Goal: Task Accomplishment & Management: Manage account settings

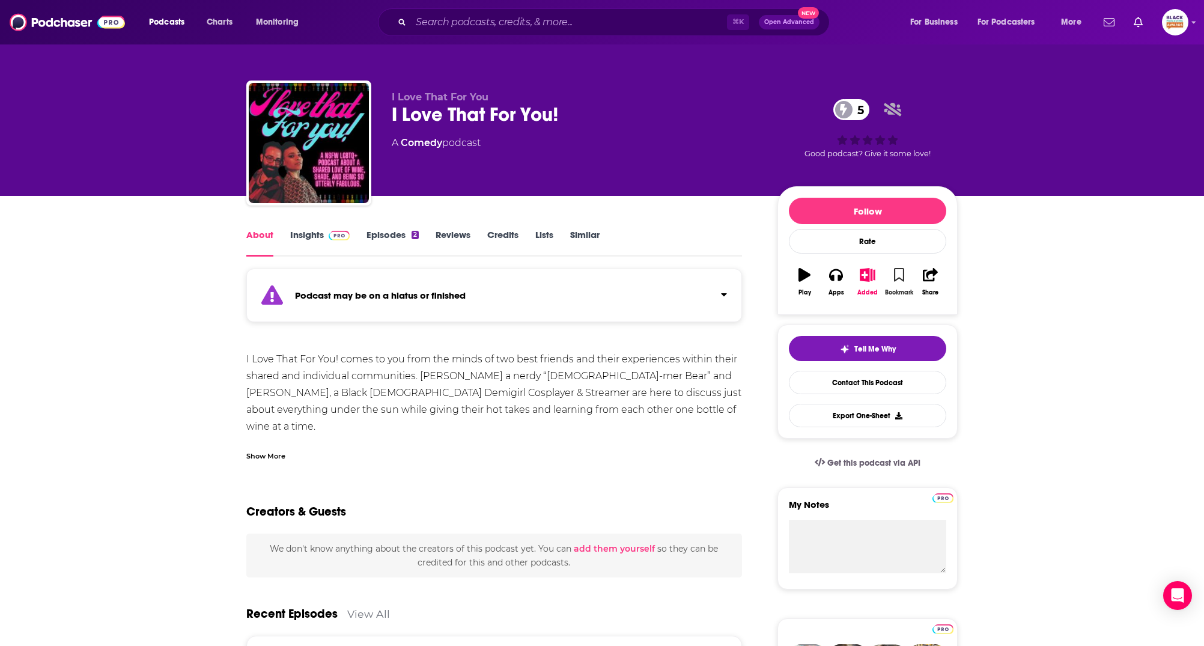
click at [900, 275] on icon "button" at bounding box center [899, 274] width 10 height 13
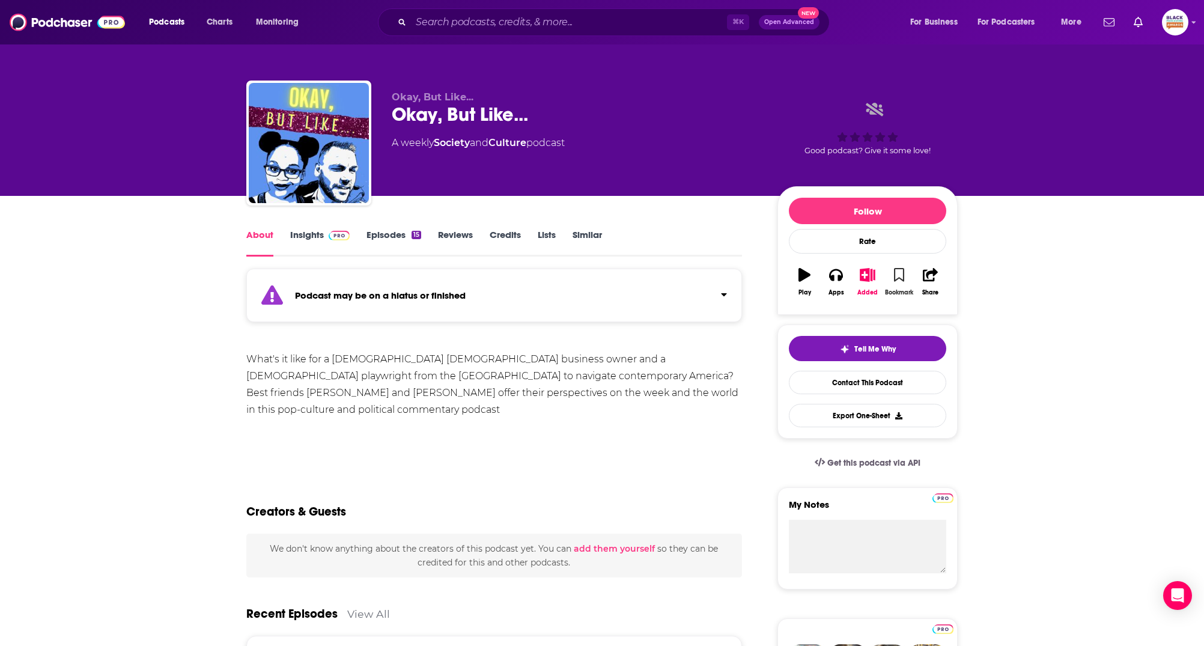
click at [898, 278] on icon "button" at bounding box center [899, 274] width 10 height 13
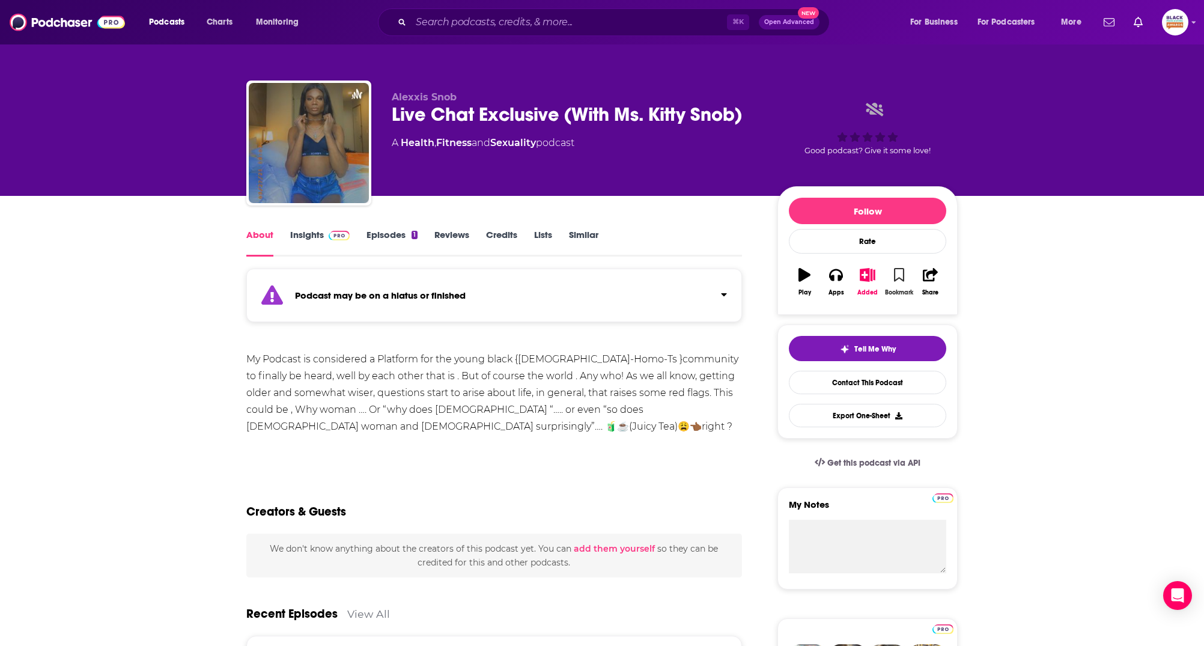
click at [902, 281] on button "Bookmark" at bounding box center [898, 281] width 31 height 43
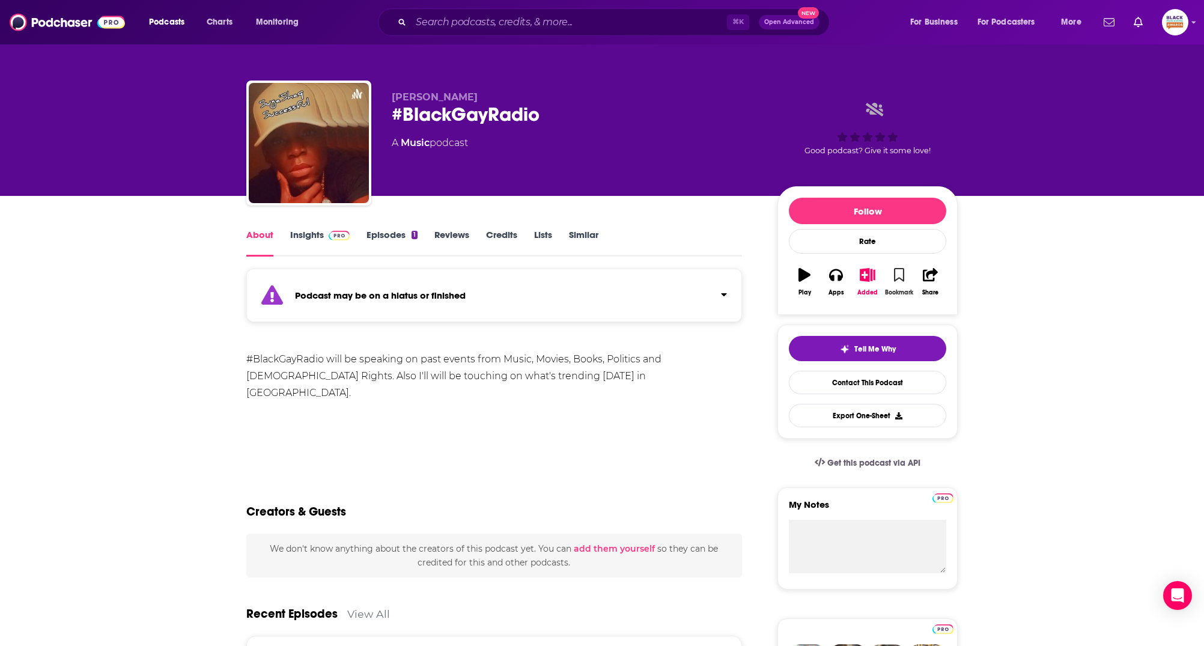
click at [899, 276] on icon "button" at bounding box center [899, 274] width 10 height 13
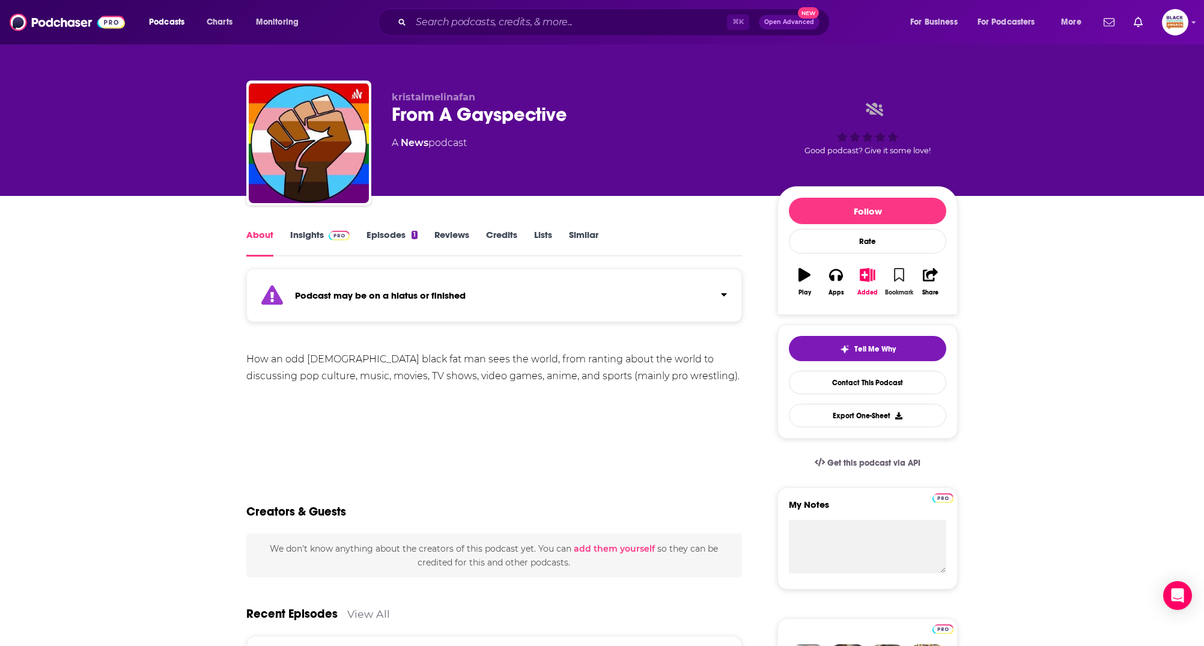
click at [888, 272] on button "Bookmark" at bounding box center [898, 281] width 31 height 43
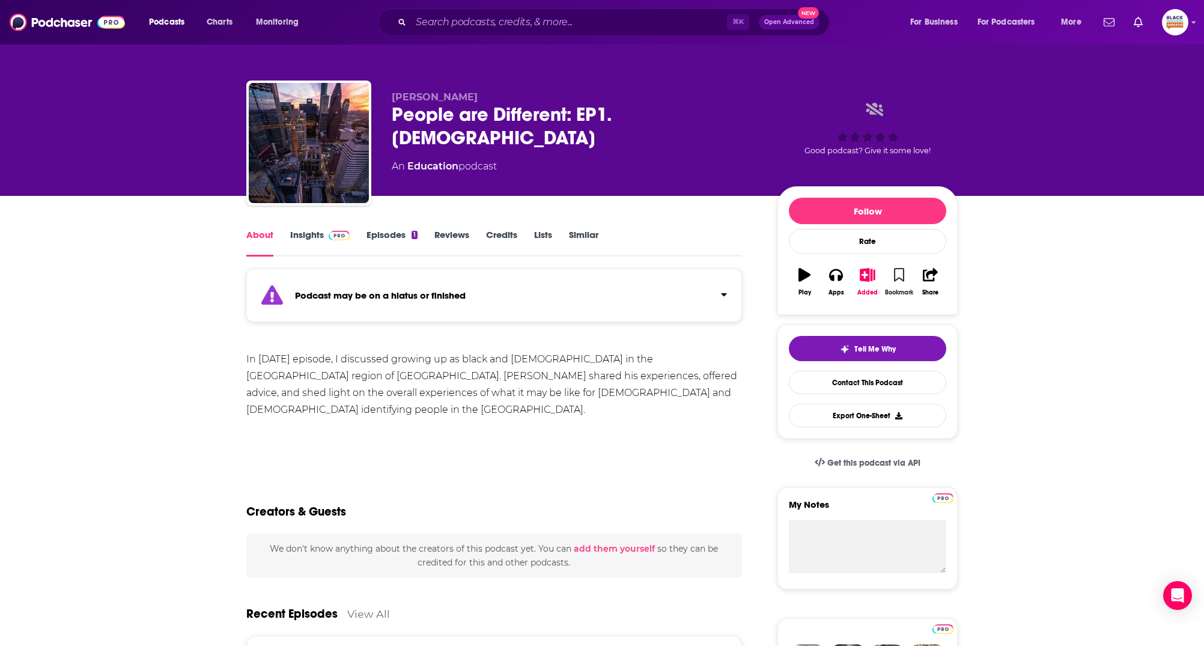
click at [891, 282] on button "Bookmark" at bounding box center [898, 281] width 31 height 43
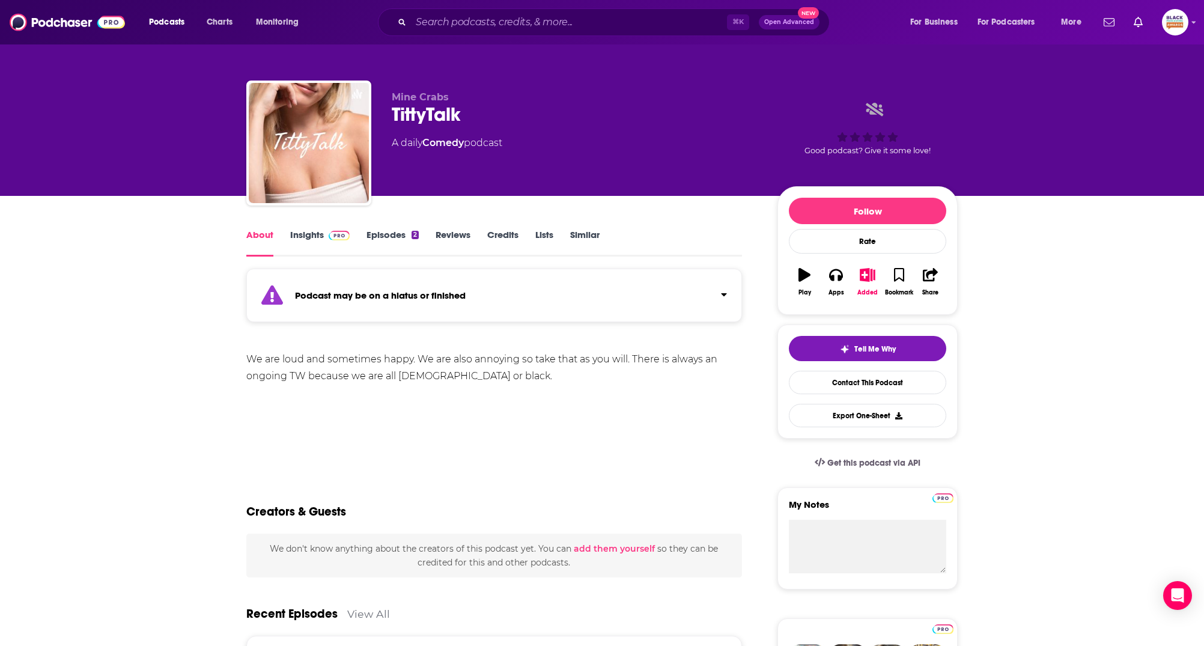
drag, startPoint x: 802, startPoint y: 264, endPoint x: 807, endPoint y: 275, distance: 12.4
click at [802, 265] on button "Play" at bounding box center [804, 281] width 31 height 43
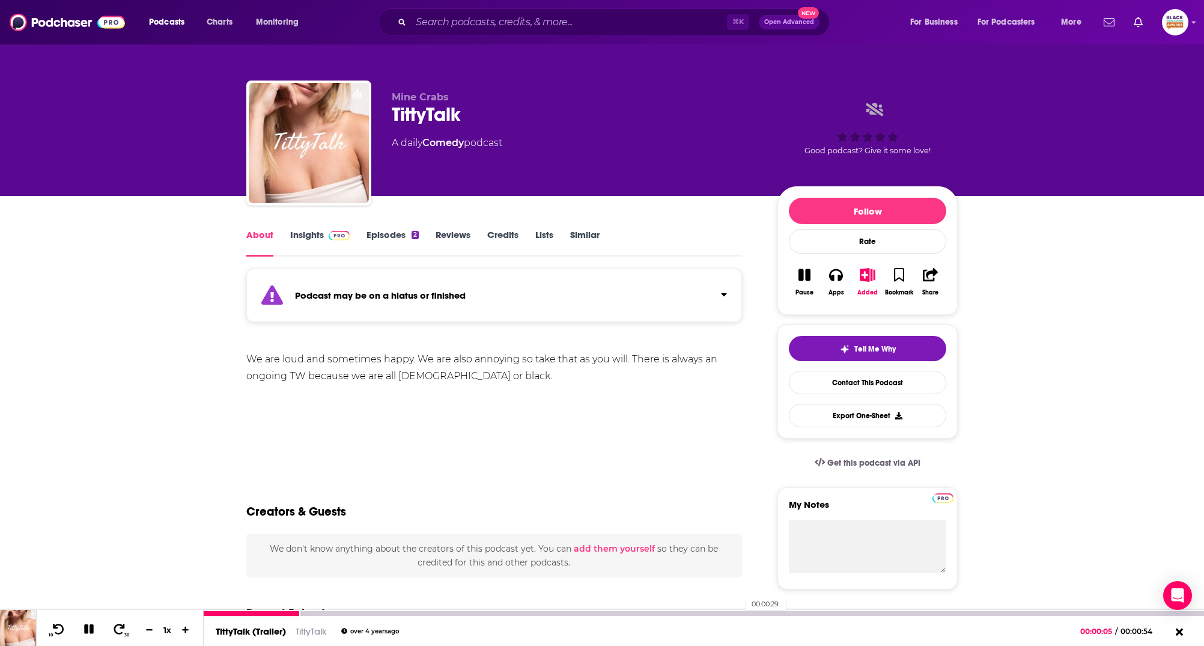
click at [739, 611] on div at bounding box center [704, 613] width 1000 height 5
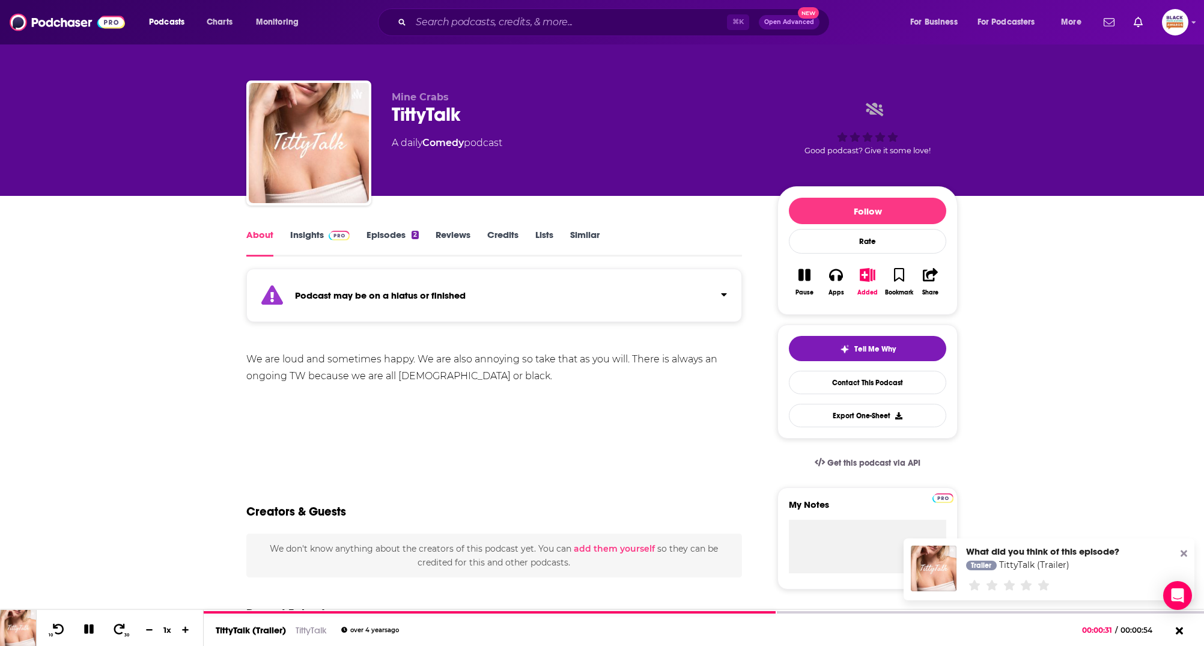
click at [388, 240] on link "Episodes 2" at bounding box center [392, 243] width 52 height 28
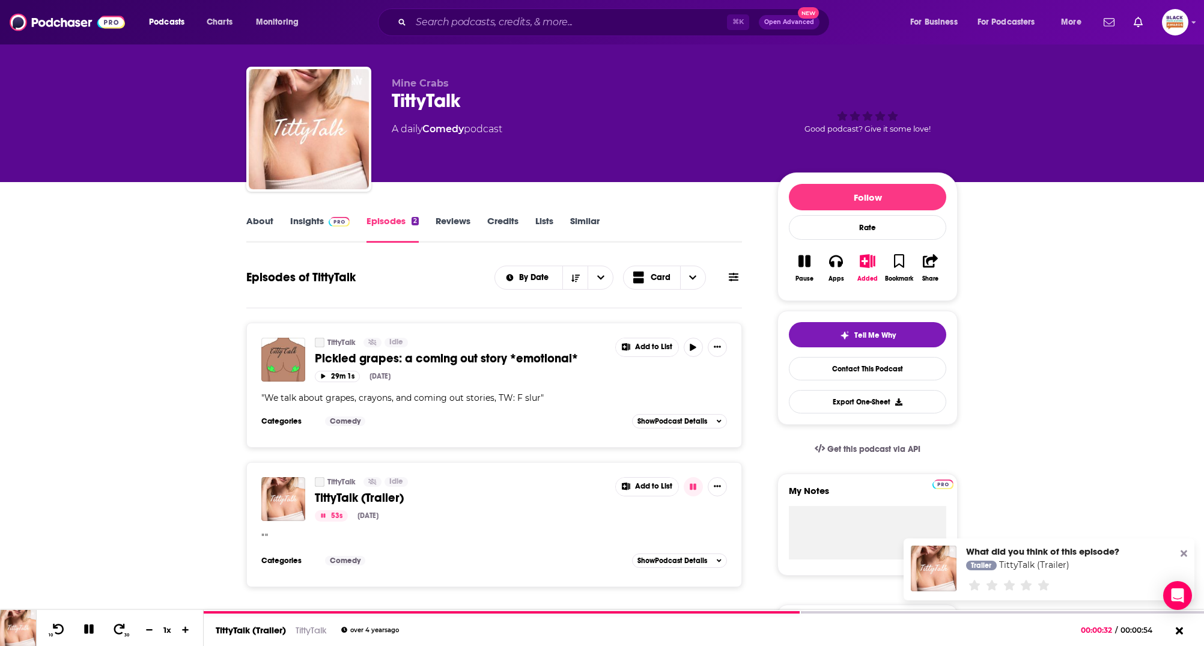
scroll to position [29, 0]
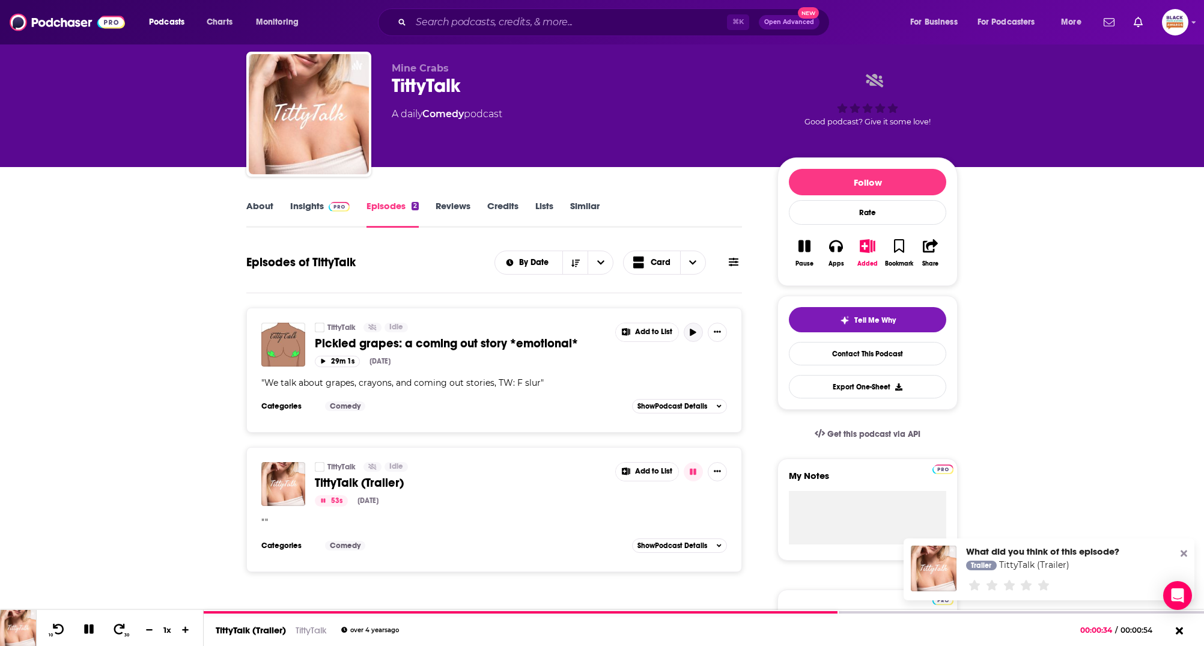
click at [697, 329] on icon "button" at bounding box center [692, 332] width 9 height 7
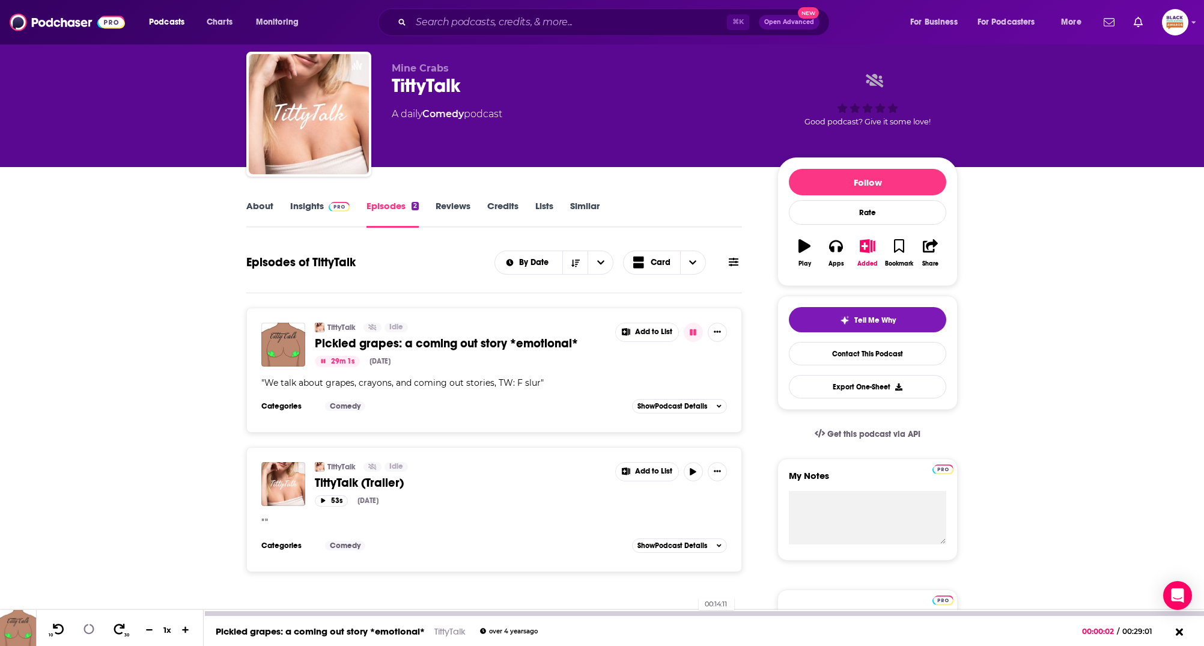
click at [692, 611] on div at bounding box center [704, 613] width 1000 height 5
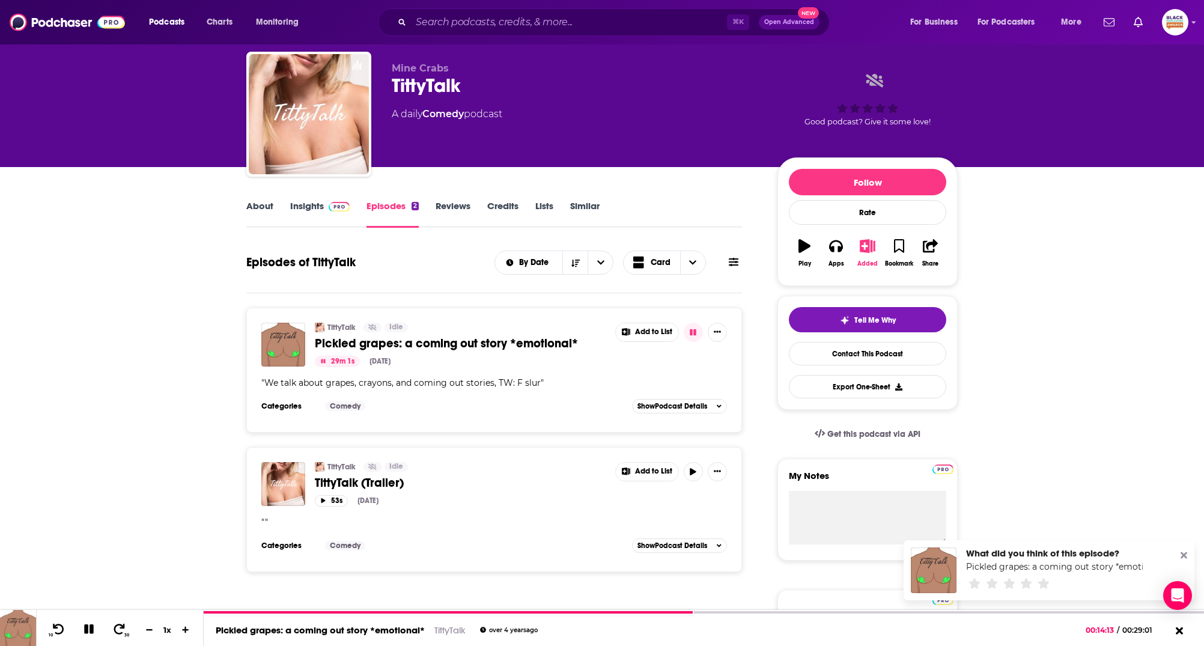
click at [872, 245] on icon "button" at bounding box center [867, 245] width 15 height 13
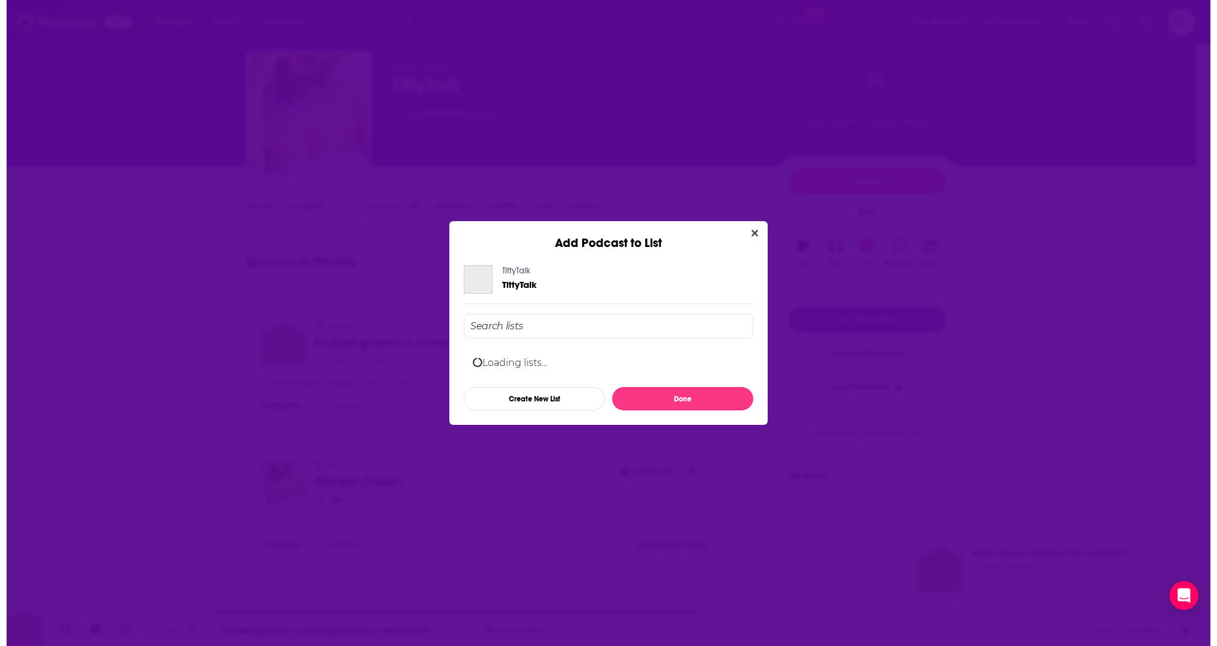
scroll to position [0, 0]
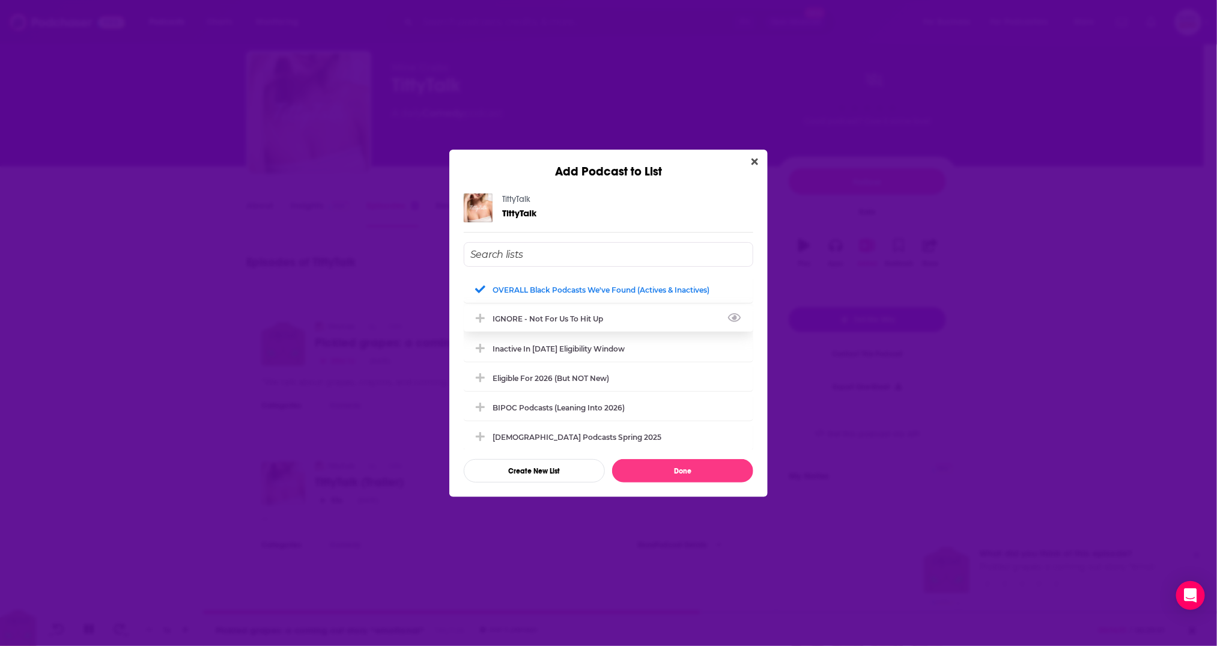
click at [548, 324] on div "IGNORE - not for us to hit up" at bounding box center [609, 318] width 290 height 26
click at [559, 288] on div "OVERALL Black podcasts we've found (actives & inactives)" at bounding box center [605, 289] width 224 height 9
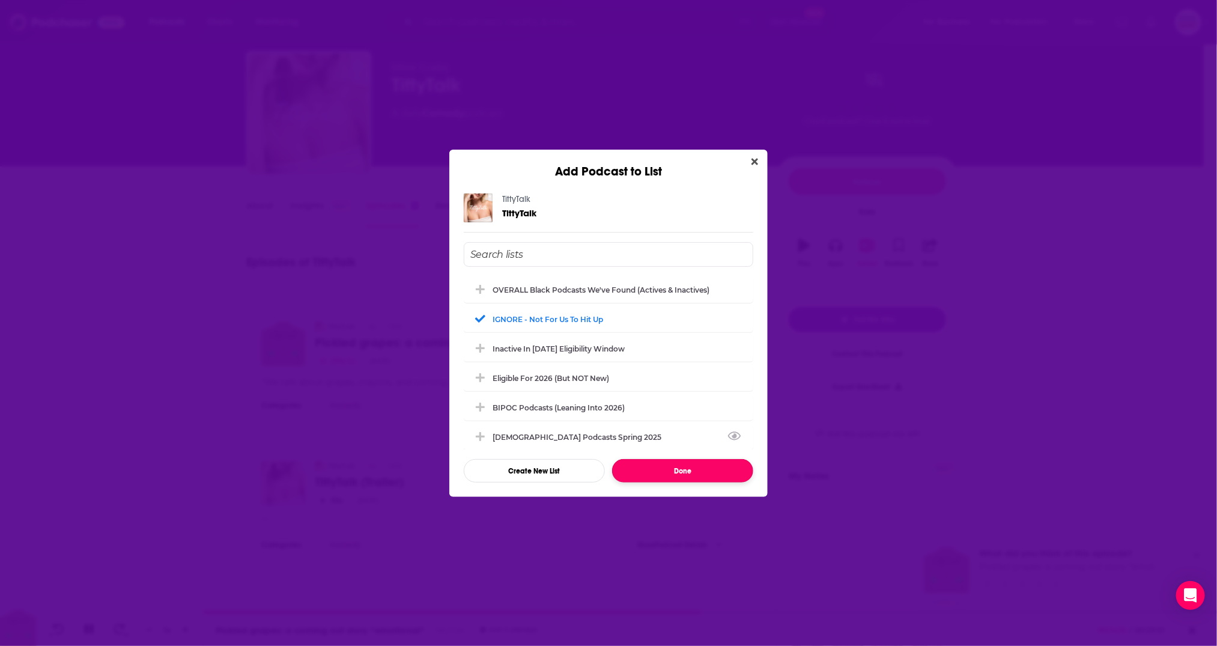
click at [673, 479] on button "Done" at bounding box center [682, 470] width 141 height 23
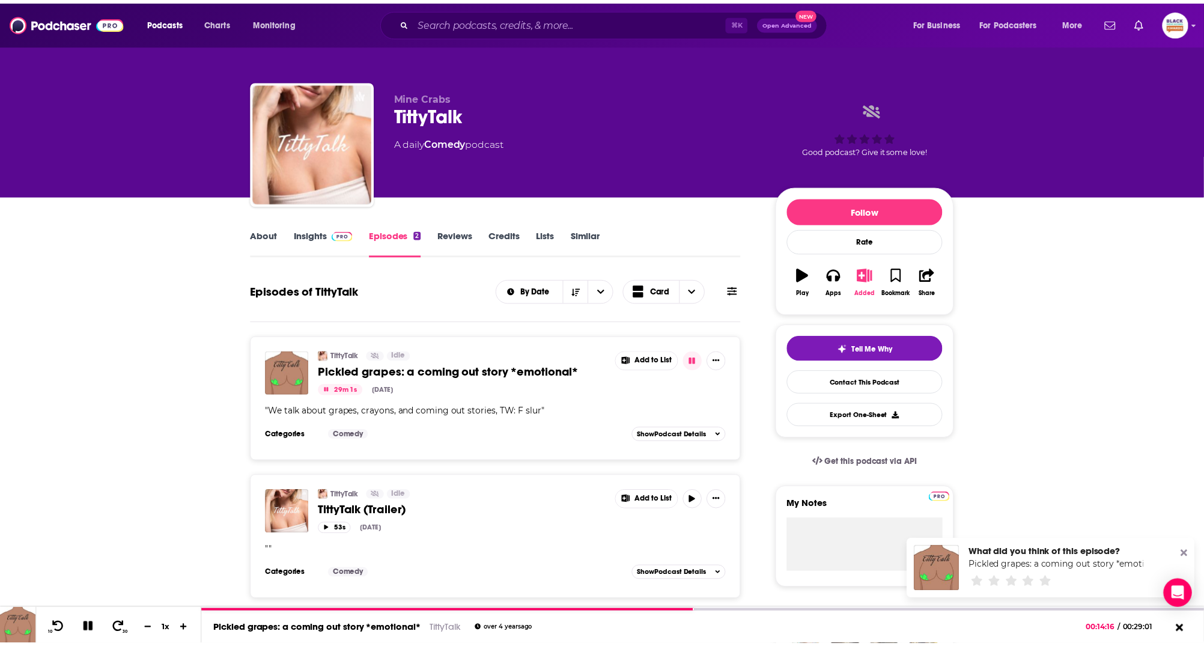
scroll to position [29, 0]
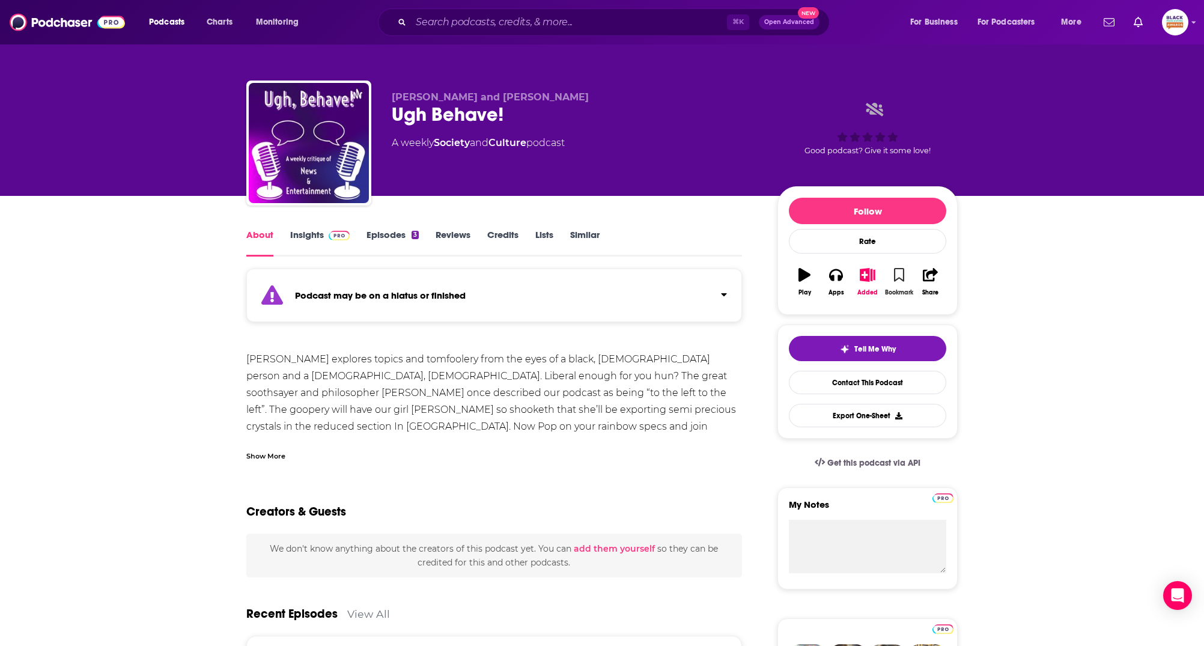
click at [900, 281] on button "Bookmark" at bounding box center [898, 281] width 31 height 43
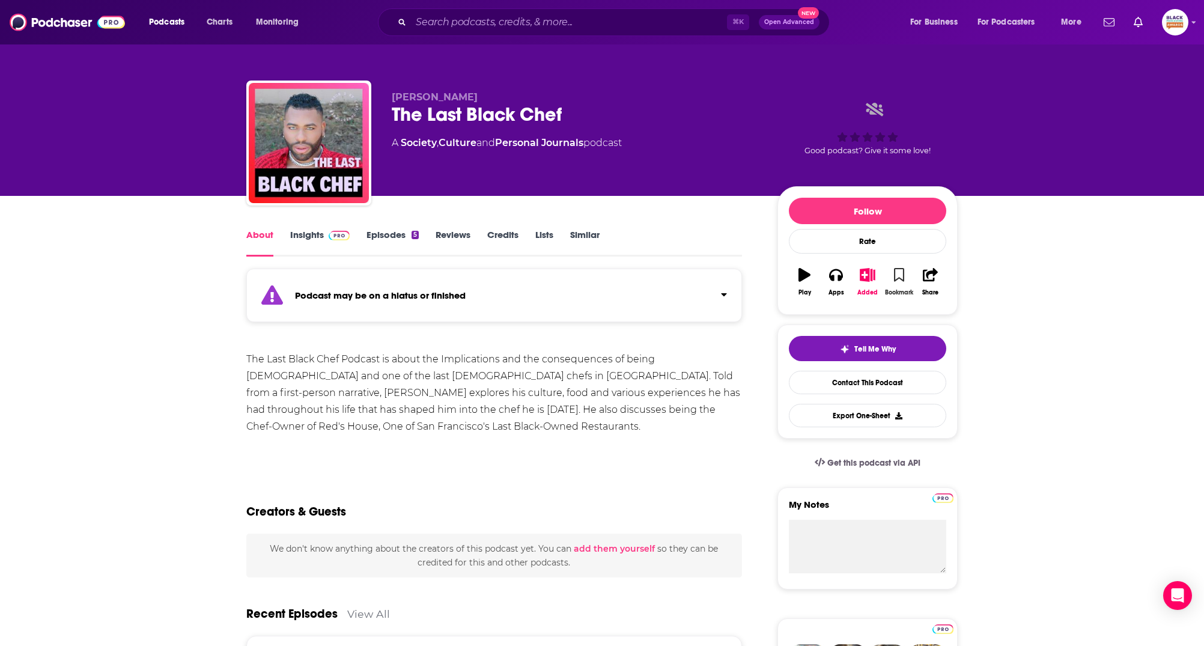
click at [891, 276] on button "Bookmark" at bounding box center [898, 281] width 31 height 43
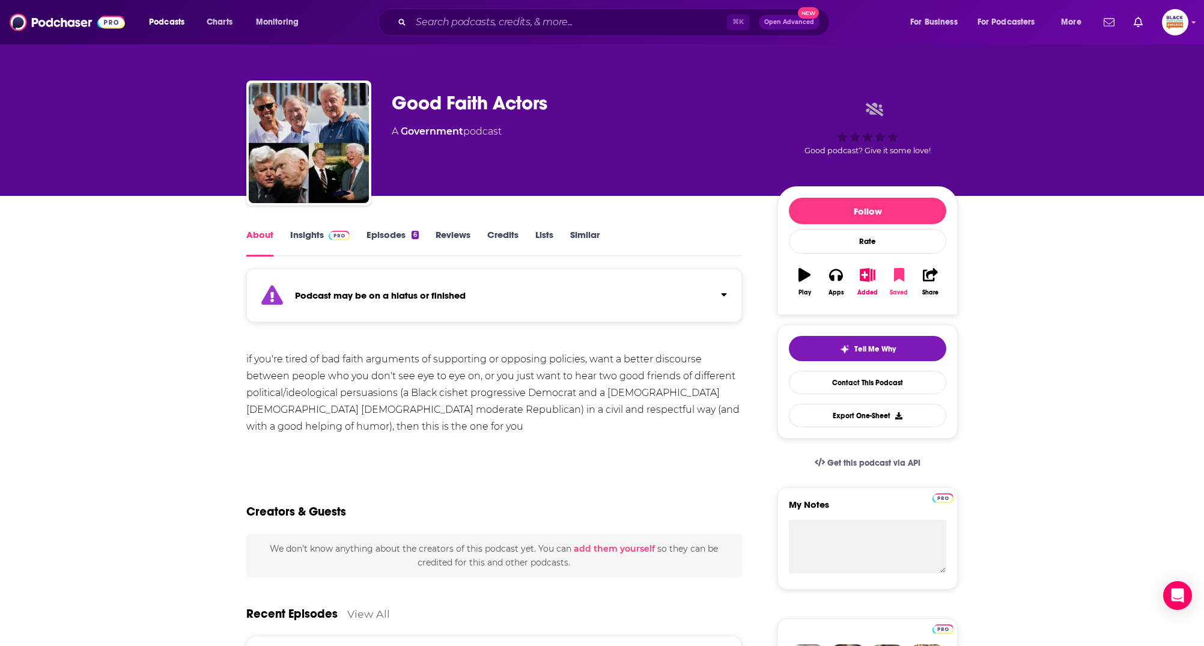
click at [901, 284] on button "Saved" at bounding box center [898, 281] width 31 height 43
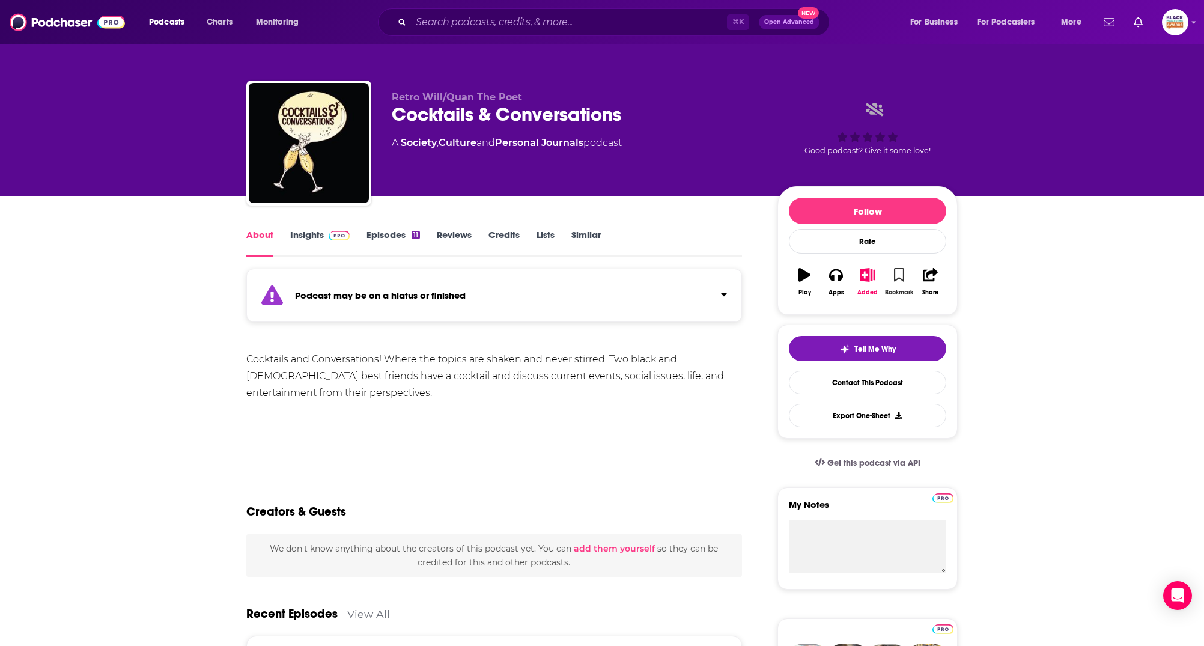
click at [904, 276] on button "Bookmark" at bounding box center [898, 281] width 31 height 43
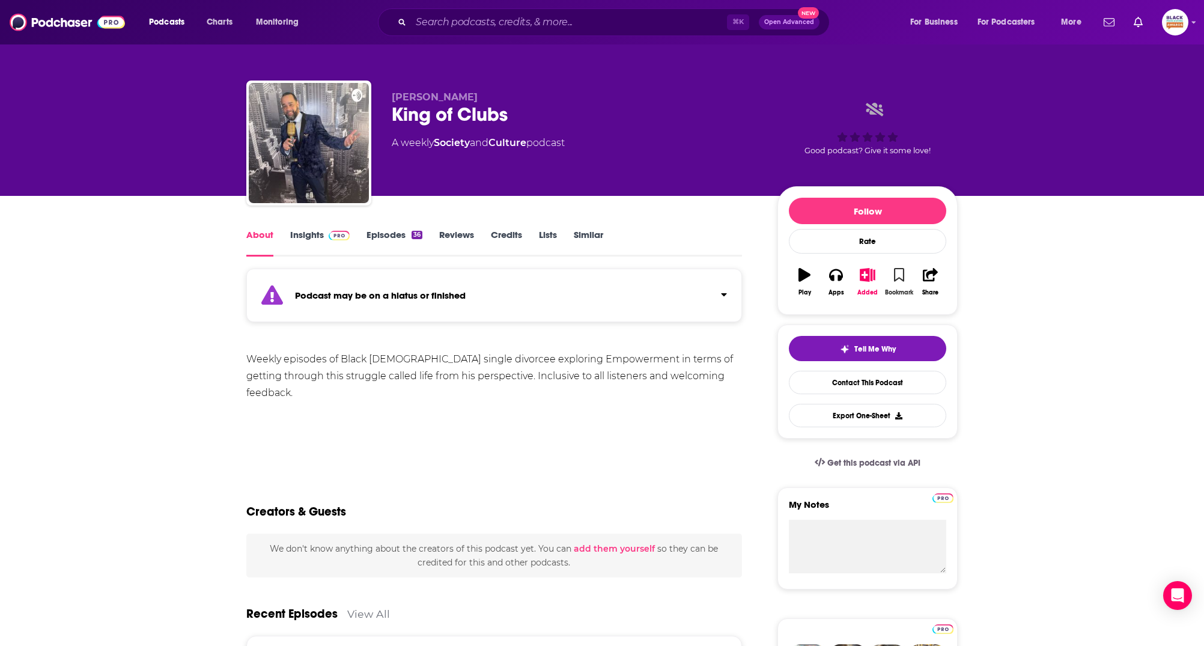
click at [910, 271] on button "Bookmark" at bounding box center [898, 281] width 31 height 43
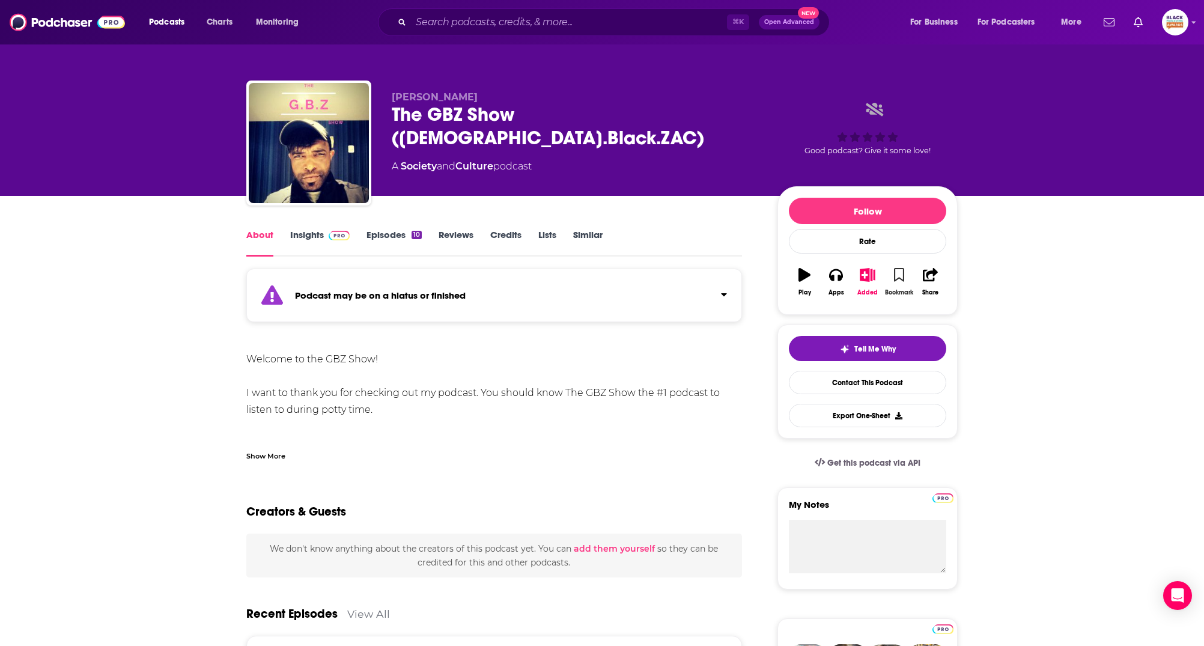
click at [900, 276] on icon "button" at bounding box center [899, 274] width 10 height 13
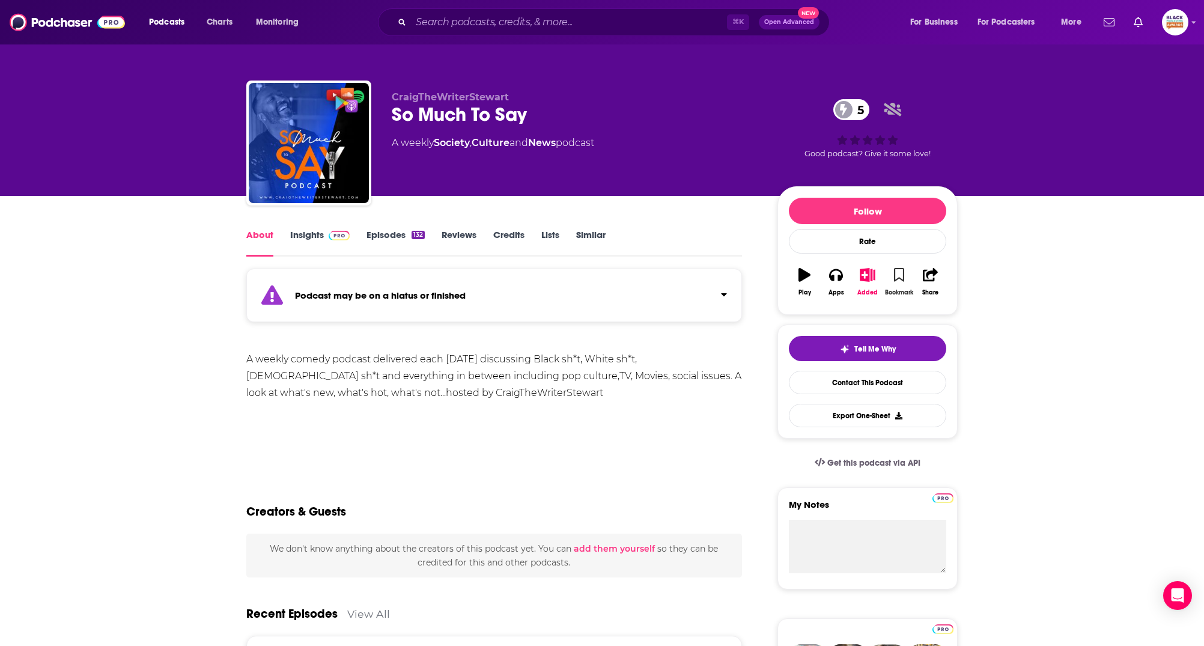
click at [909, 282] on button "Bookmark" at bounding box center [898, 281] width 31 height 43
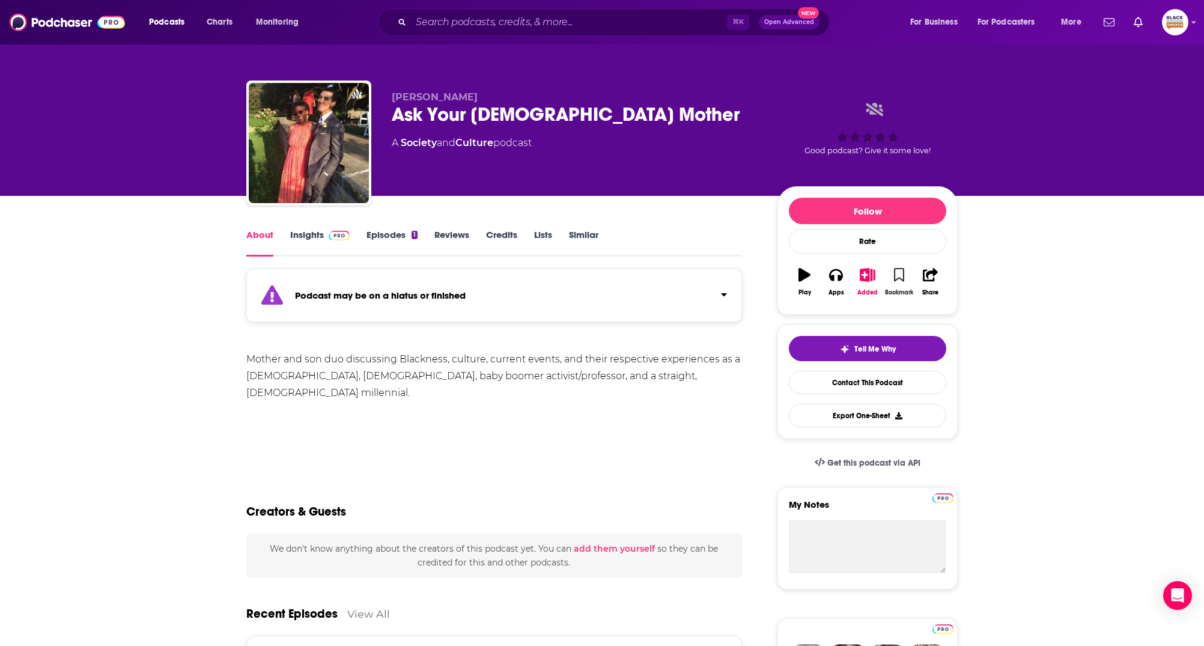
click at [899, 289] on div "Bookmark" at bounding box center [899, 292] width 28 height 7
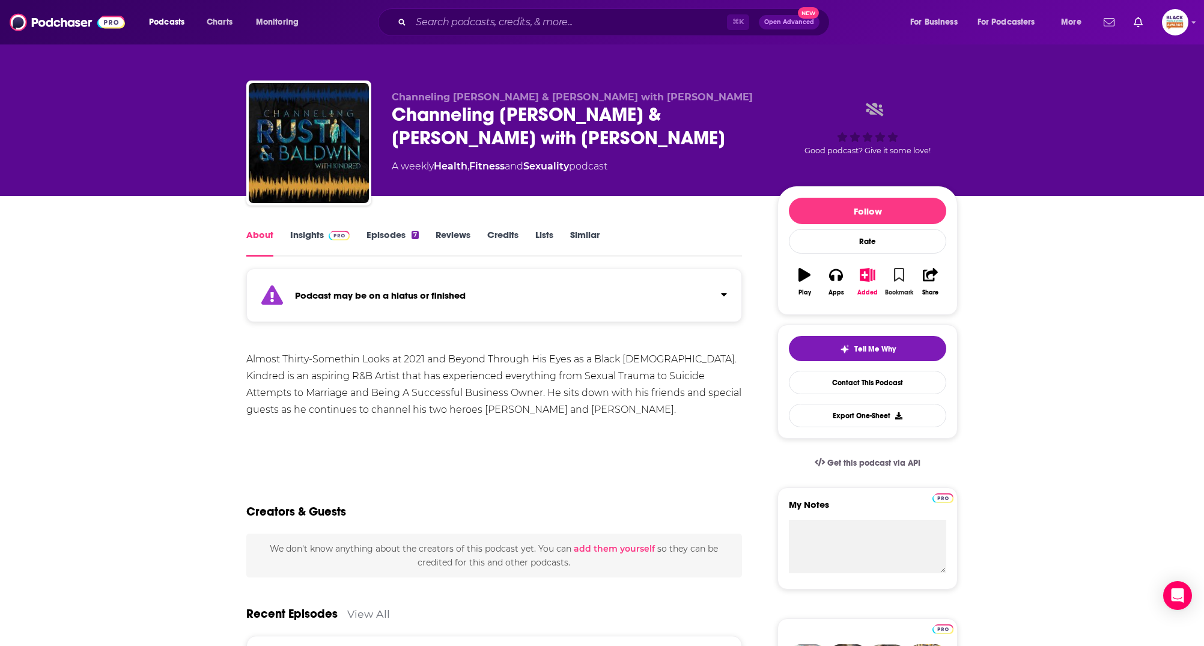
drag, startPoint x: 896, startPoint y: 273, endPoint x: 899, endPoint y: 285, distance: 11.7
click at [897, 274] on icon "button" at bounding box center [899, 274] width 10 height 13
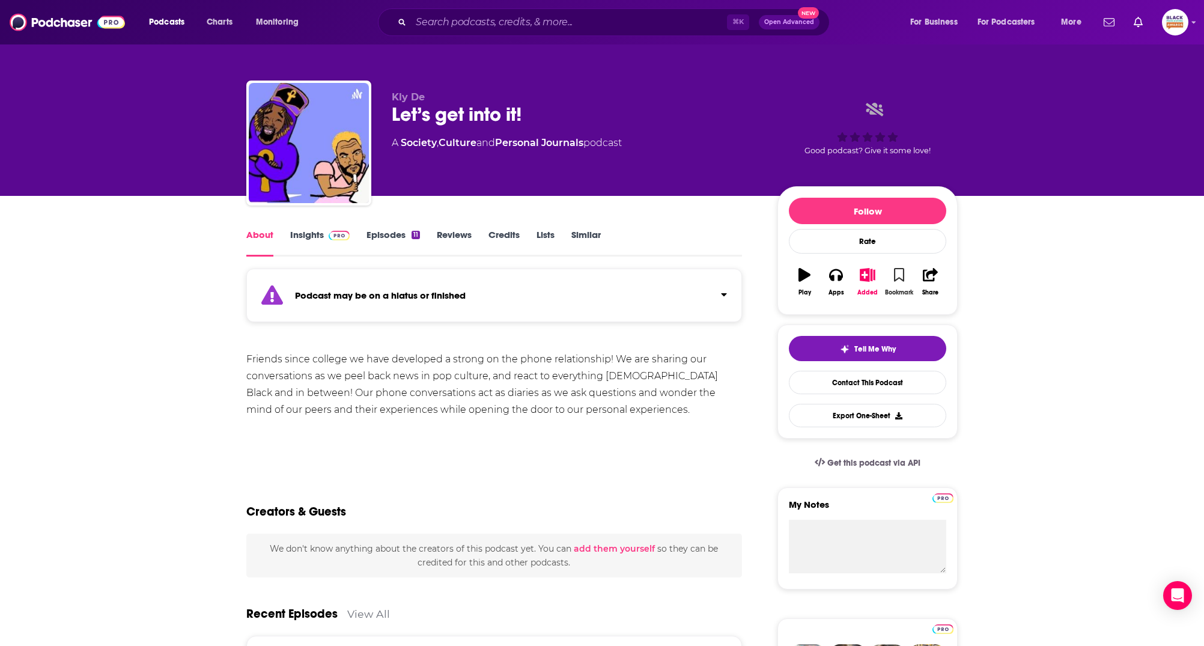
click at [903, 276] on icon "button" at bounding box center [899, 274] width 10 height 13
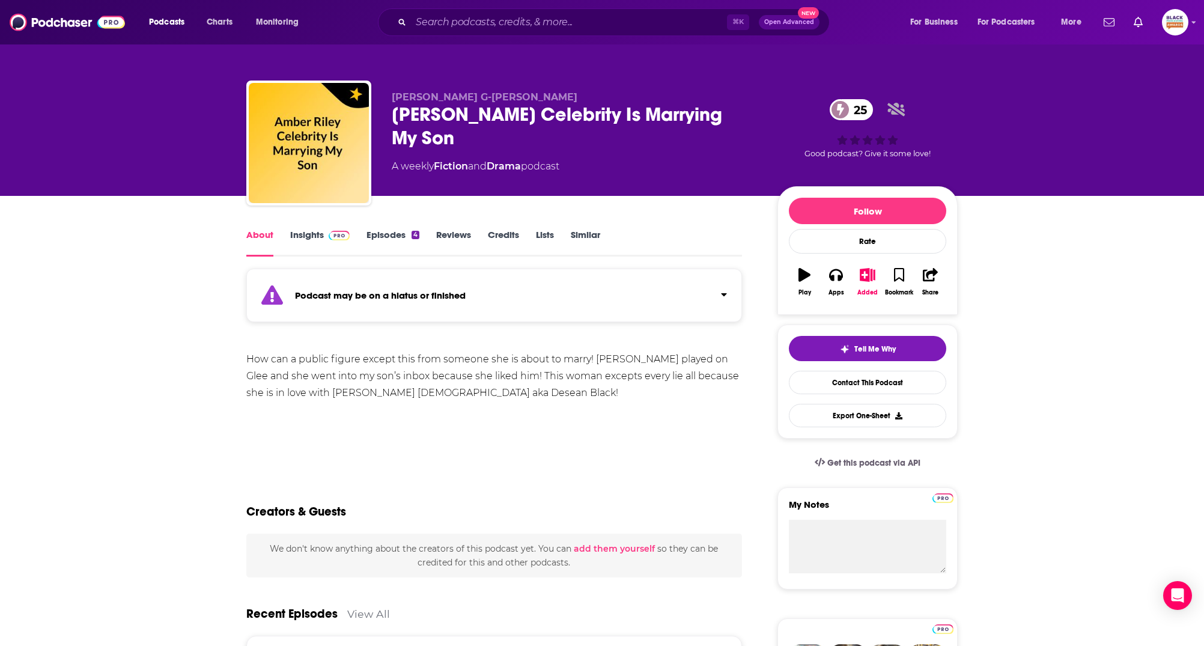
click at [332, 237] on img at bounding box center [339, 236] width 21 height 10
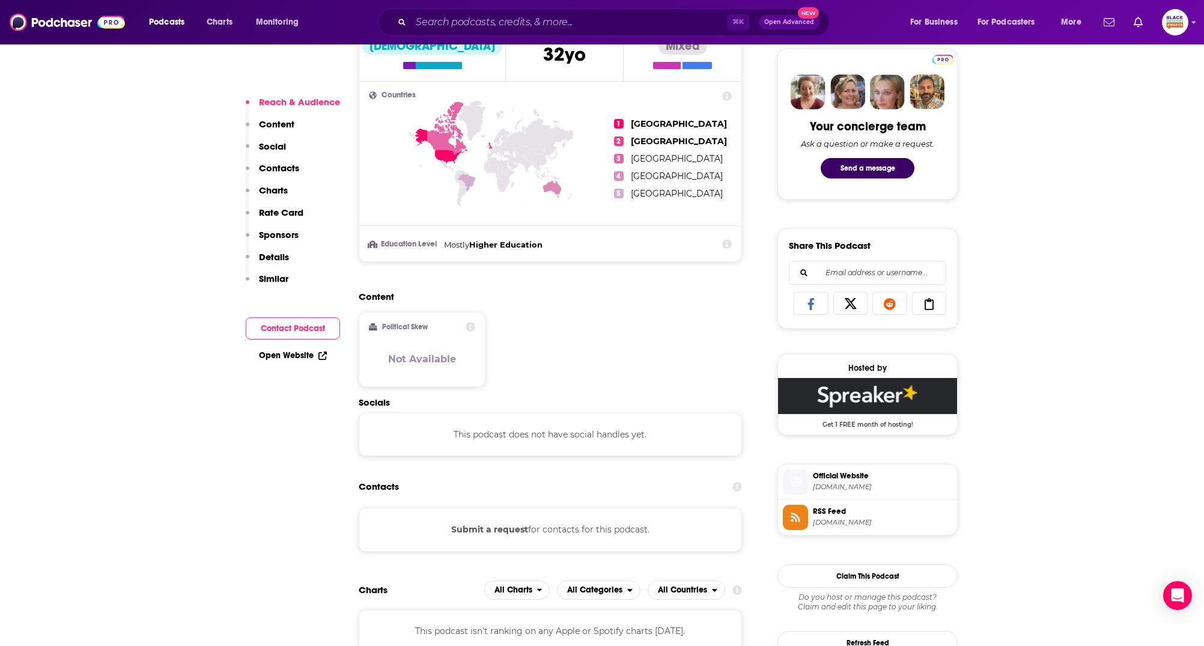
scroll to position [614, 0]
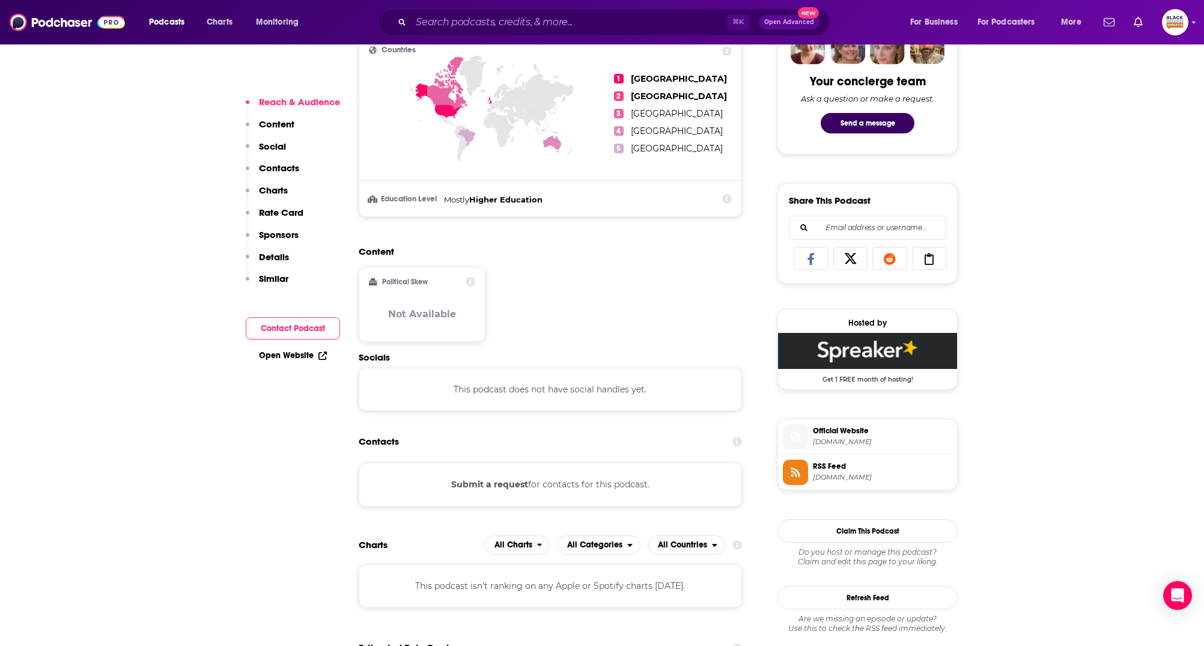
click at [831, 462] on span "RSS Feed" at bounding box center [882, 466] width 139 height 11
click at [845, 430] on span "Official Website" at bounding box center [882, 430] width 139 height 11
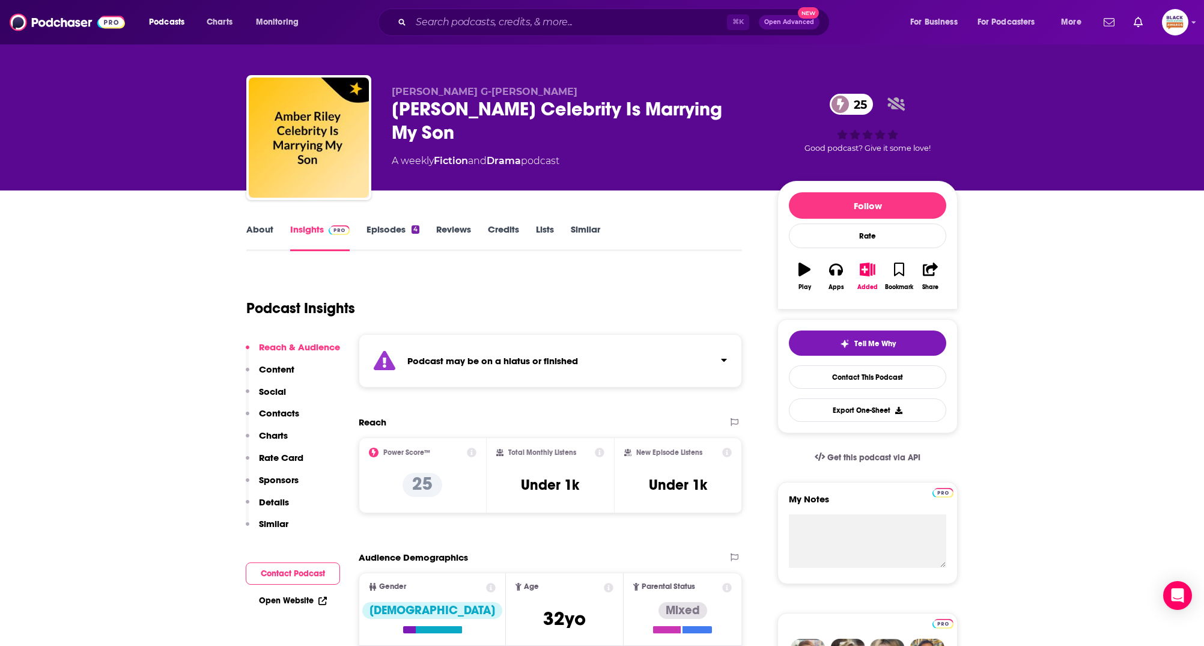
scroll to position [0, 0]
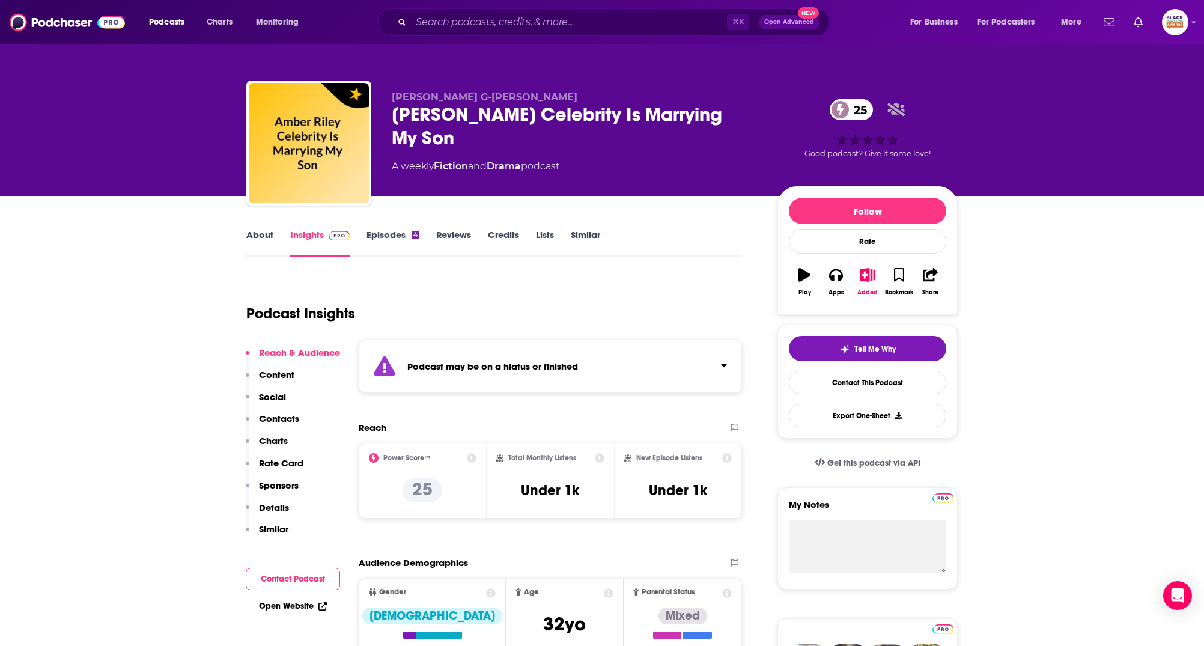
click at [804, 271] on icon "button" at bounding box center [804, 274] width 12 height 13
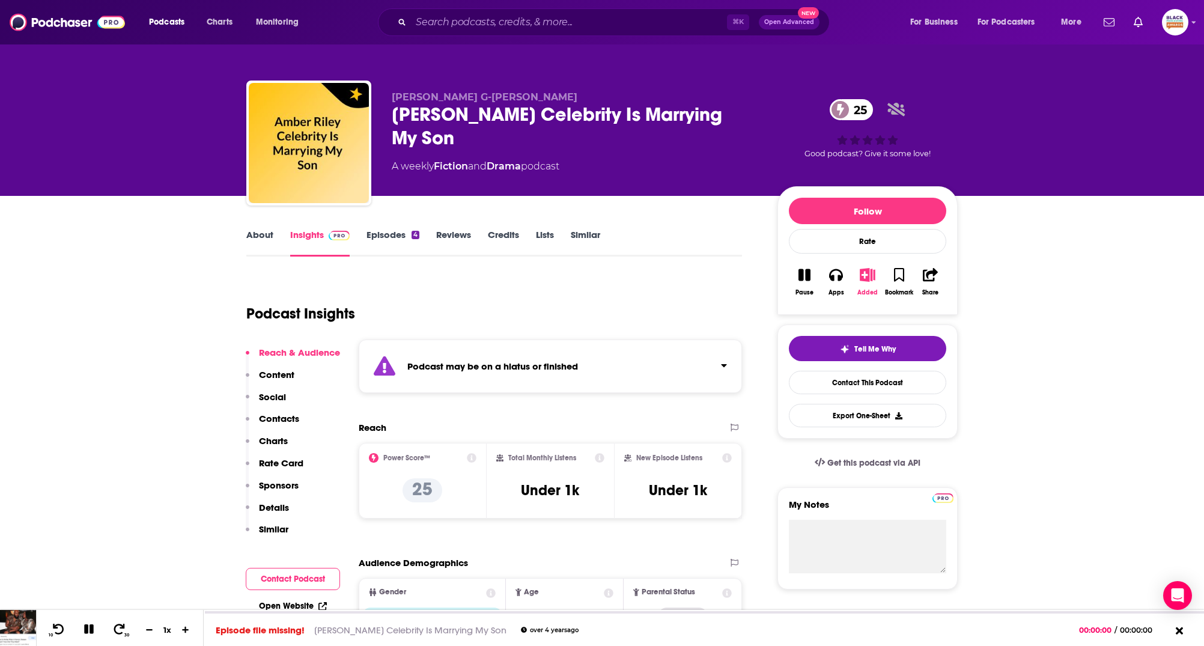
click at [860, 281] on button "Added" at bounding box center [867, 281] width 31 height 43
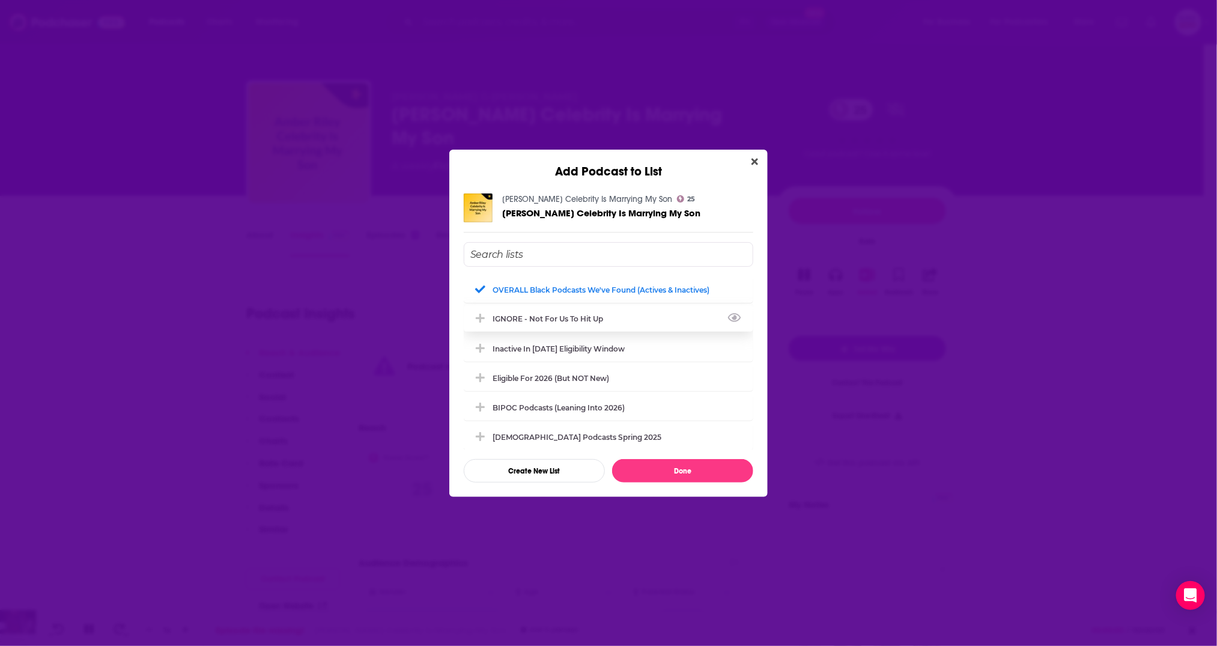
click at [578, 322] on div "IGNORE - not for us to hit up" at bounding box center [552, 318] width 118 height 9
click at [566, 281] on div "OVERALL Black podcasts we've found (actives & inactives)" at bounding box center [609, 289] width 290 height 26
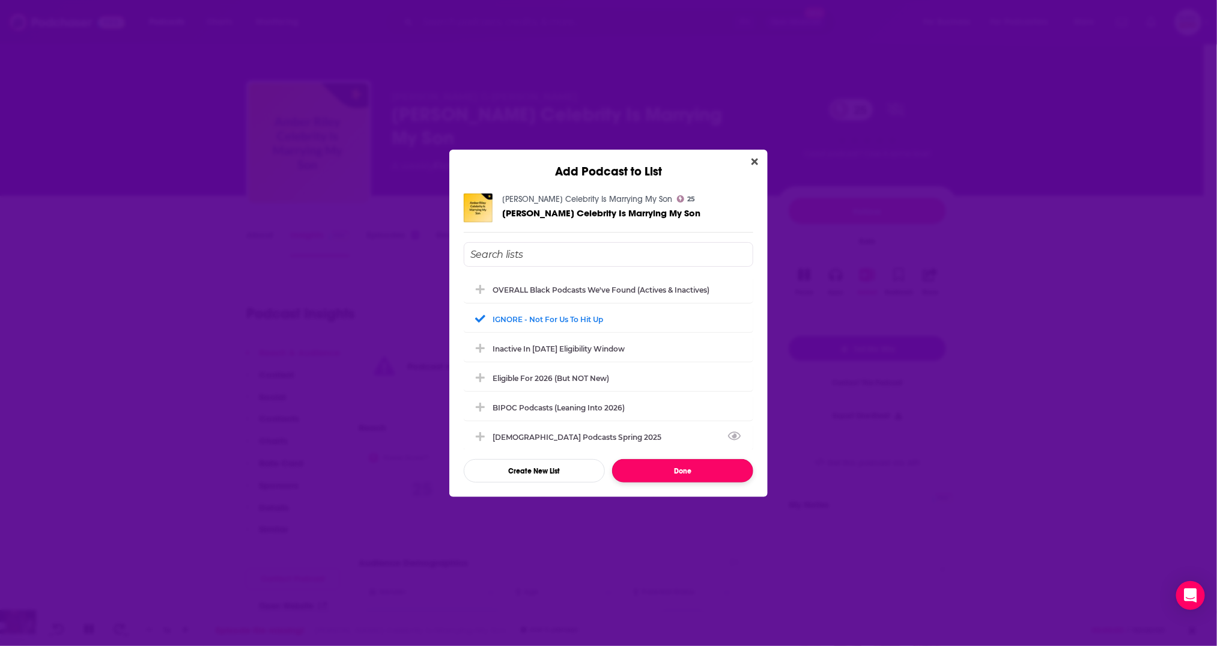
click at [664, 472] on button "Done" at bounding box center [682, 470] width 141 height 23
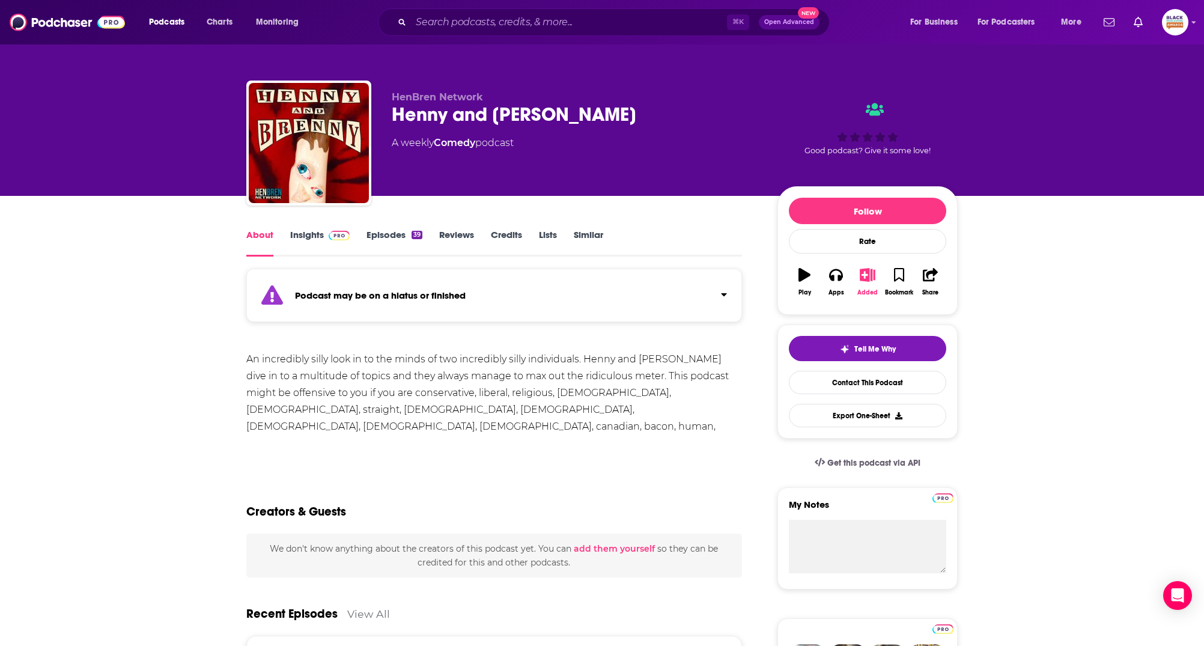
click at [861, 283] on button "Added" at bounding box center [867, 281] width 31 height 43
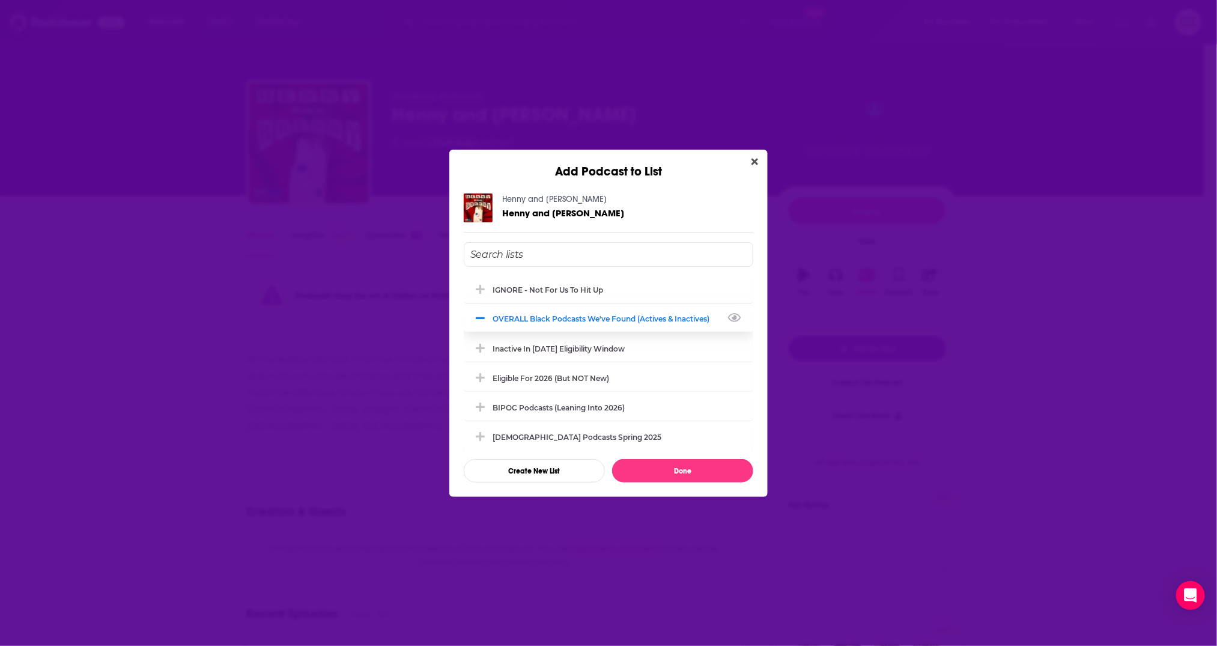
click at [596, 316] on div "OVERALL Black podcasts we've found (actives & inactives)" at bounding box center [605, 318] width 224 height 9
click at [536, 290] on div "IGNORE - not for us to hit up" at bounding box center [552, 289] width 118 height 9
click at [687, 464] on button "Done" at bounding box center [682, 470] width 141 height 23
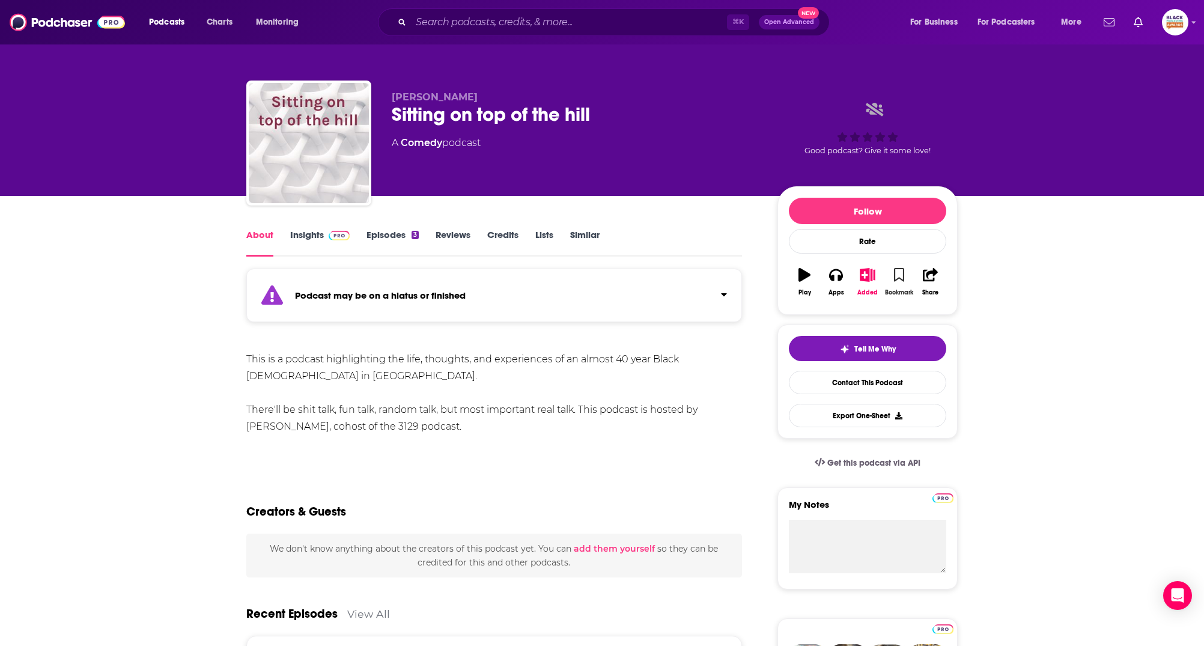
click at [902, 274] on icon "button" at bounding box center [899, 274] width 10 height 13
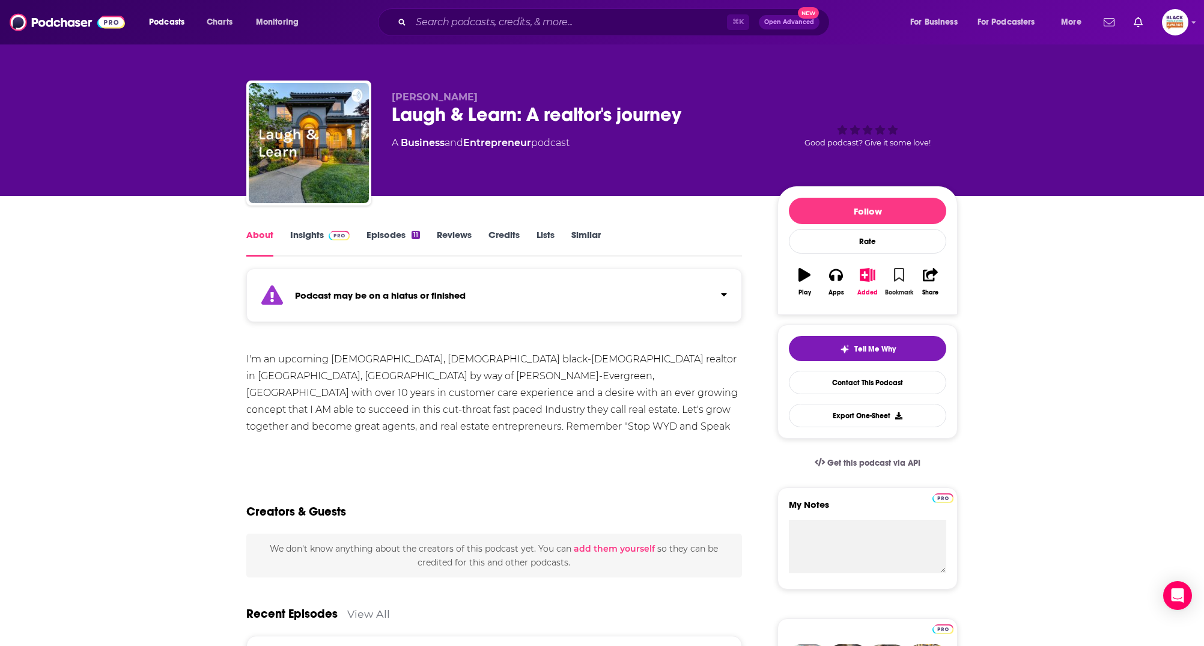
click at [897, 285] on button "Bookmark" at bounding box center [898, 281] width 31 height 43
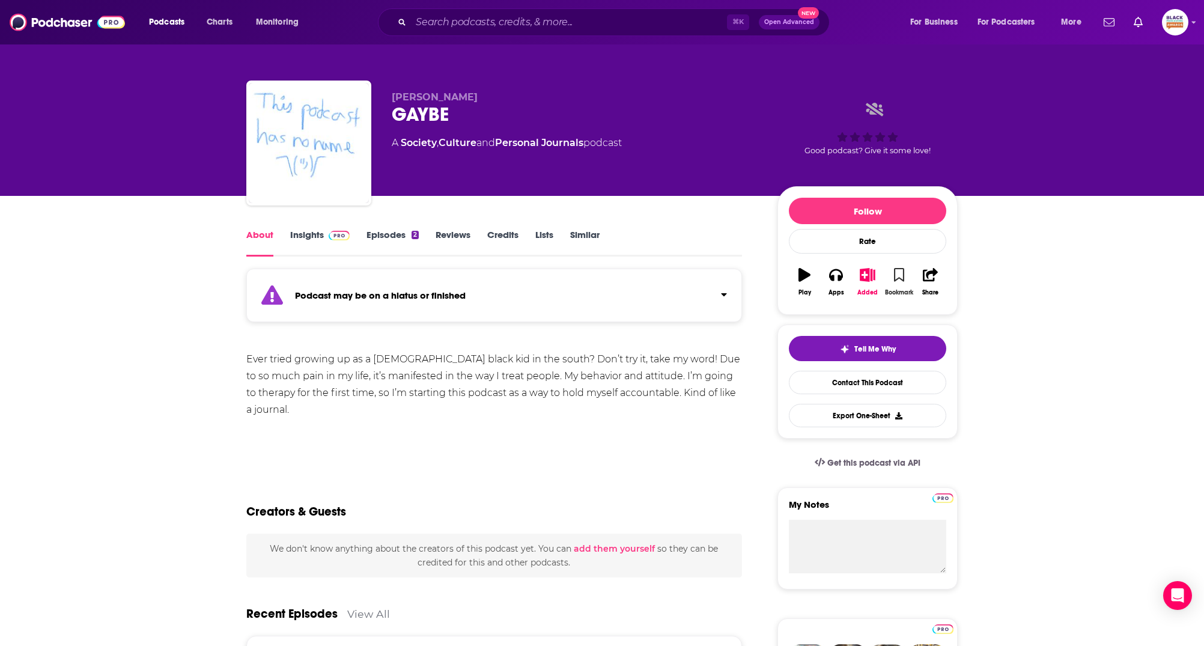
click at [885, 296] on div "Bookmark" at bounding box center [899, 292] width 28 height 7
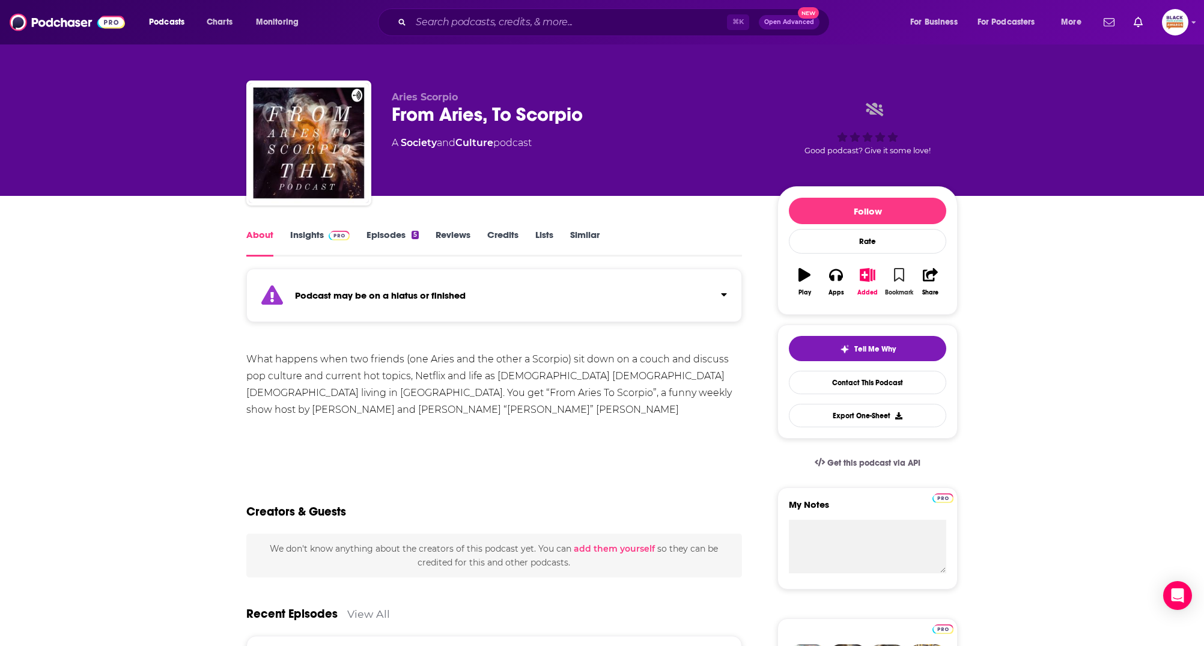
click at [909, 277] on button "Bookmark" at bounding box center [898, 281] width 31 height 43
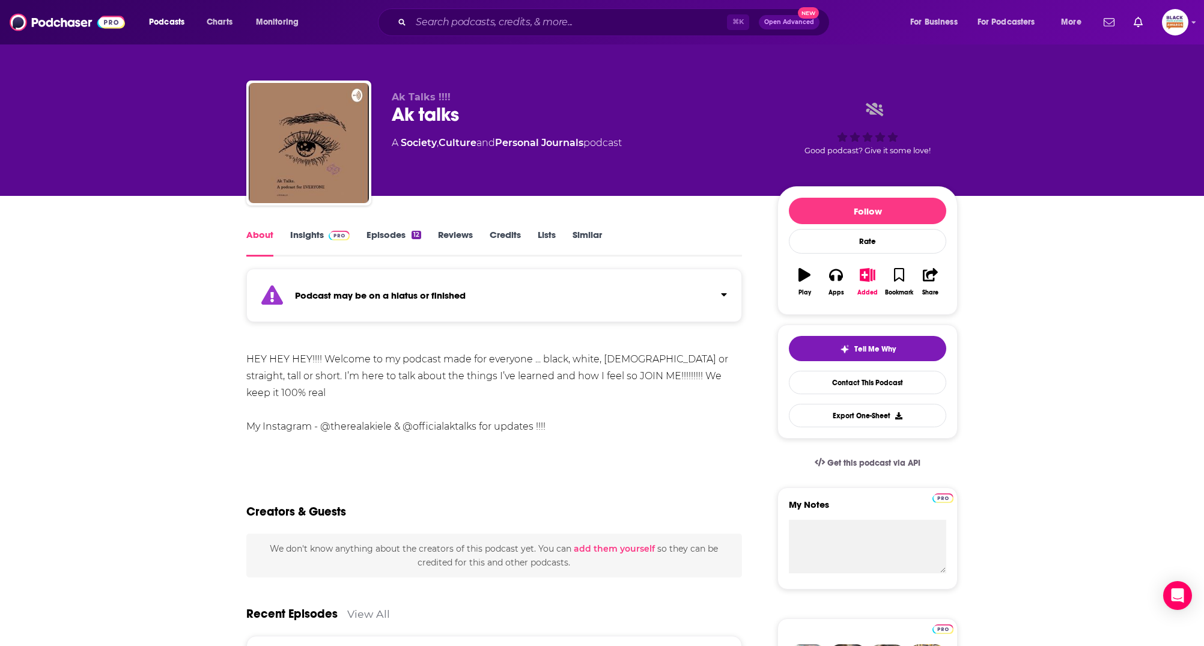
click at [808, 275] on icon "button" at bounding box center [804, 274] width 12 height 13
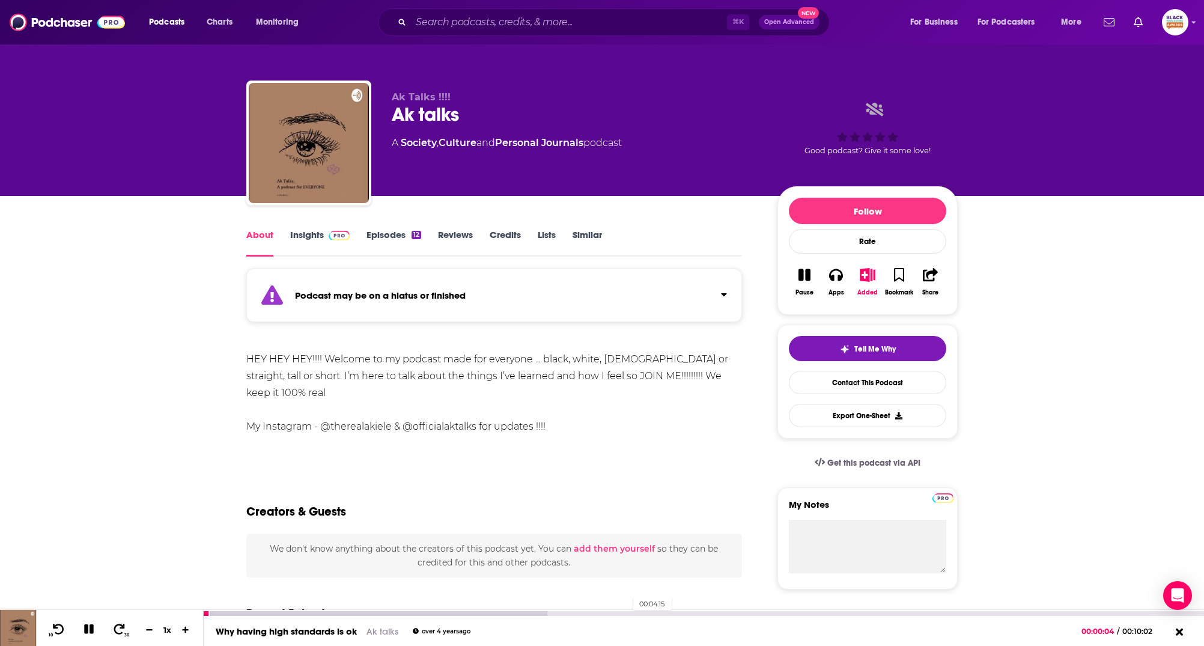
click at [626, 611] on div "00:04:15" at bounding box center [704, 613] width 1000 height 5
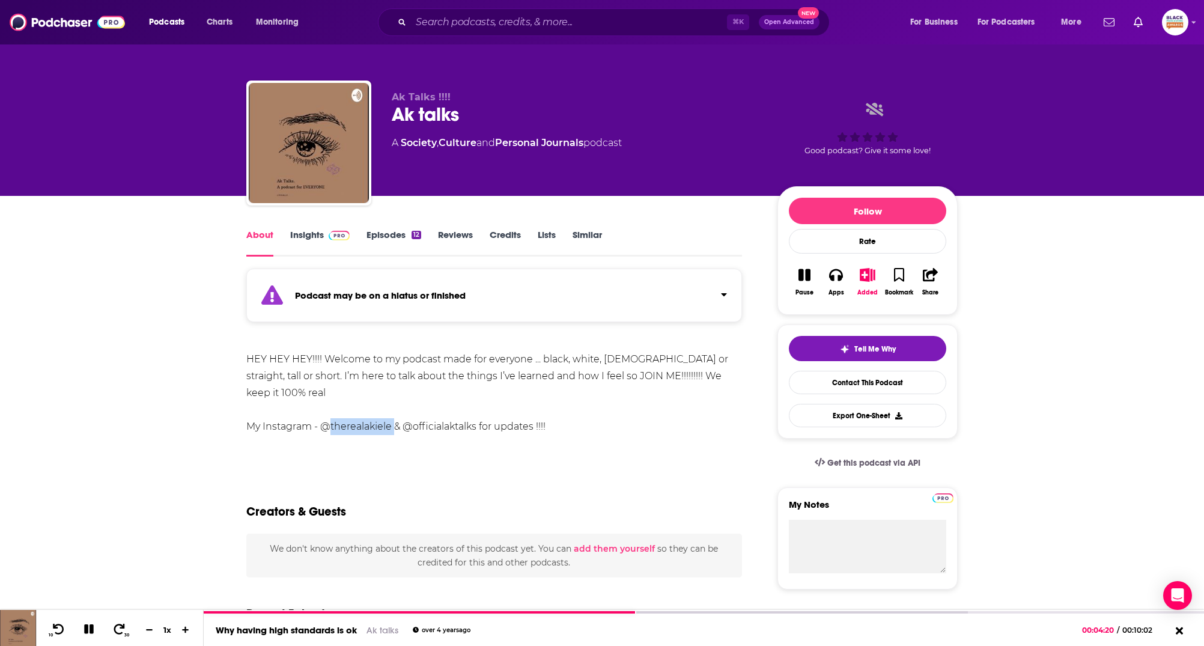
drag, startPoint x: 320, startPoint y: 409, endPoint x: 390, endPoint y: 411, distance: 69.7
click at [390, 411] on div "HEY HEY HEY!!!! Welcome to my podcast made for everyone ... black, white, gay o…" at bounding box center [494, 393] width 496 height 84
drag, startPoint x: 390, startPoint y: 411, endPoint x: 263, endPoint y: 410, distance: 127.4
click at [263, 410] on div "HEY HEY HEY!!!! Welcome to my podcast made for everyone ... black, white, gay o…" at bounding box center [494, 393] width 496 height 84
click at [891, 267] on button "Bookmark" at bounding box center [898, 281] width 31 height 43
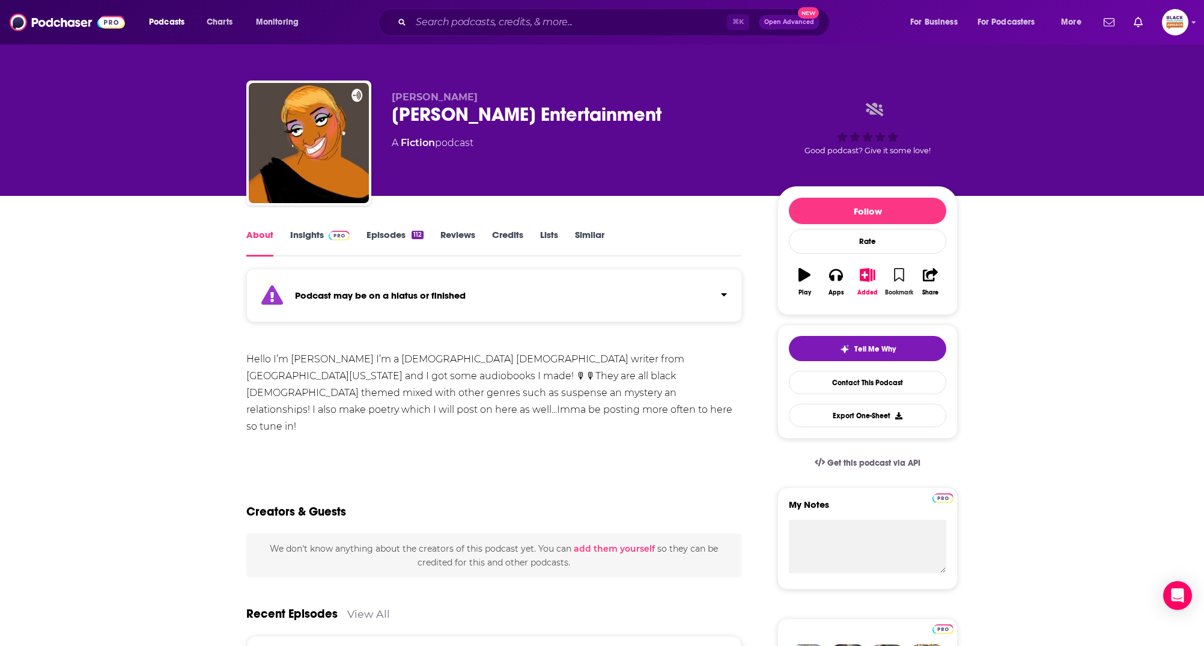
click at [898, 273] on icon "button" at bounding box center [899, 274] width 10 height 13
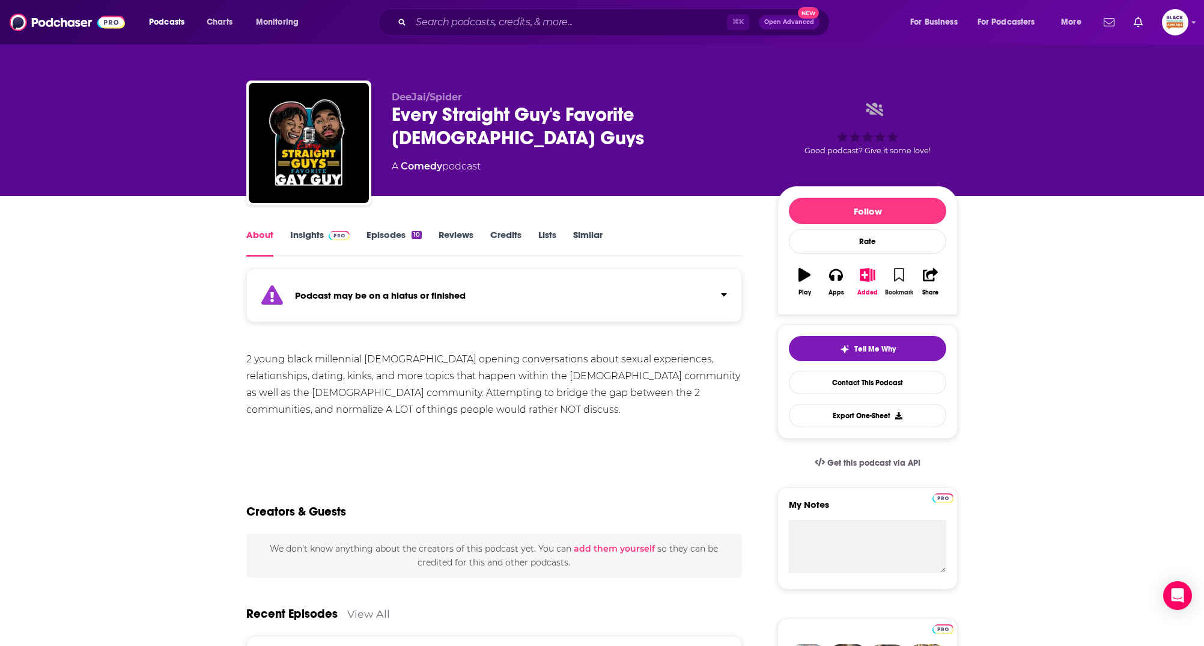
click at [897, 273] on button "Bookmark" at bounding box center [898, 281] width 31 height 43
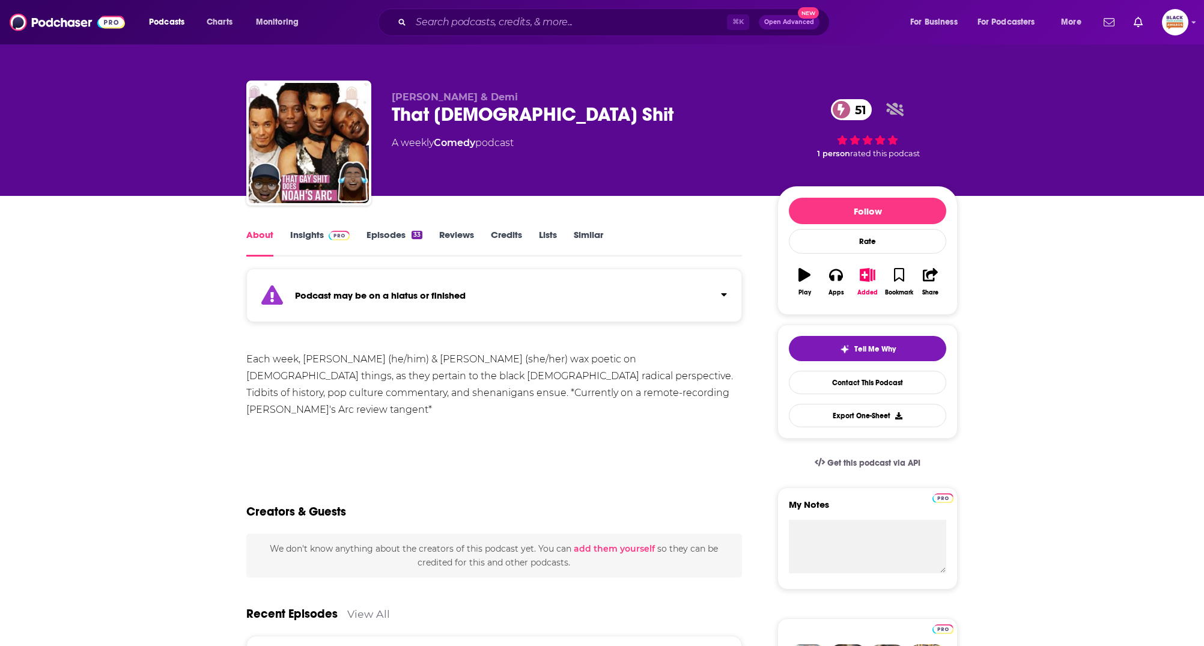
click at [449, 288] on div "Podcast may be on a hiatus or finished" at bounding box center [494, 294] width 496 height 53
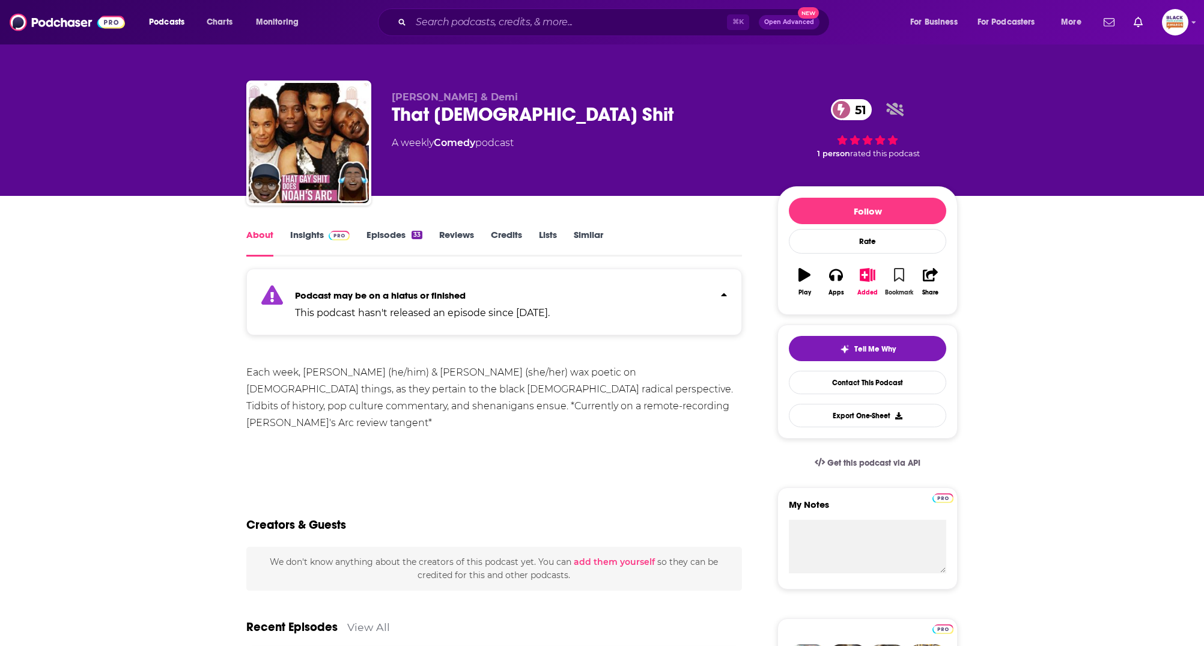
click at [902, 276] on icon "button" at bounding box center [899, 274] width 10 height 13
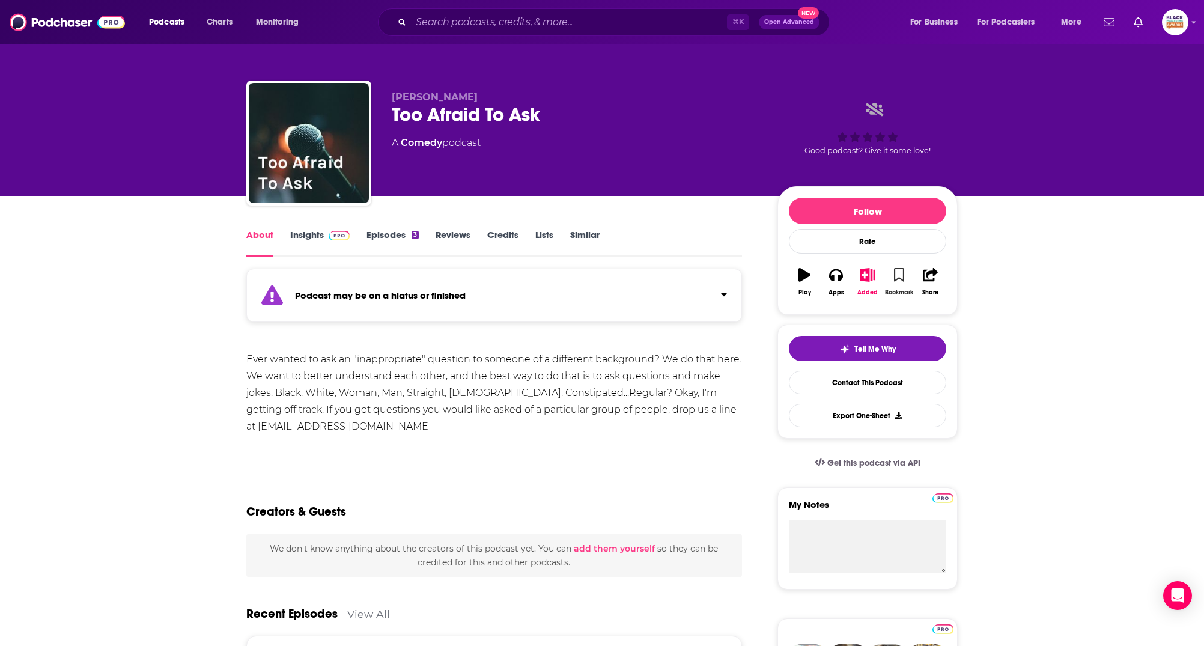
click at [900, 282] on button "Bookmark" at bounding box center [898, 281] width 31 height 43
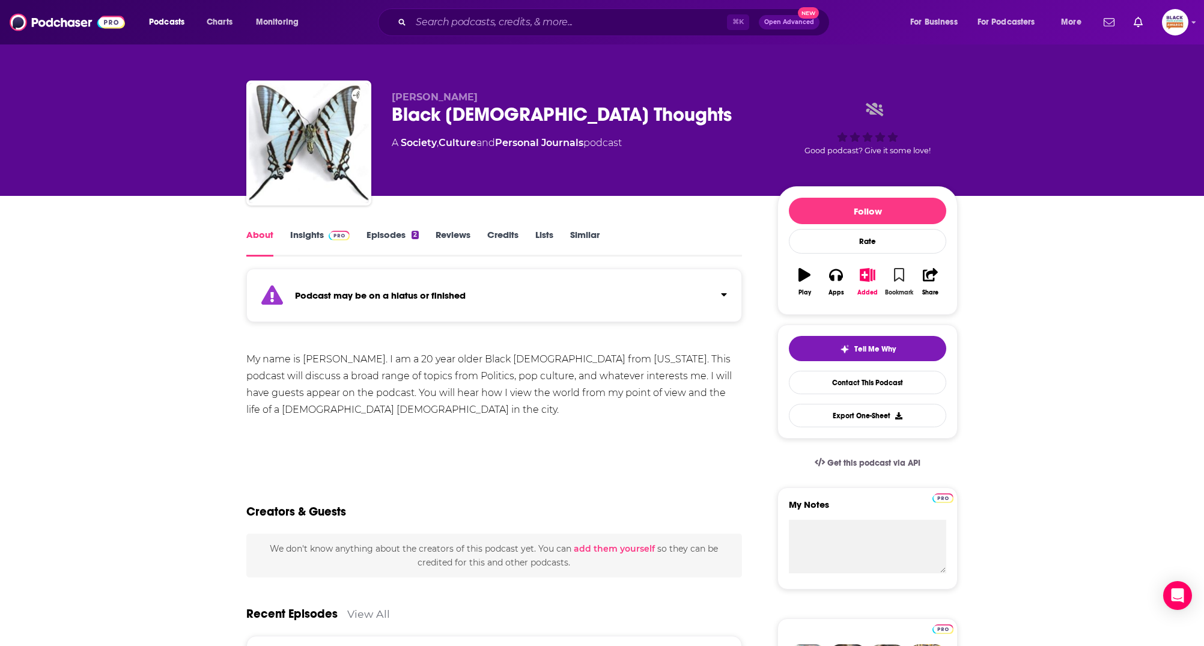
drag, startPoint x: 894, startPoint y: 273, endPoint x: 906, endPoint y: 278, distance: 12.9
click at [894, 273] on icon "button" at bounding box center [899, 274] width 10 height 13
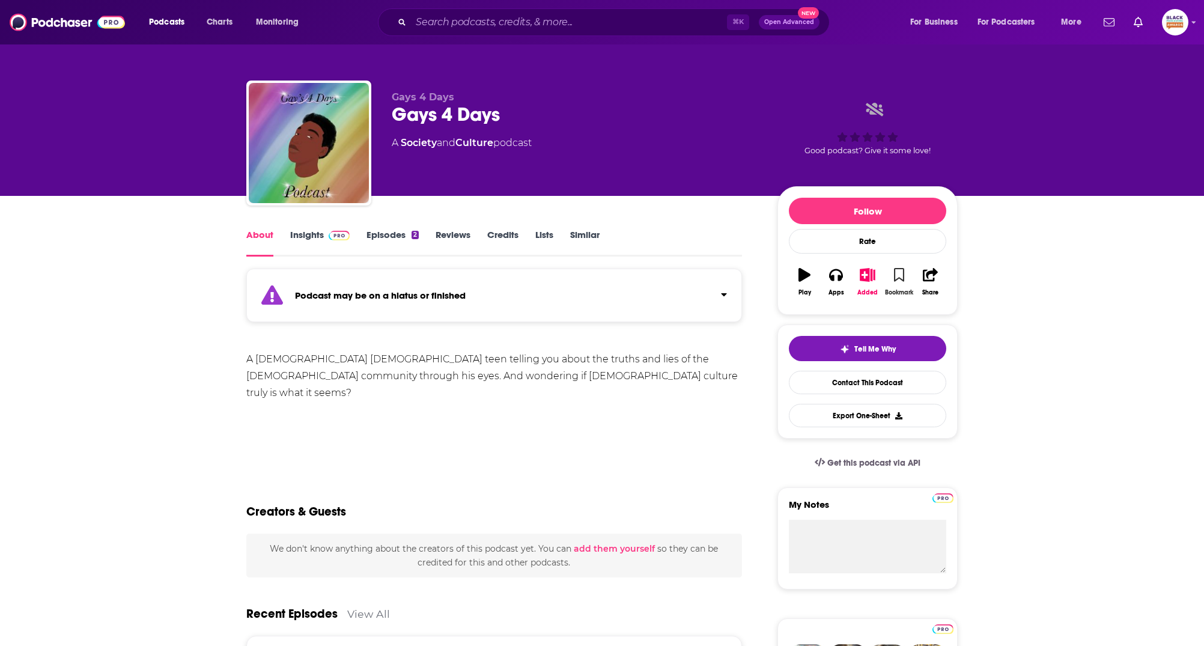
click at [904, 277] on button "Bookmark" at bounding box center [898, 281] width 31 height 43
click at [903, 271] on icon "button" at bounding box center [899, 274] width 10 height 13
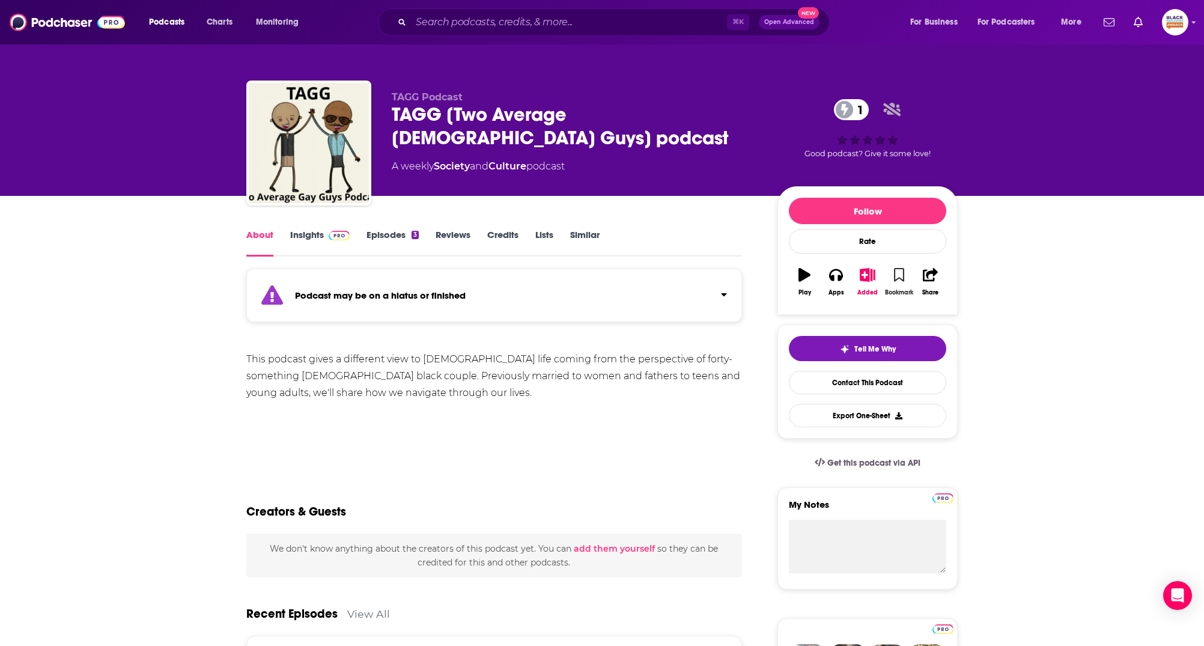
drag, startPoint x: 899, startPoint y: 279, endPoint x: 767, endPoint y: 174, distance: 168.9
click at [899, 278] on icon "button" at bounding box center [899, 274] width 10 height 13
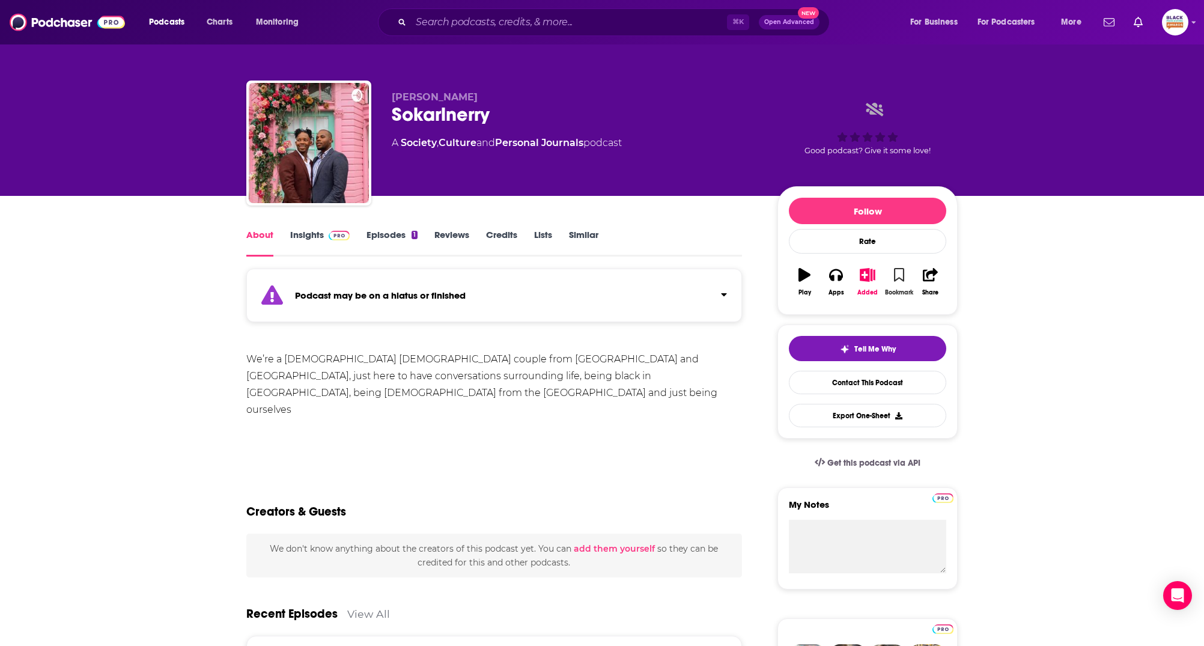
click at [902, 273] on icon "button" at bounding box center [899, 274] width 10 height 13
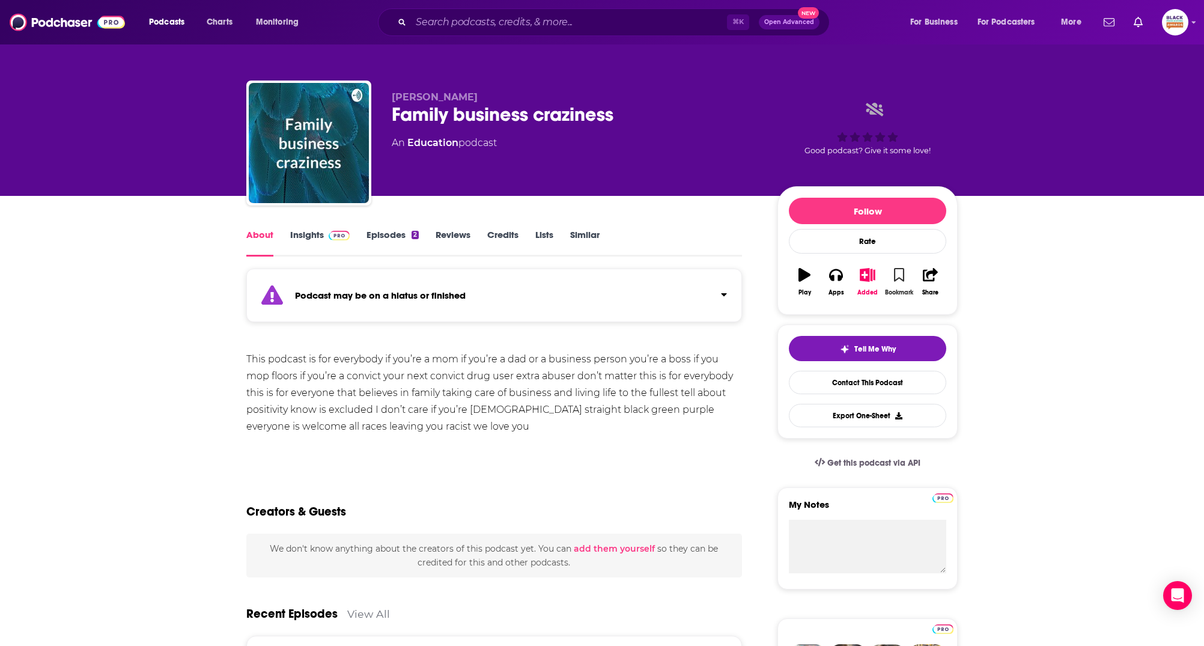
click at [906, 268] on button "Bookmark" at bounding box center [898, 281] width 31 height 43
click at [900, 274] on icon "button" at bounding box center [899, 274] width 10 height 13
click at [801, 274] on icon "button" at bounding box center [804, 274] width 12 height 13
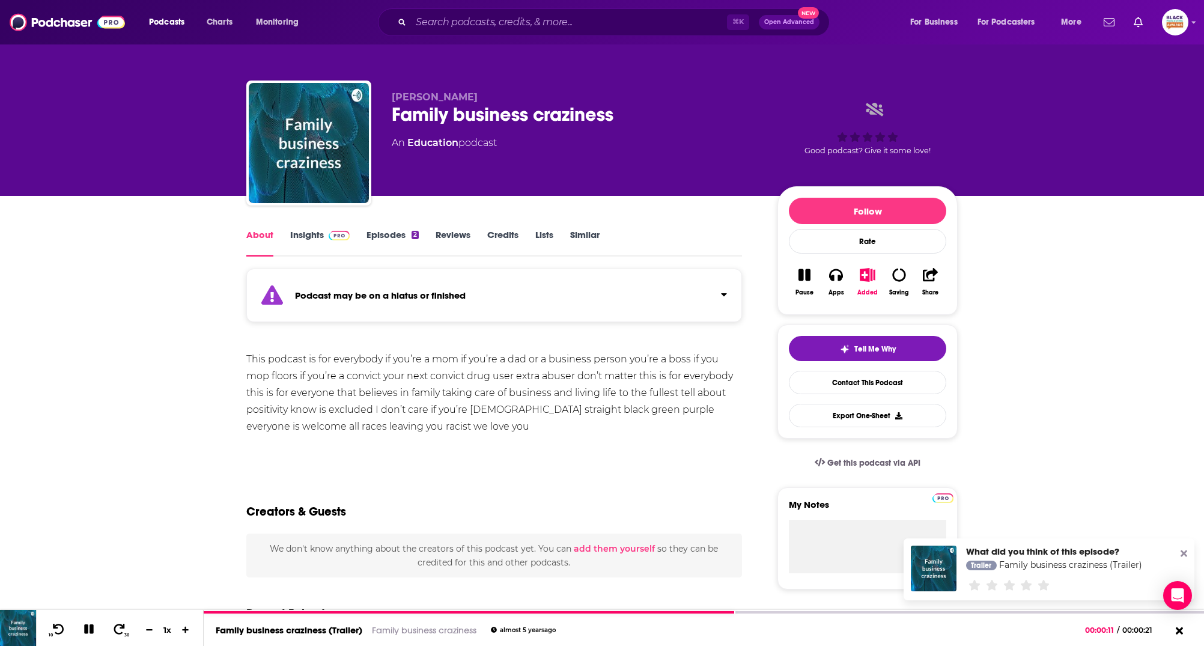
click at [402, 240] on link "Episodes 2" at bounding box center [392, 243] width 52 height 28
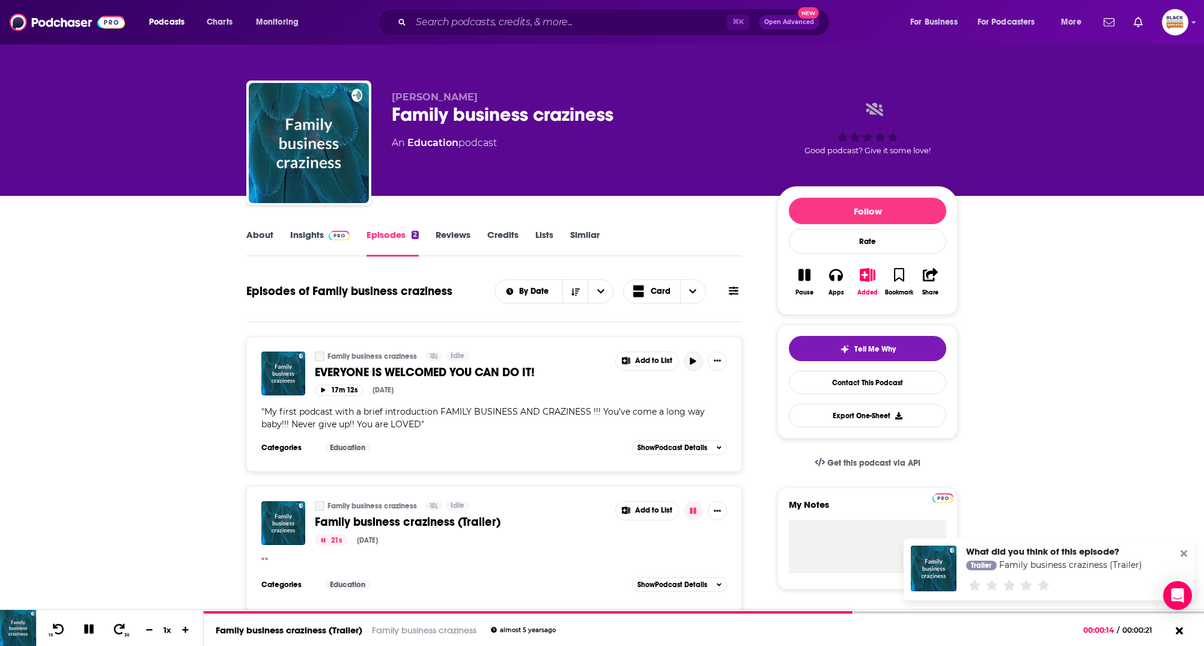
click at [691, 357] on icon "button" at bounding box center [692, 360] width 9 height 7
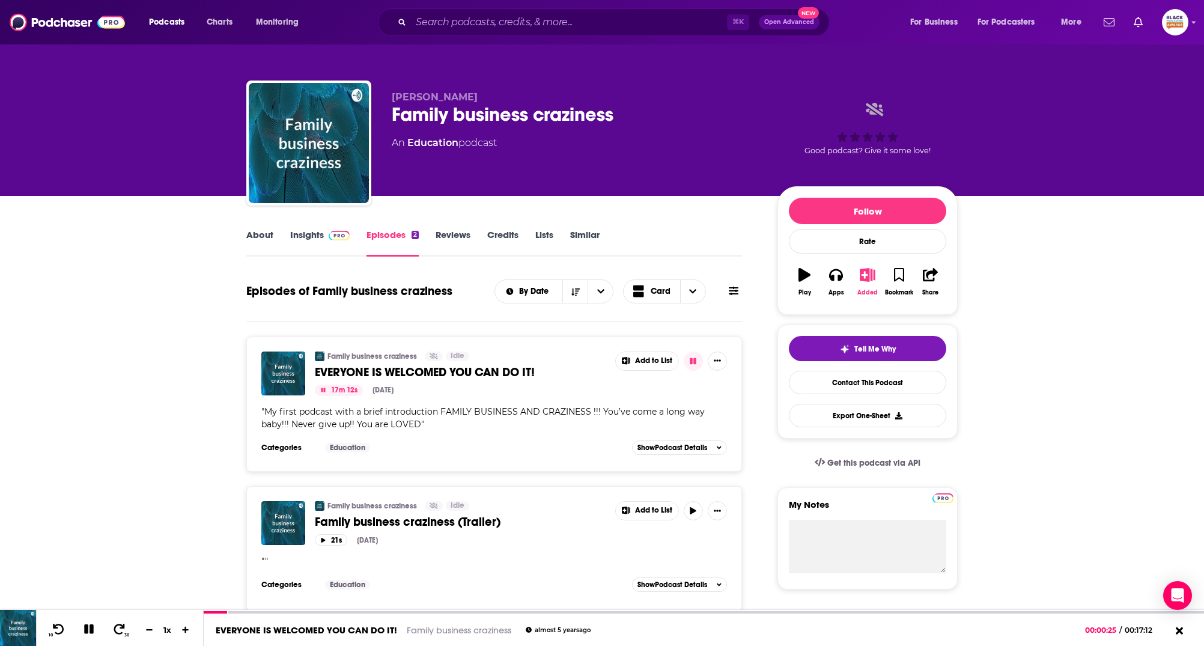
click at [869, 276] on icon "button" at bounding box center [867, 274] width 15 height 13
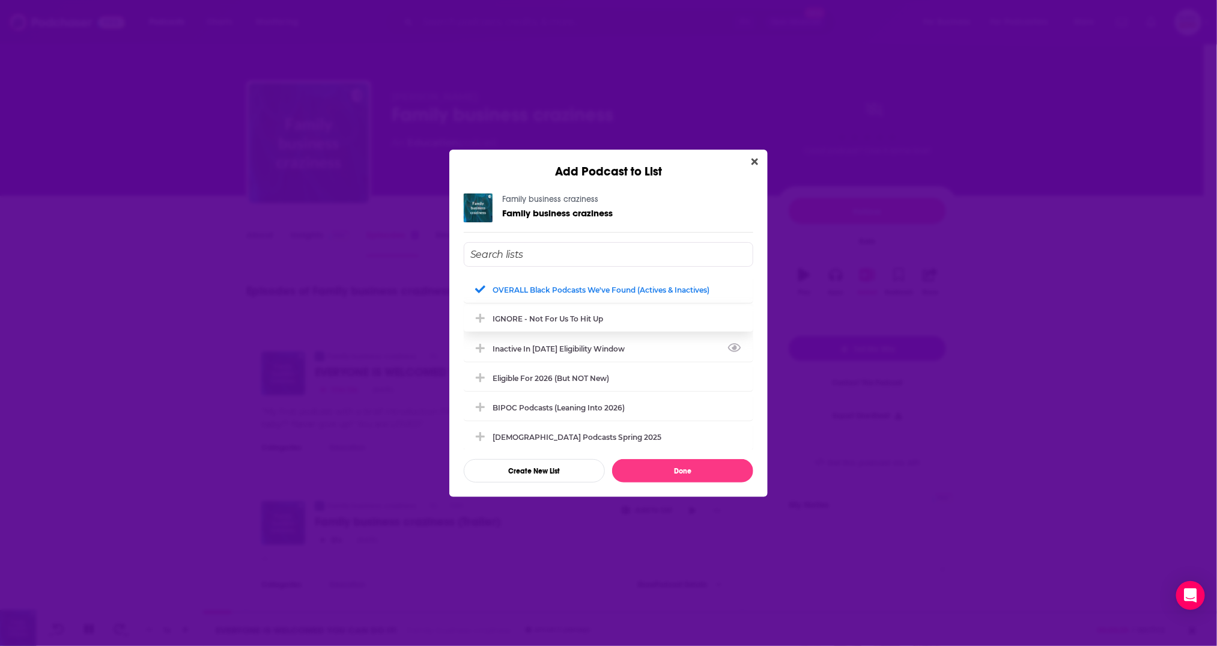
click at [509, 317] on div "IGNORE - not for us to hit up" at bounding box center [548, 318] width 111 height 9
click at [526, 296] on div "OVERALL Black podcasts we've found (actives & inactives)" at bounding box center [609, 289] width 290 height 26
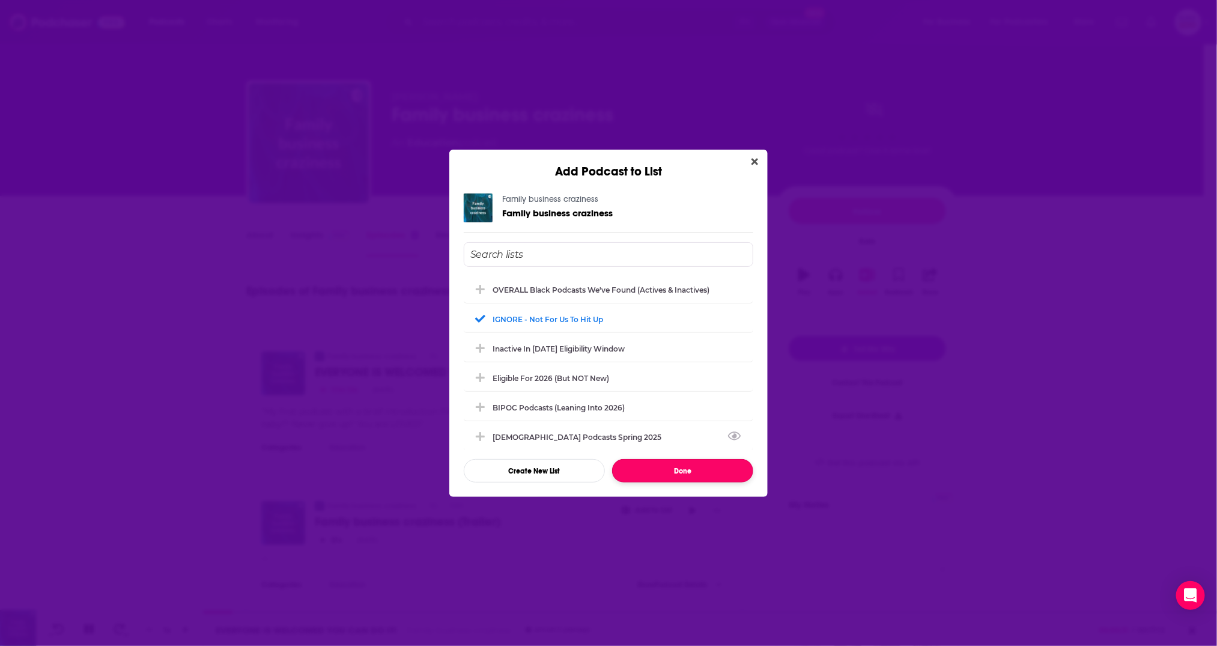
click at [675, 469] on button "Done" at bounding box center [682, 470] width 141 height 23
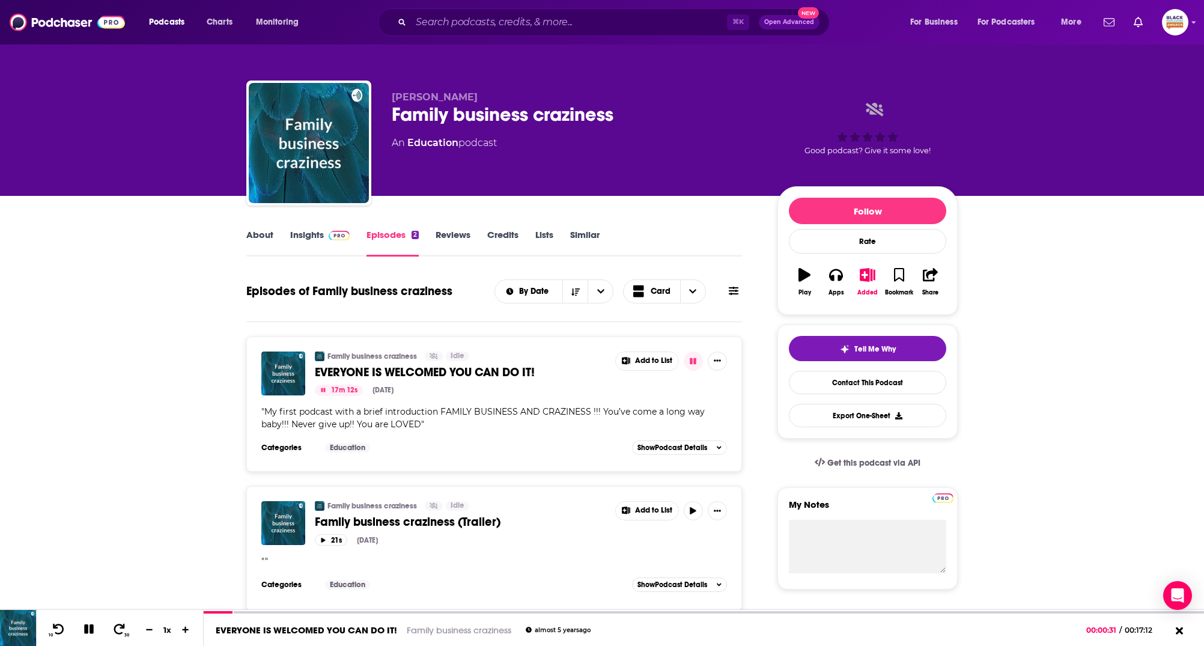
click at [313, 238] on link "Insights" at bounding box center [319, 243] width 59 height 28
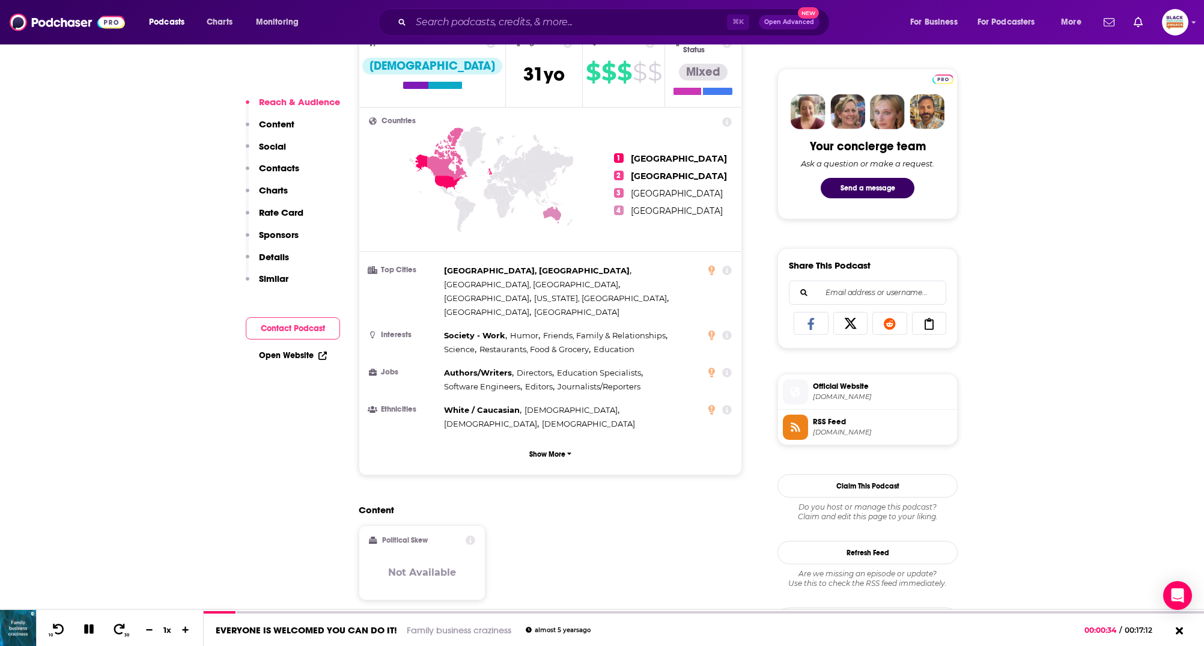
scroll to position [731, 0]
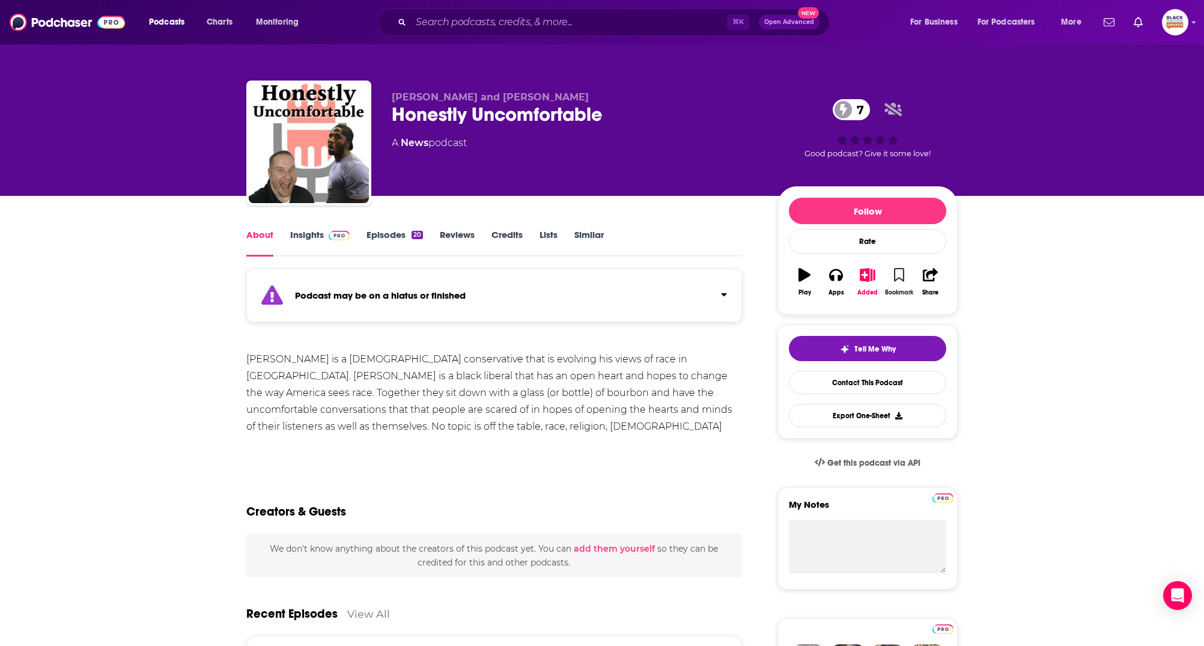
click at [899, 280] on icon "button" at bounding box center [899, 274] width 10 height 13
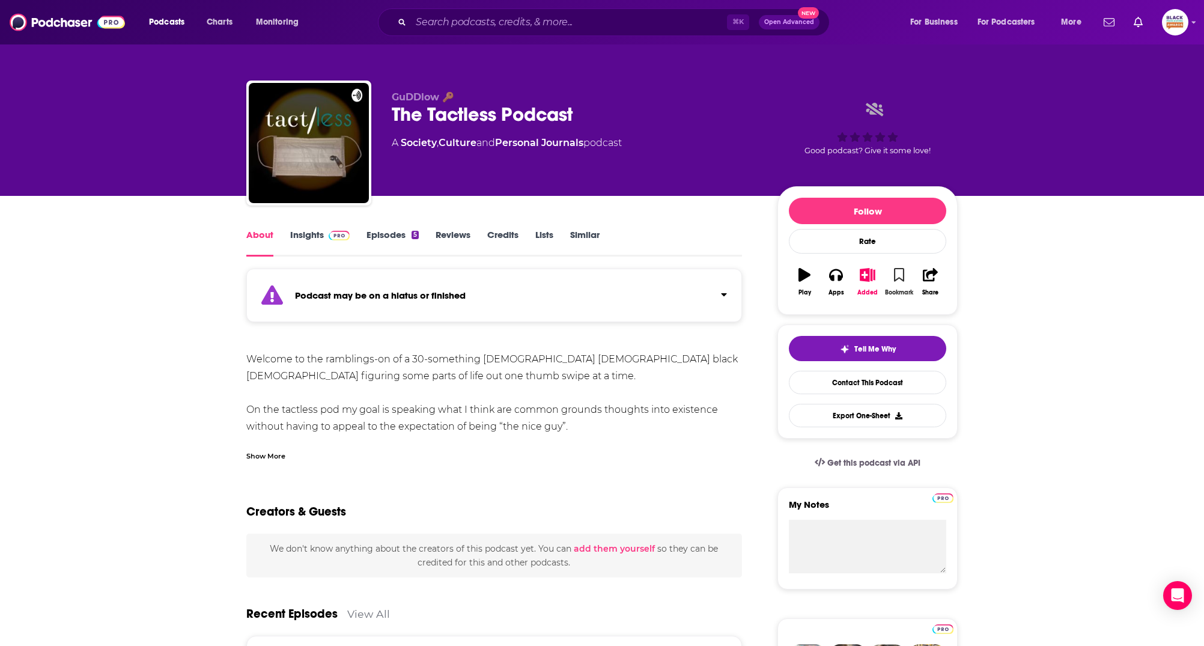
click at [901, 279] on icon "button" at bounding box center [899, 274] width 10 height 13
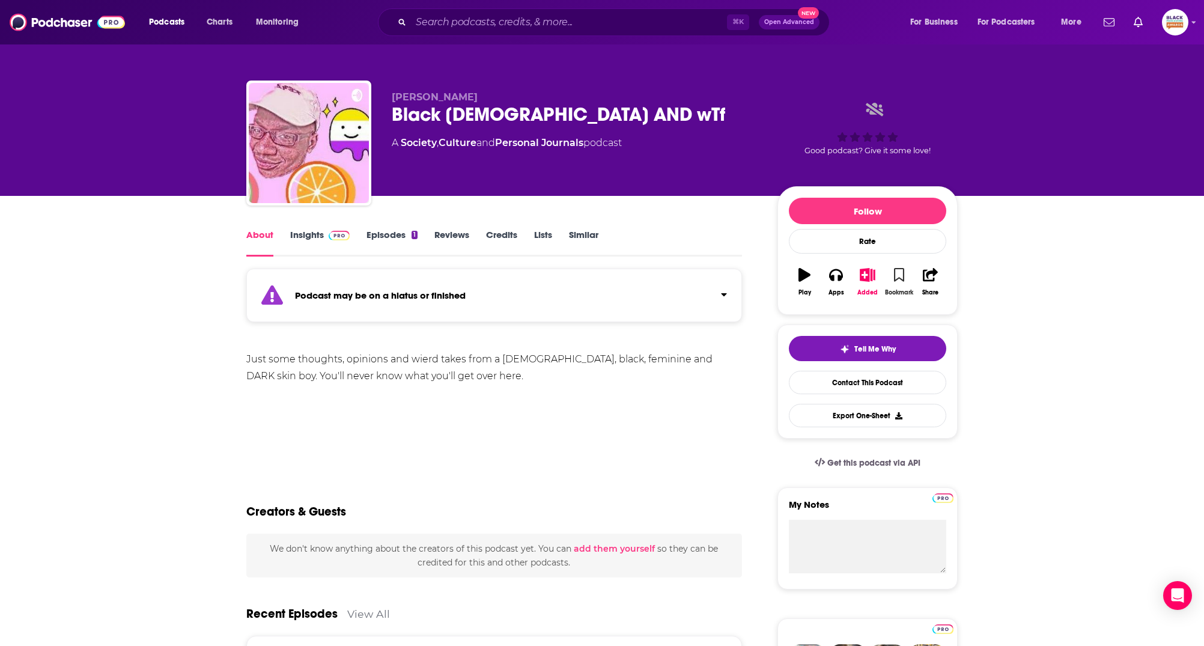
click at [897, 278] on icon "button" at bounding box center [899, 274] width 10 height 13
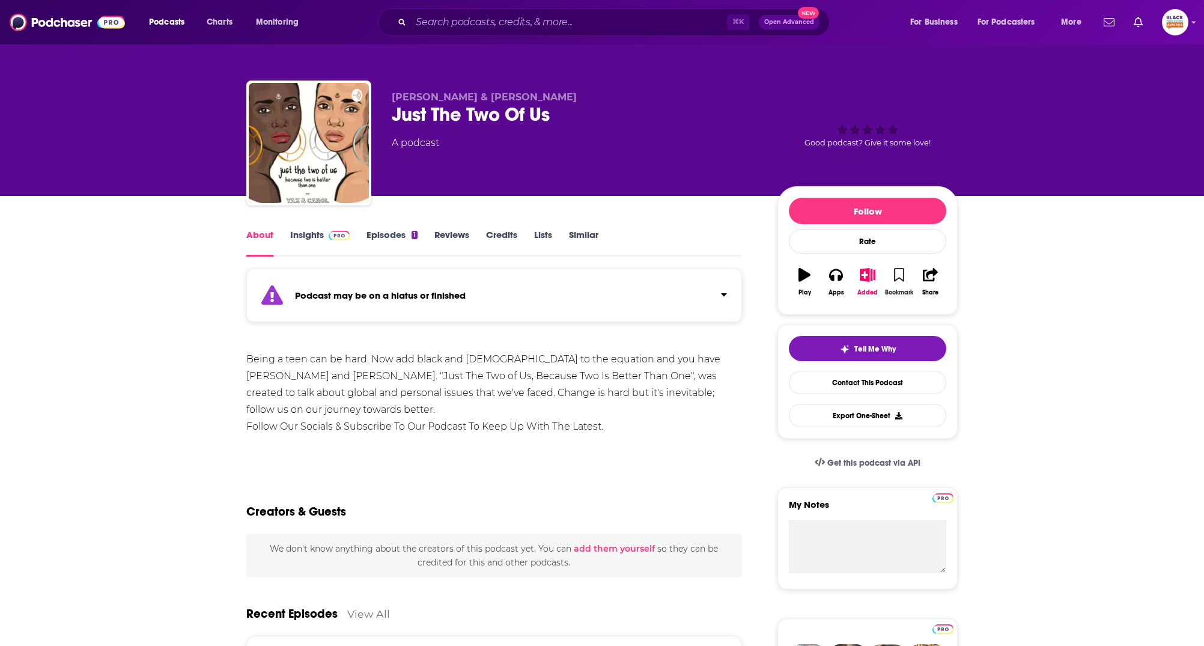
click at [902, 274] on icon "button" at bounding box center [899, 274] width 10 height 13
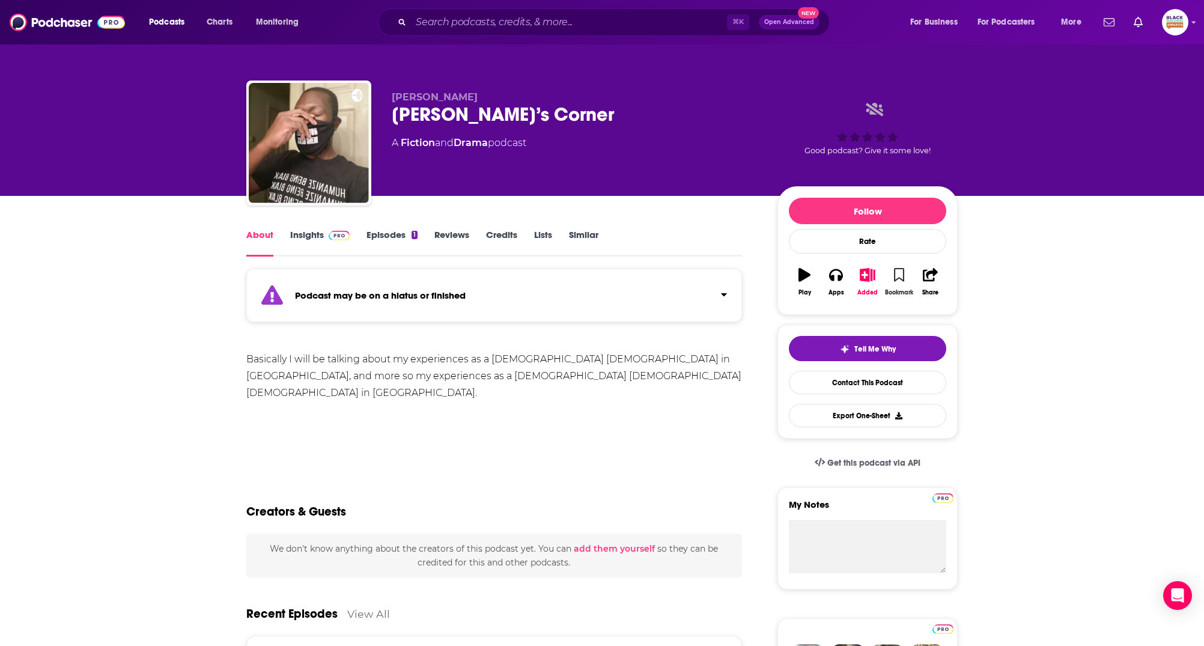
click at [902, 272] on icon "button" at bounding box center [899, 274] width 10 height 13
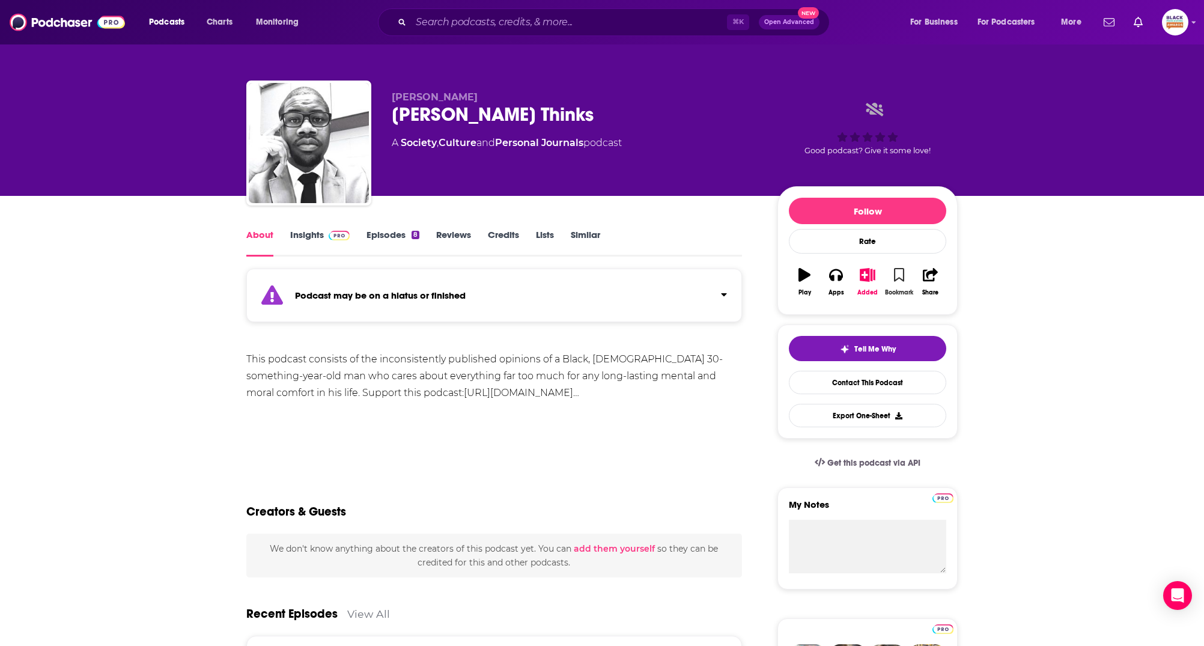
click at [907, 274] on button "Bookmark" at bounding box center [898, 281] width 31 height 43
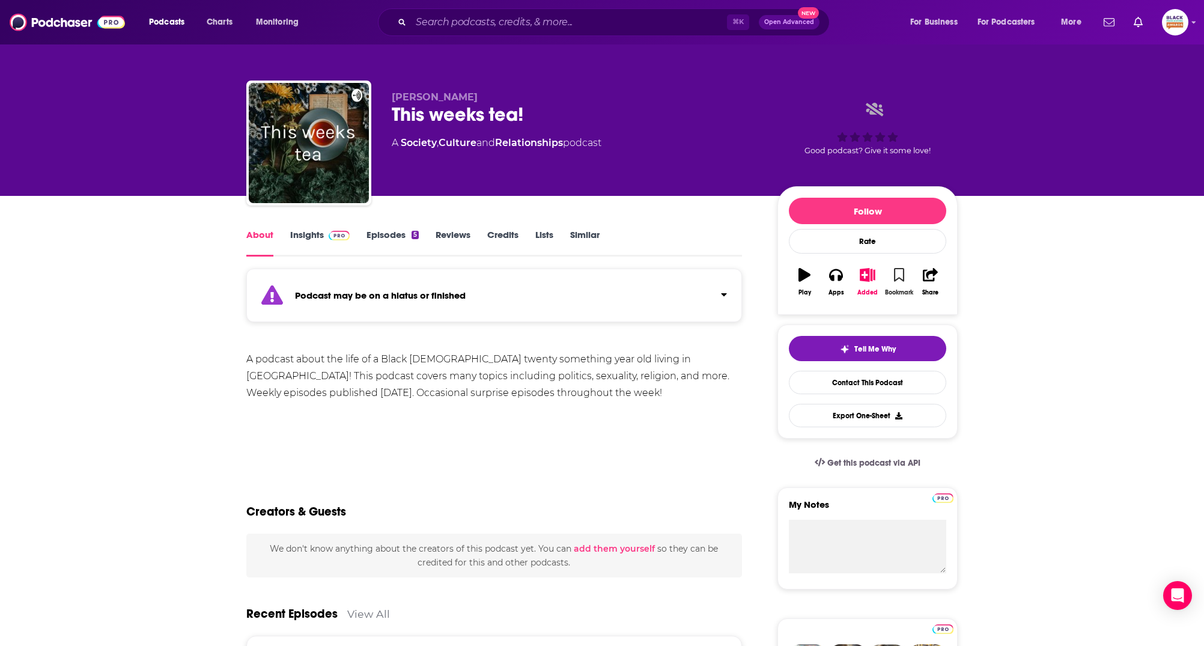
click at [903, 274] on icon "button" at bounding box center [899, 274] width 10 height 13
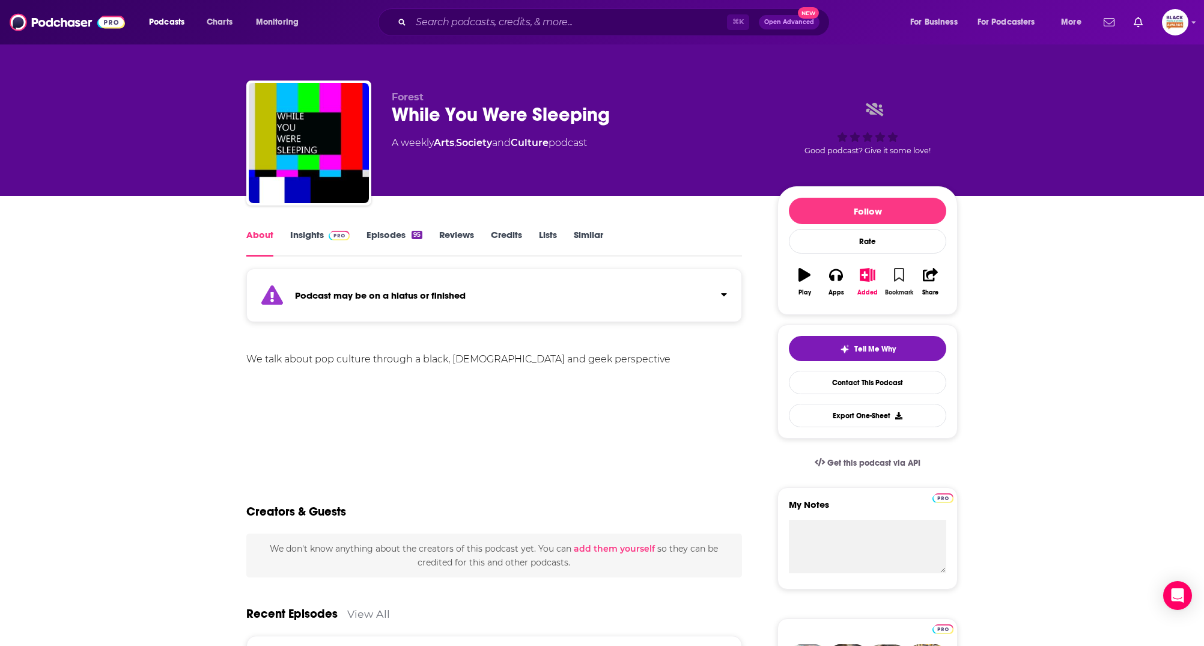
click at [901, 274] on icon "button" at bounding box center [899, 274] width 10 height 13
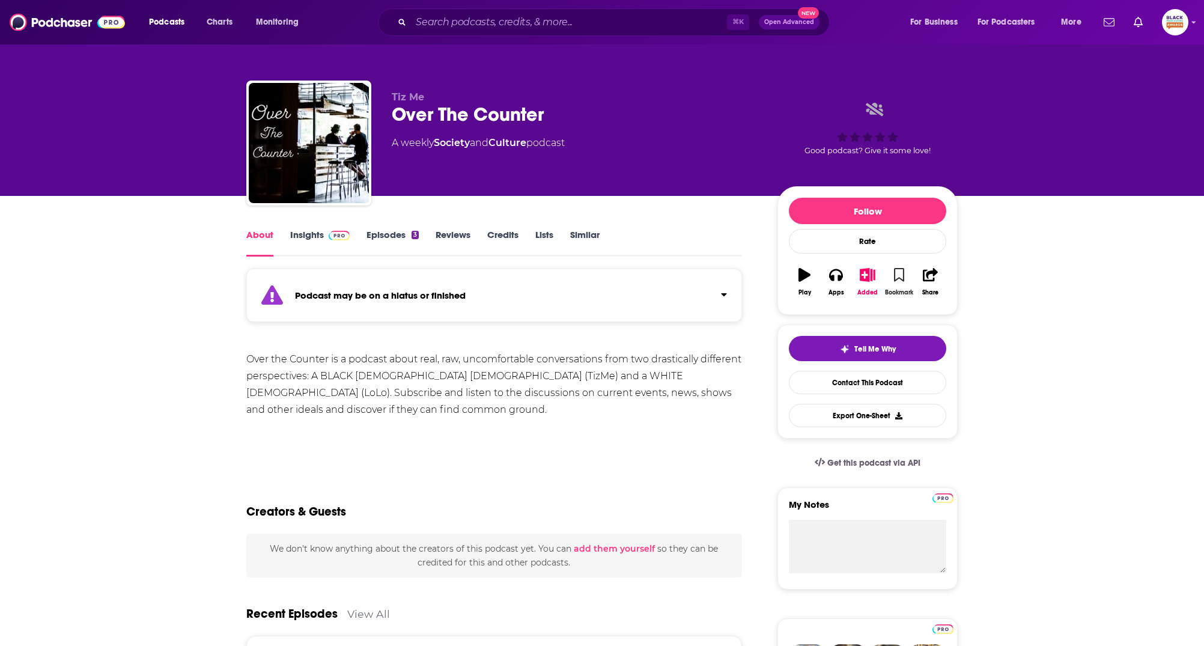
click at [902, 271] on icon "button" at bounding box center [899, 274] width 10 height 13
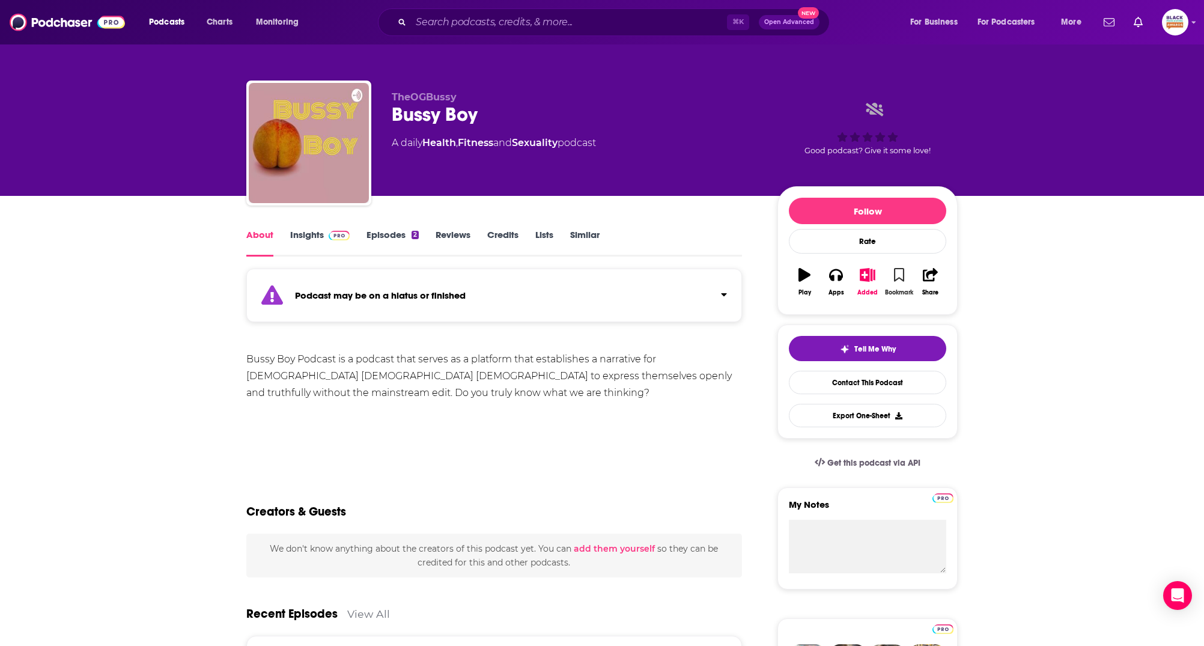
click at [902, 280] on icon "button" at bounding box center [899, 274] width 10 height 13
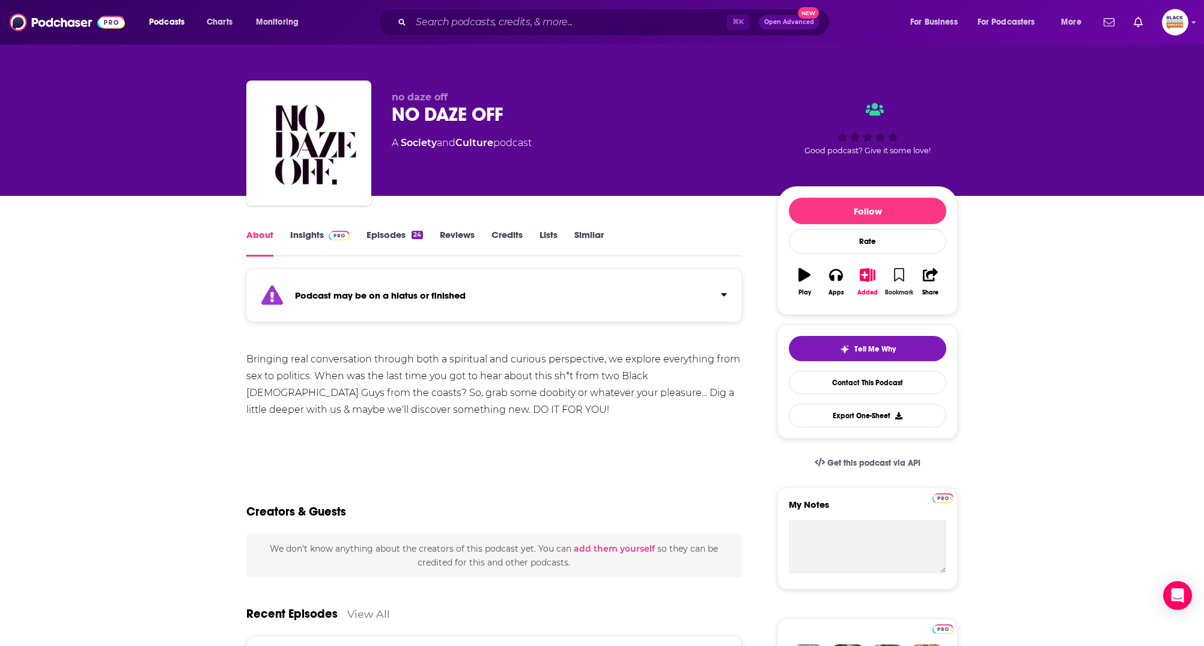
drag, startPoint x: 903, startPoint y: 271, endPoint x: 897, endPoint y: 274, distance: 7.0
click at [903, 271] on icon "button" at bounding box center [899, 274] width 10 height 13
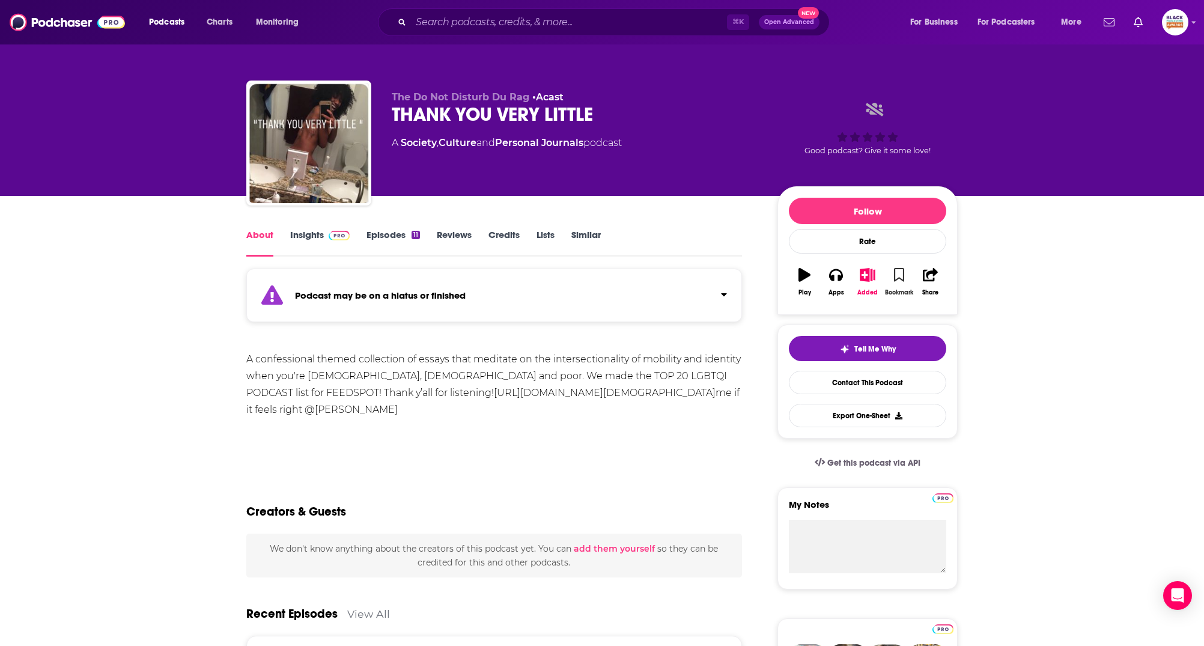
click at [897, 276] on icon "button" at bounding box center [899, 274] width 10 height 13
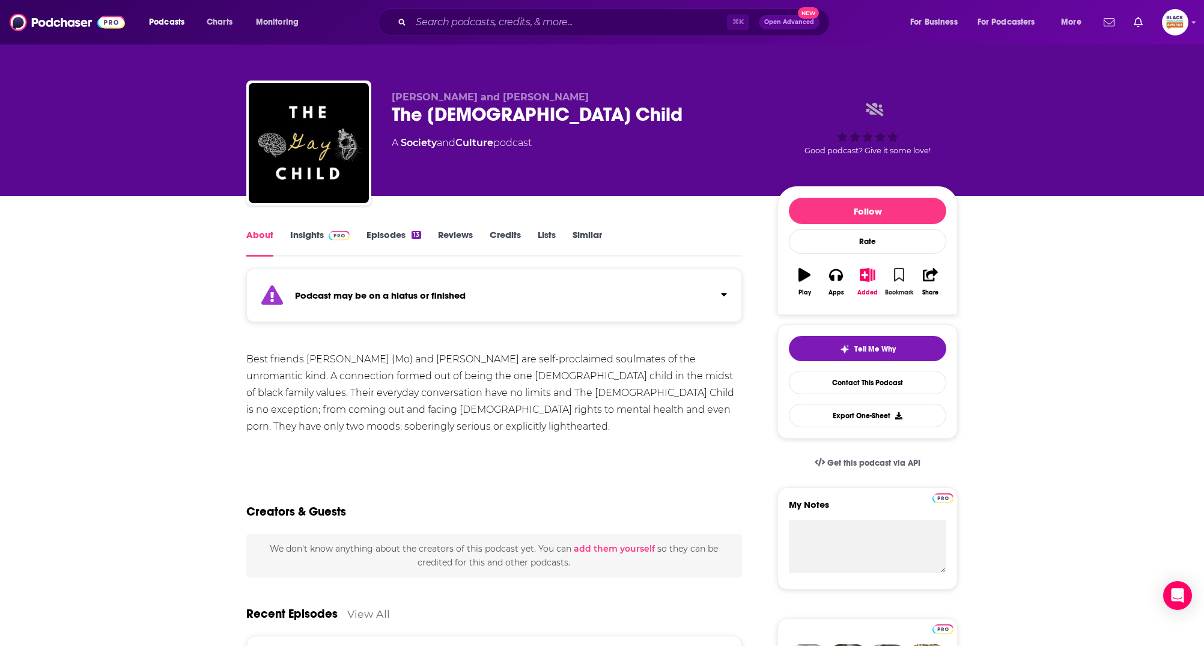
click at [904, 271] on button "Bookmark" at bounding box center [898, 281] width 31 height 43
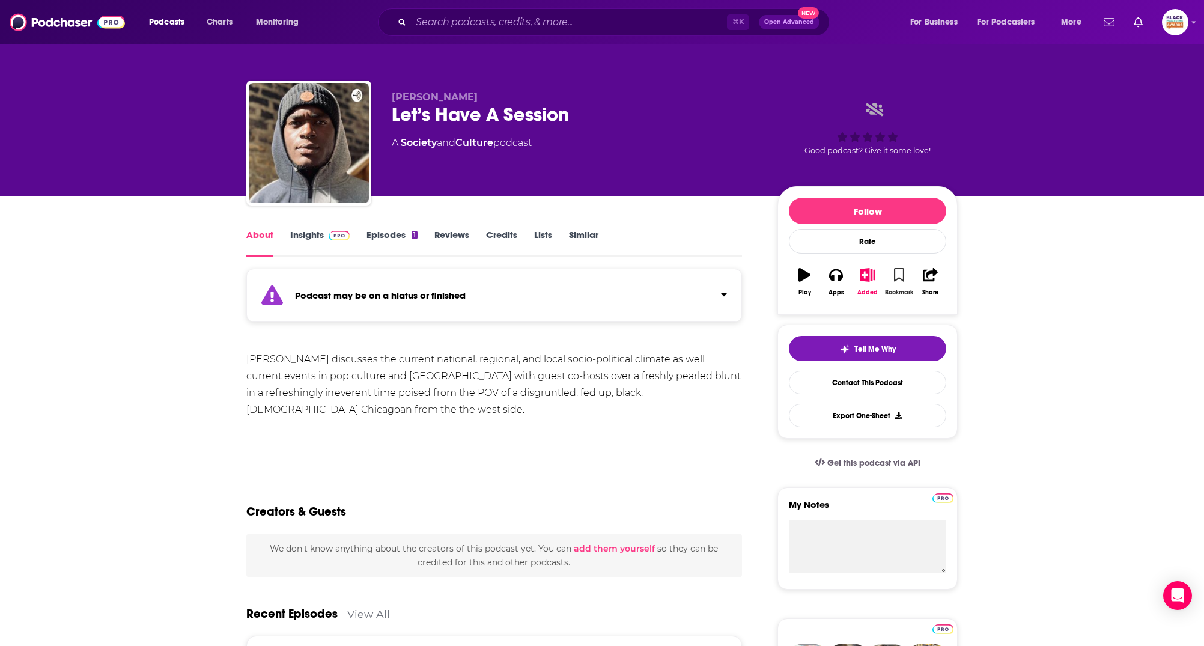
click at [897, 277] on icon "button" at bounding box center [899, 274] width 10 height 13
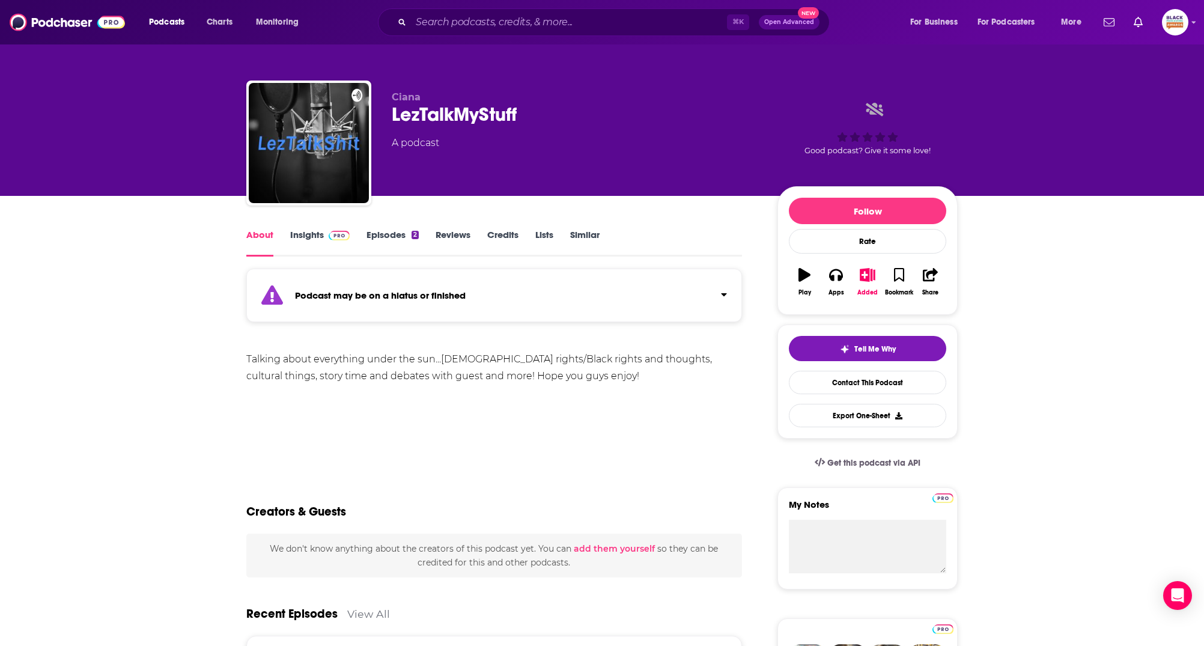
click at [799, 274] on icon "button" at bounding box center [804, 274] width 12 height 13
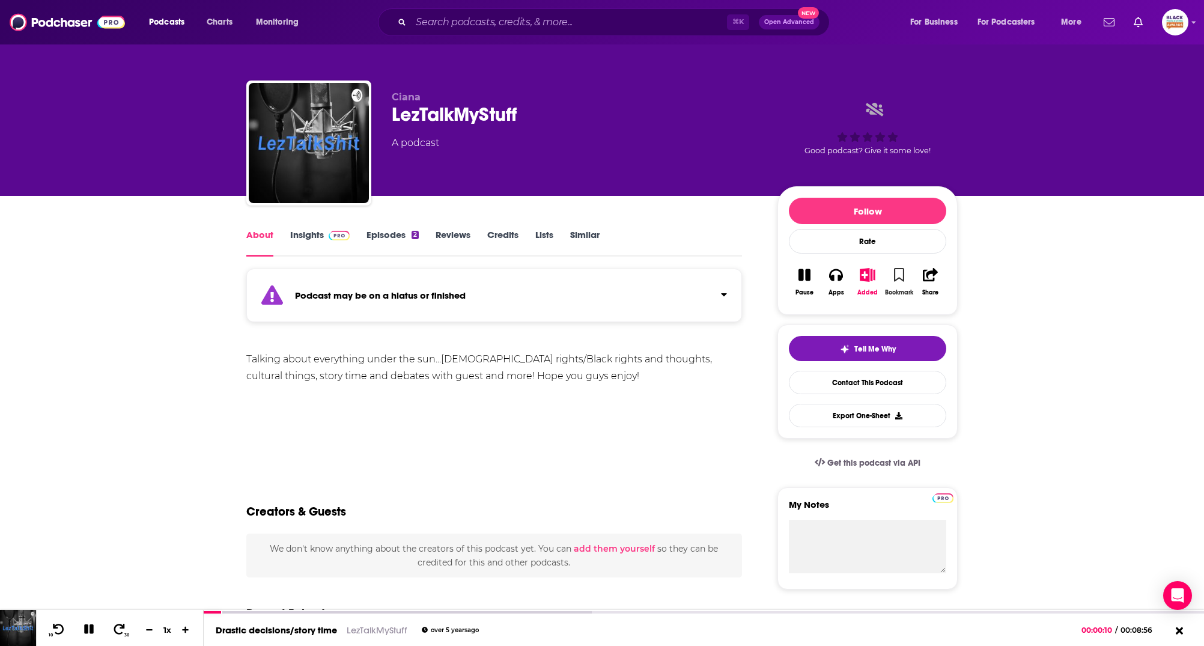
drag, startPoint x: 886, startPoint y: 273, endPoint x: 898, endPoint y: 278, distance: 12.7
click at [887, 273] on button "Bookmark" at bounding box center [898, 281] width 31 height 43
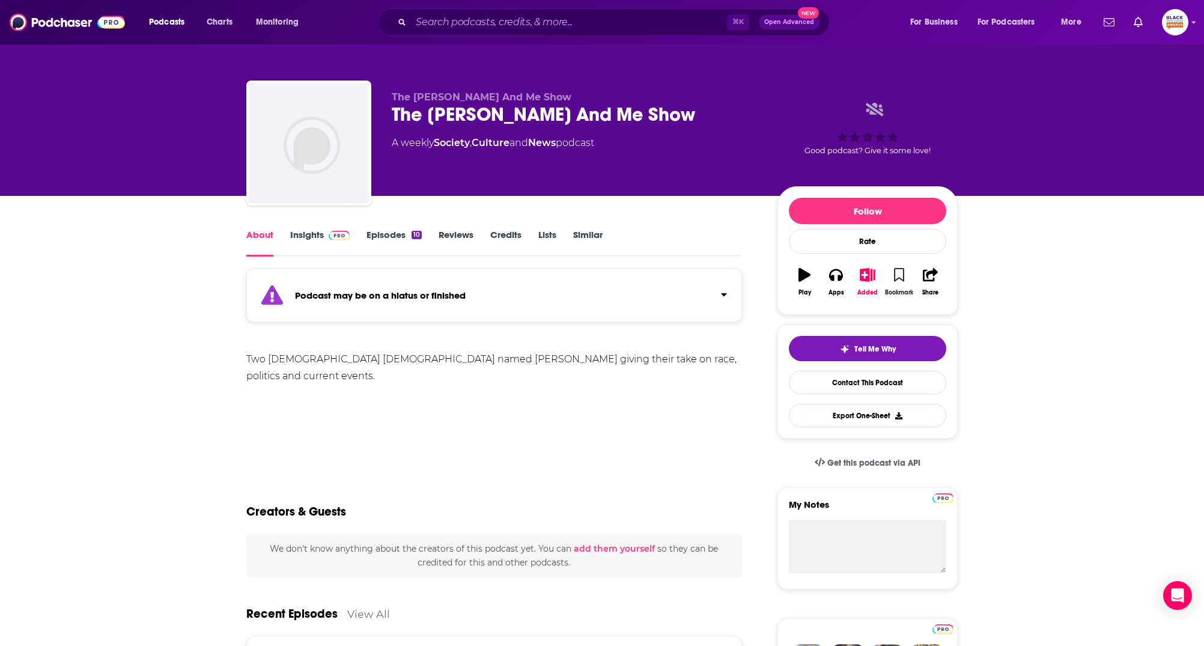
click at [896, 281] on button "Bookmark" at bounding box center [898, 281] width 31 height 43
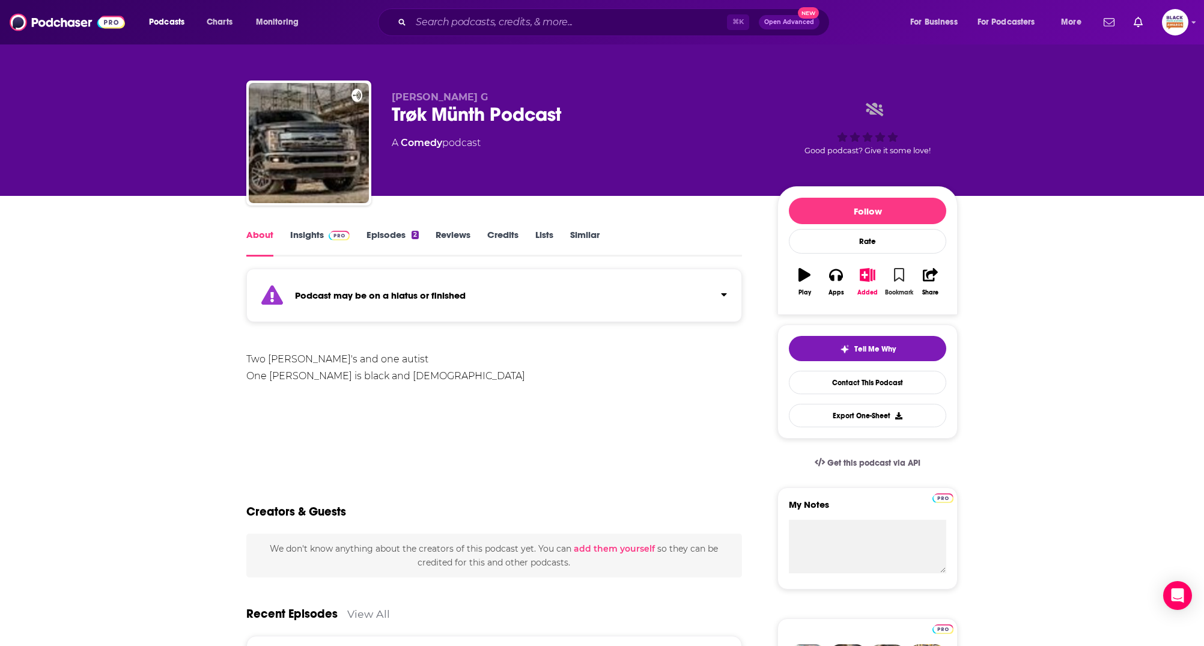
click at [903, 278] on icon "button" at bounding box center [899, 274] width 10 height 13
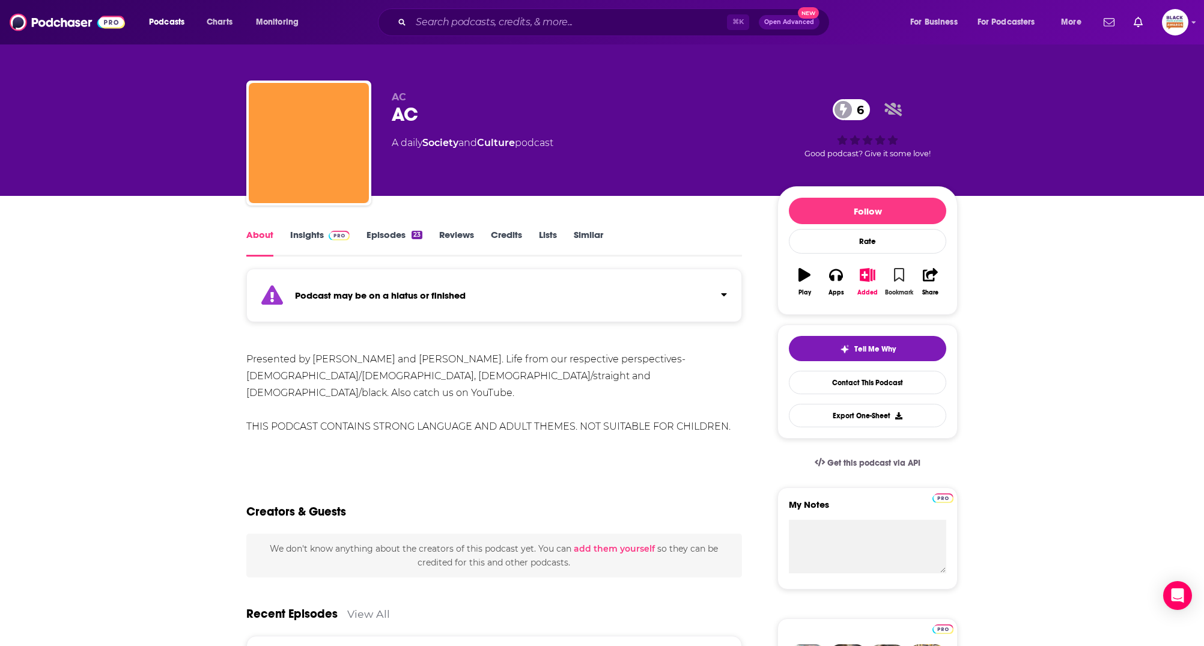
click at [896, 270] on icon "button" at bounding box center [899, 274] width 10 height 13
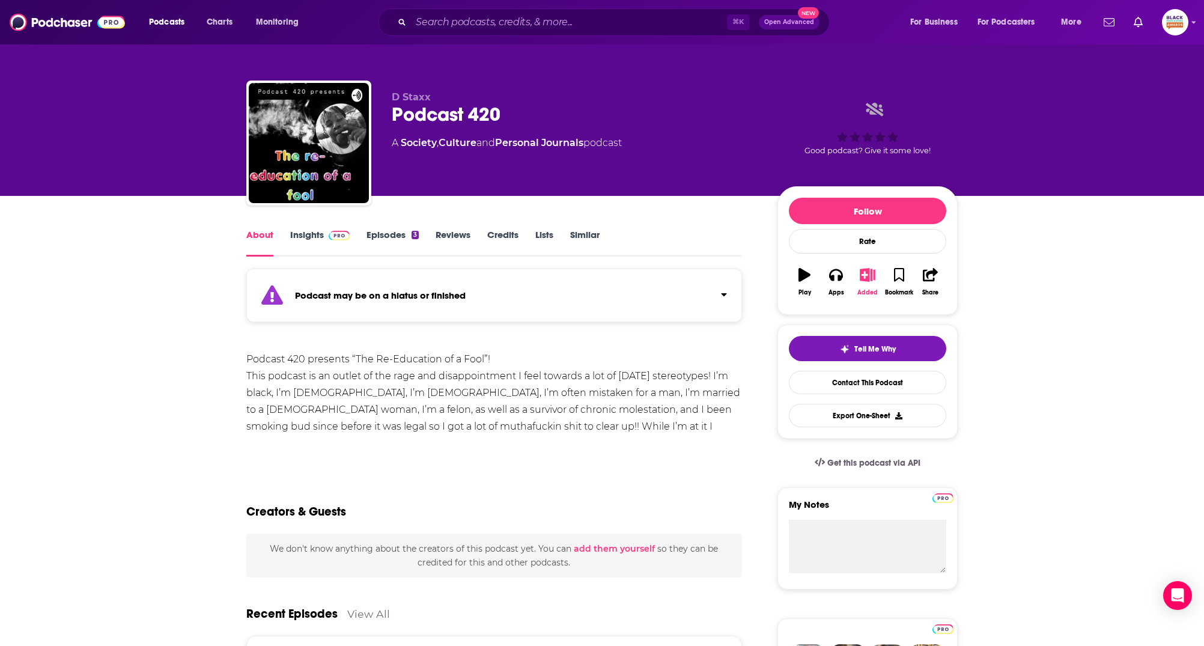
click at [864, 278] on icon "button" at bounding box center [867, 274] width 15 height 13
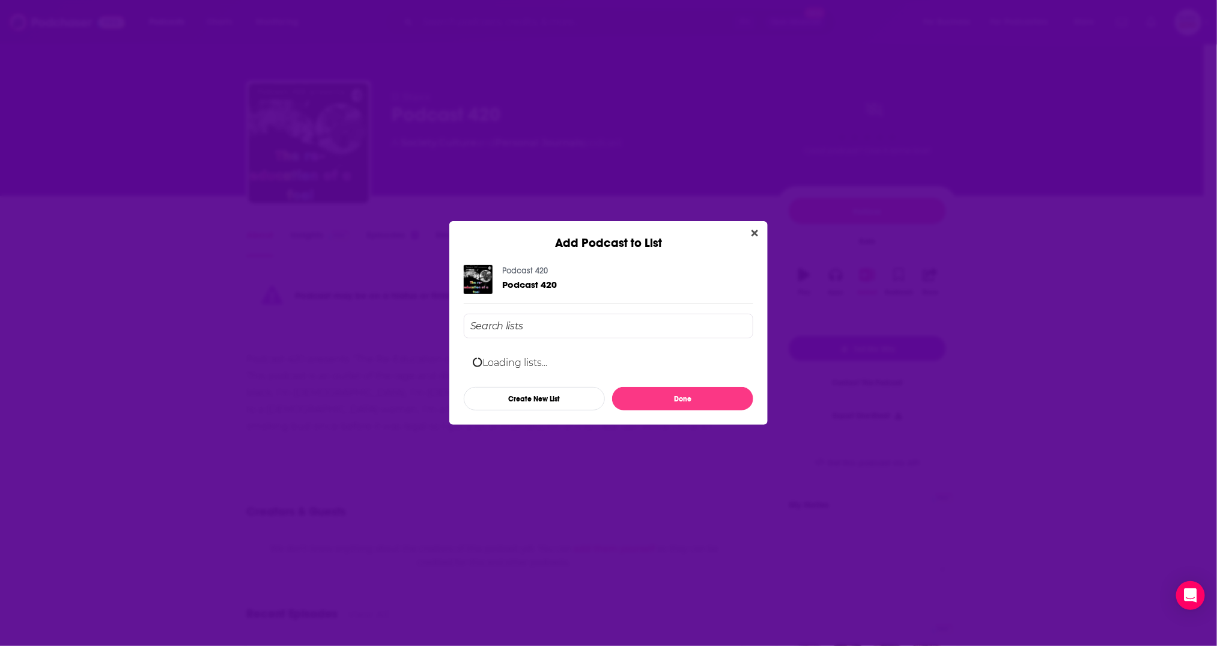
click at [1041, 254] on div "Add Podcast to List Podcast 420 Podcast 420 Loading lists... Create New List Do…" at bounding box center [608, 323] width 1217 height 646
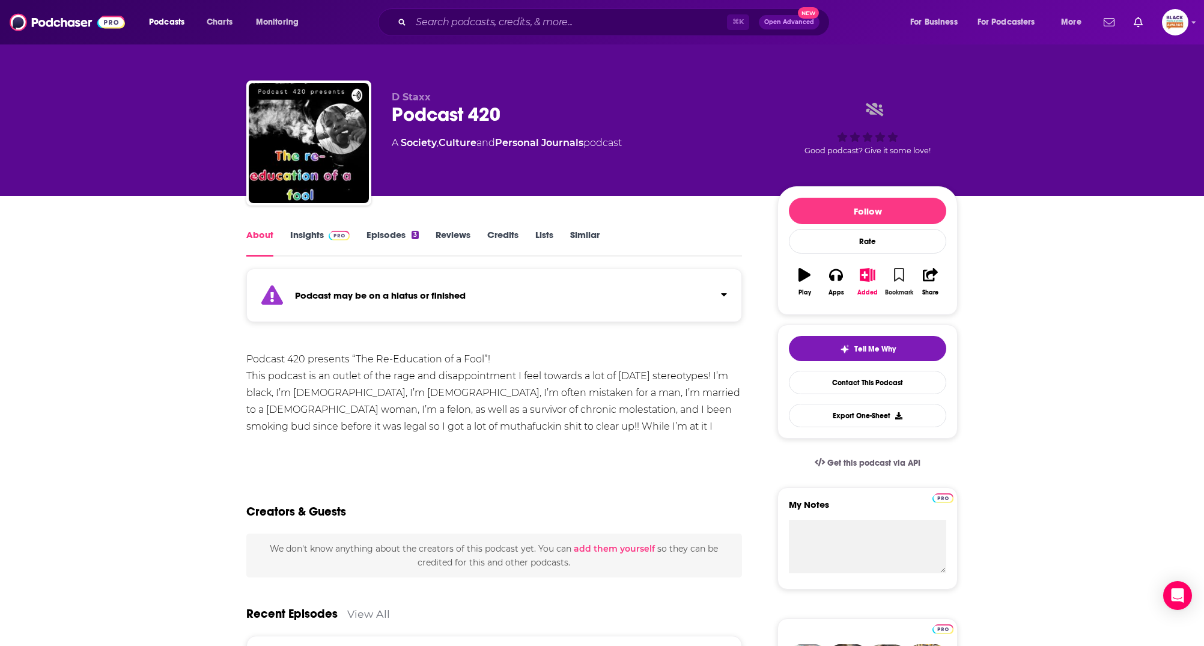
click at [902, 271] on icon "button" at bounding box center [899, 274] width 10 height 13
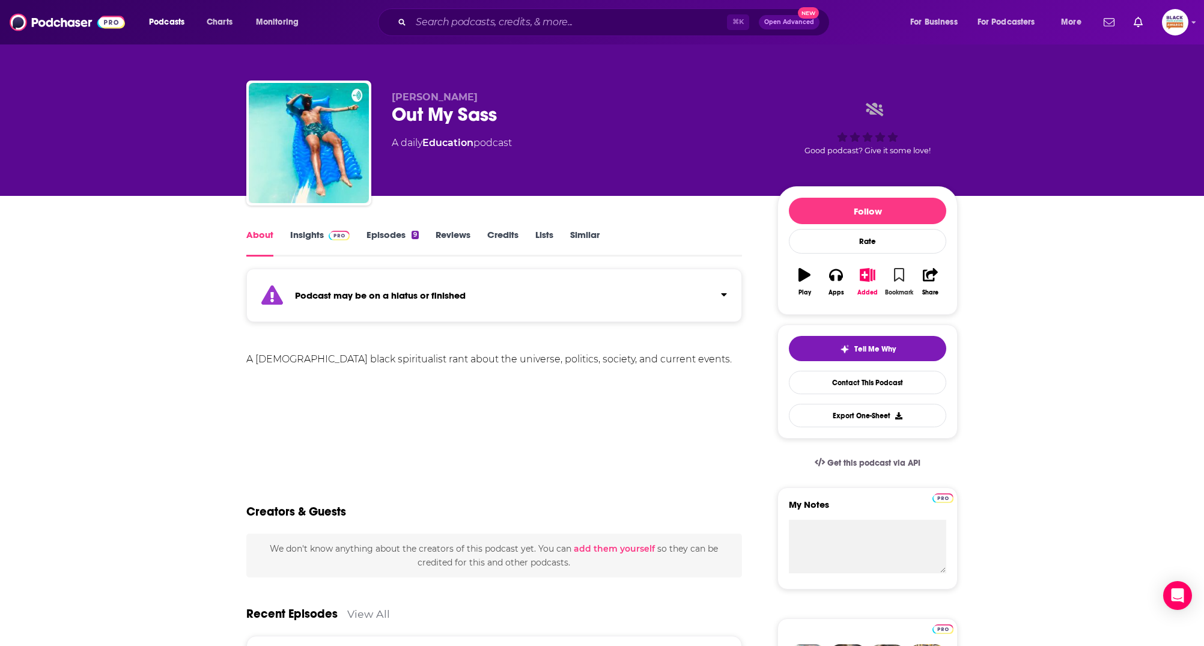
click at [896, 275] on icon "button" at bounding box center [899, 274] width 10 height 13
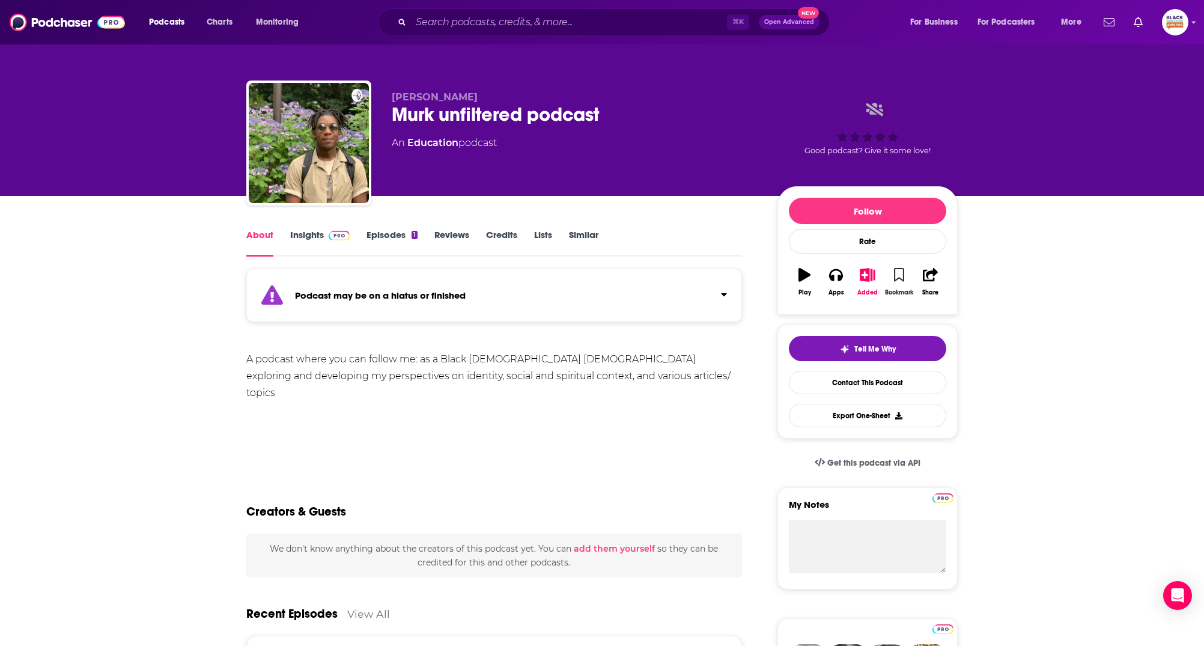
click at [907, 277] on button "Bookmark" at bounding box center [898, 281] width 31 height 43
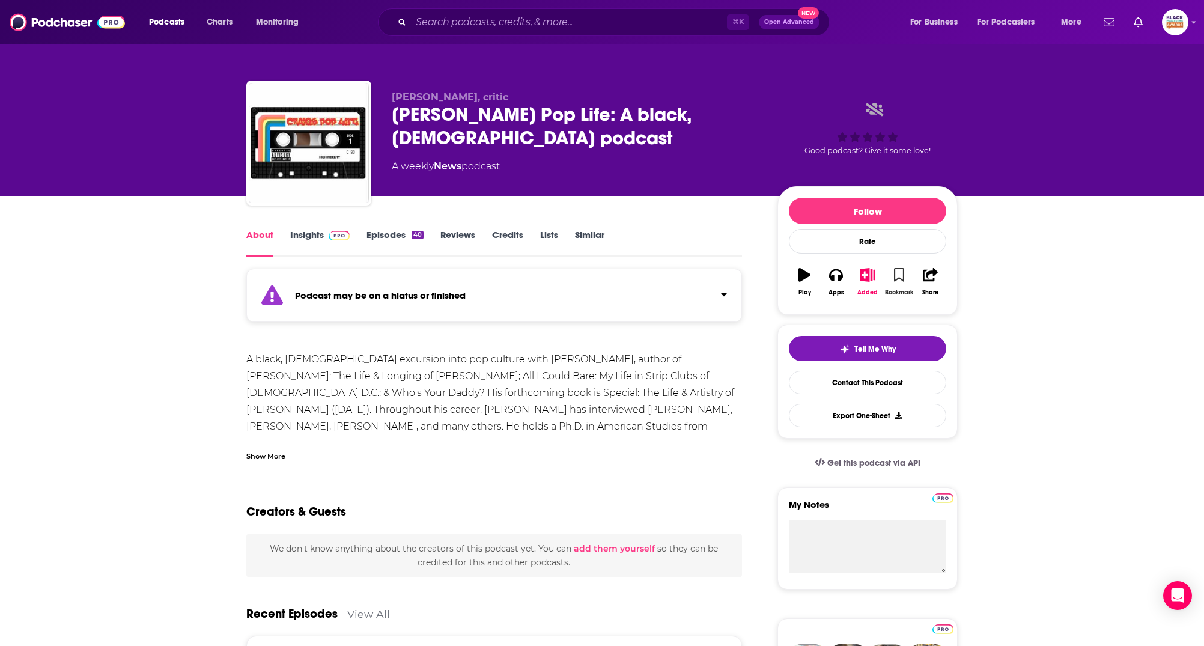
click at [899, 277] on icon "button" at bounding box center [899, 274] width 10 height 13
click at [667, 290] on div "Podcast may be on a hiatus or finished" at bounding box center [494, 294] width 496 height 53
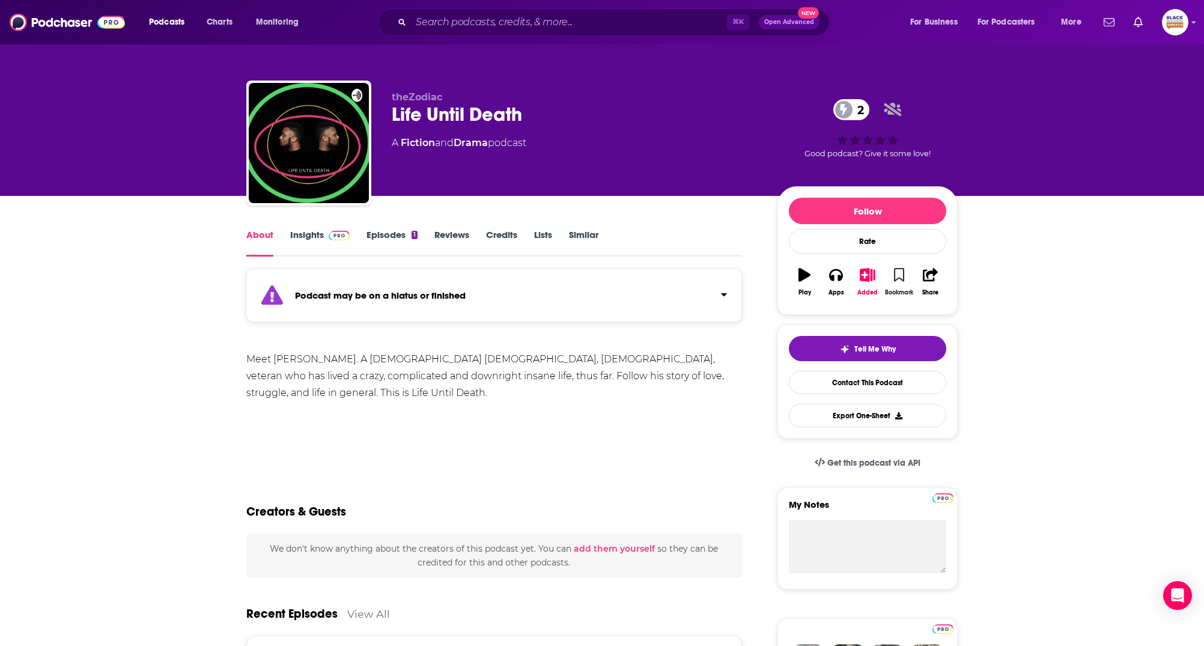
click at [896, 276] on button "Bookmark" at bounding box center [898, 281] width 31 height 43
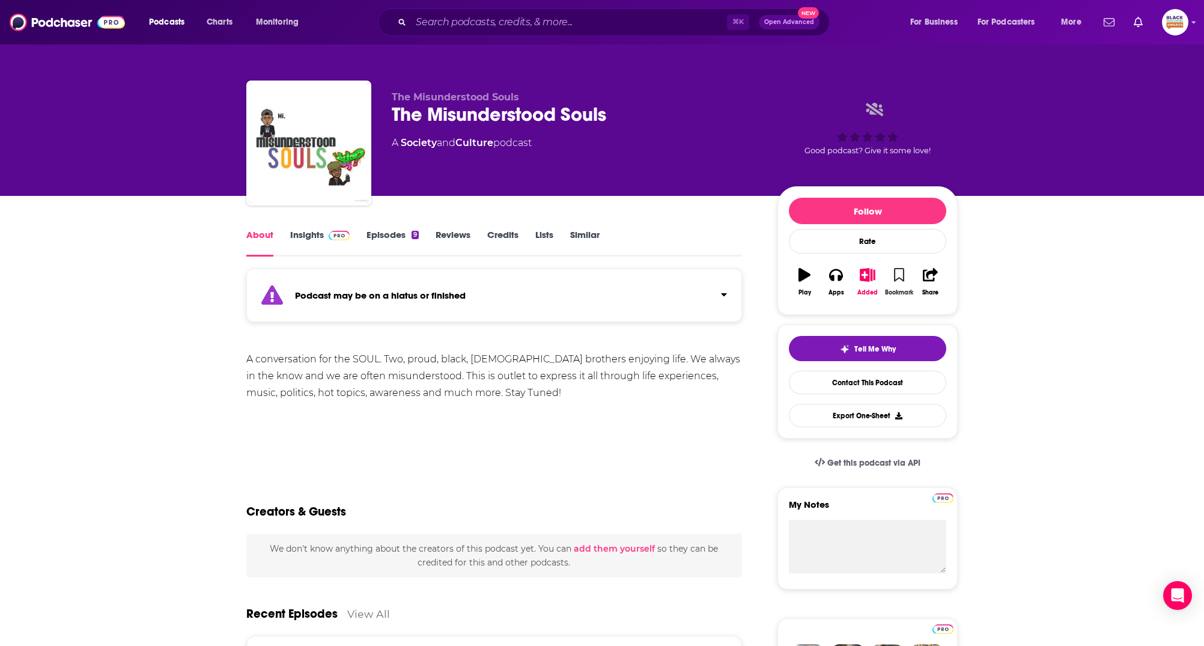
click at [892, 275] on button "Bookmark" at bounding box center [898, 281] width 31 height 43
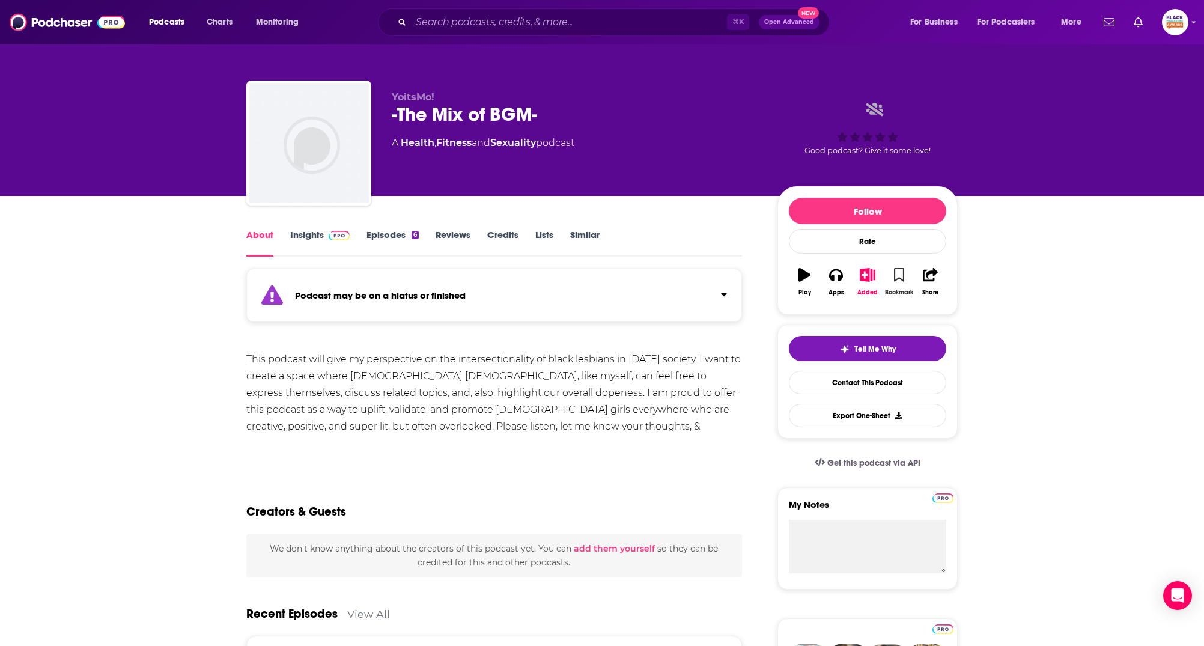
click at [900, 276] on icon "button" at bounding box center [899, 274] width 10 height 13
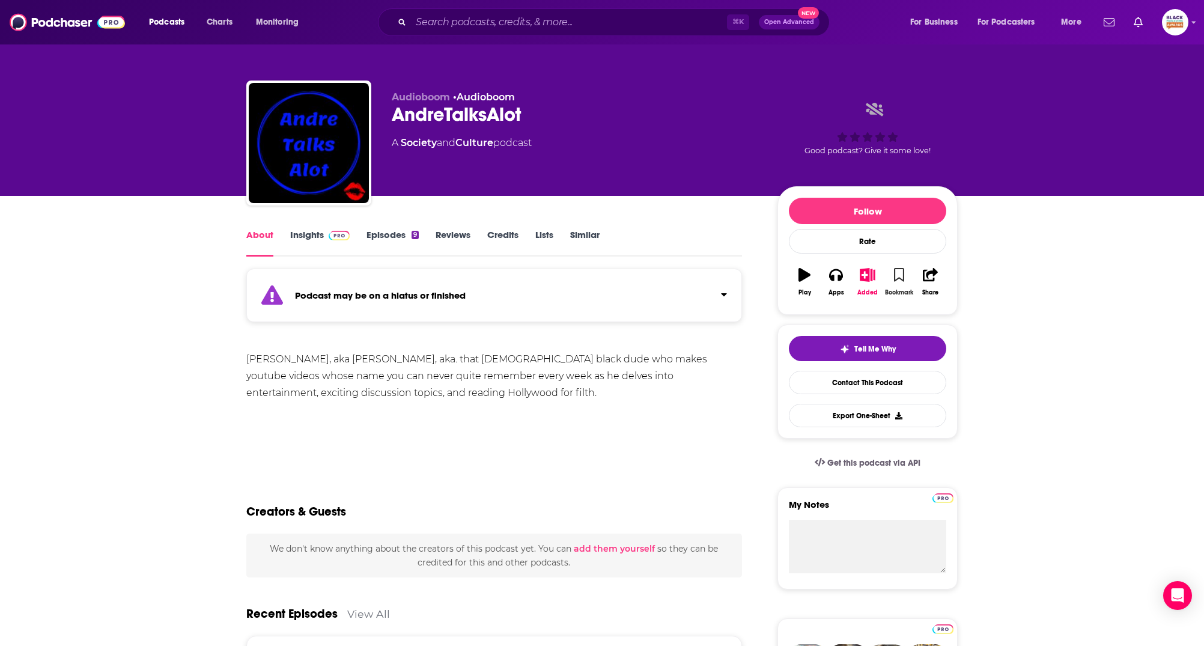
click at [891, 276] on button "Bookmark" at bounding box center [898, 281] width 31 height 43
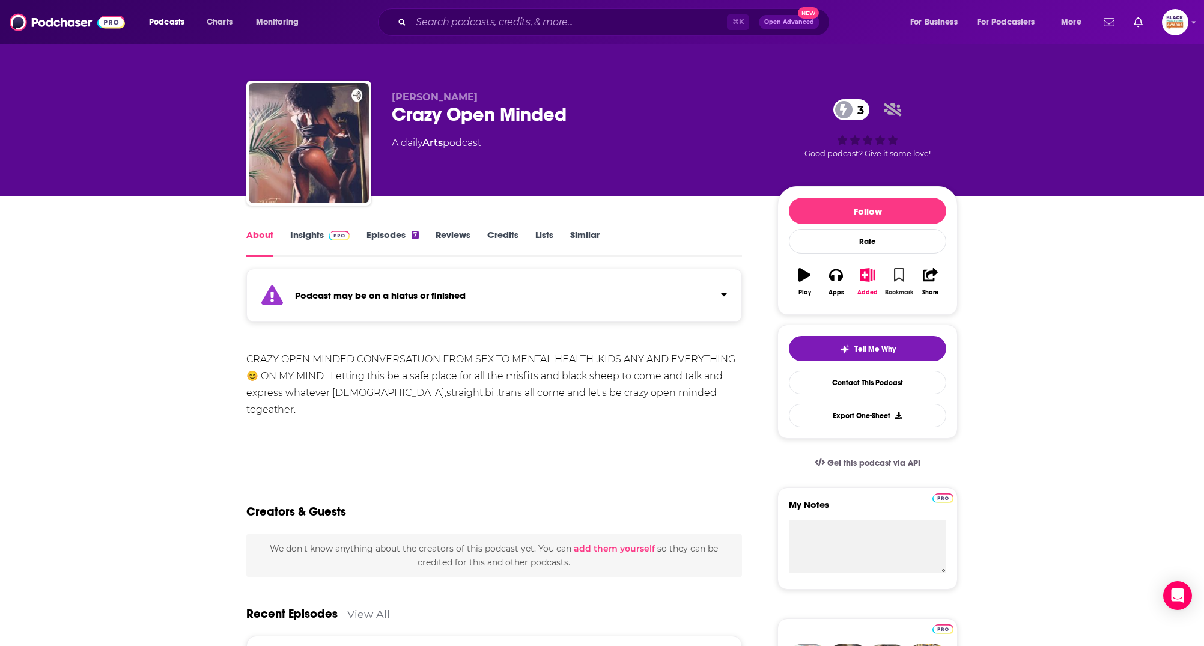
click at [893, 276] on button "Bookmark" at bounding box center [898, 281] width 31 height 43
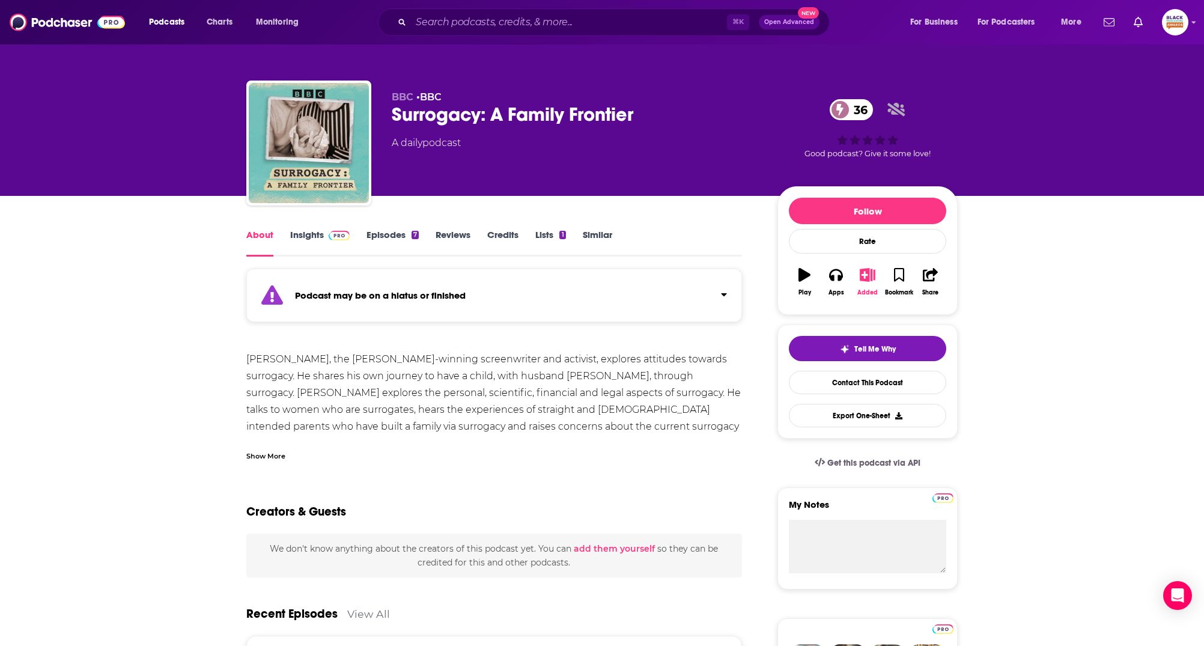
click at [873, 276] on icon "button" at bounding box center [867, 274] width 15 height 13
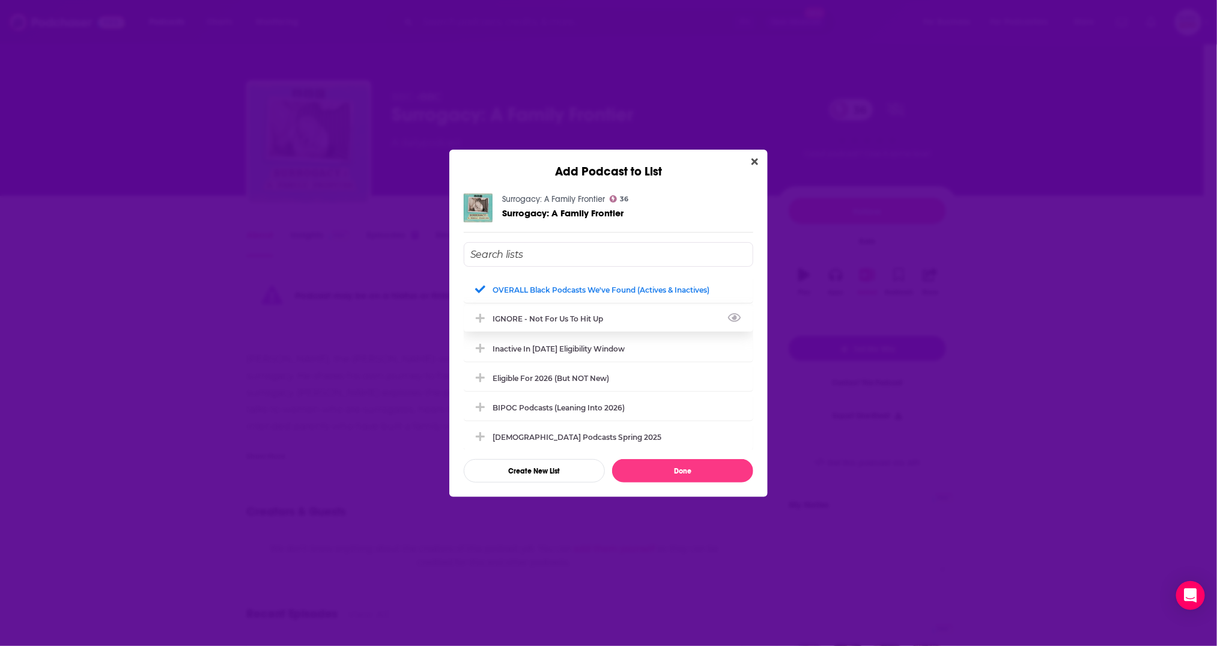
click at [616, 318] on div "IGNORE - not for us to hit up" at bounding box center [609, 318] width 290 height 26
click at [620, 291] on div "OVERALL Black podcasts we've found (actives & inactives)" at bounding box center [609, 289] width 290 height 26
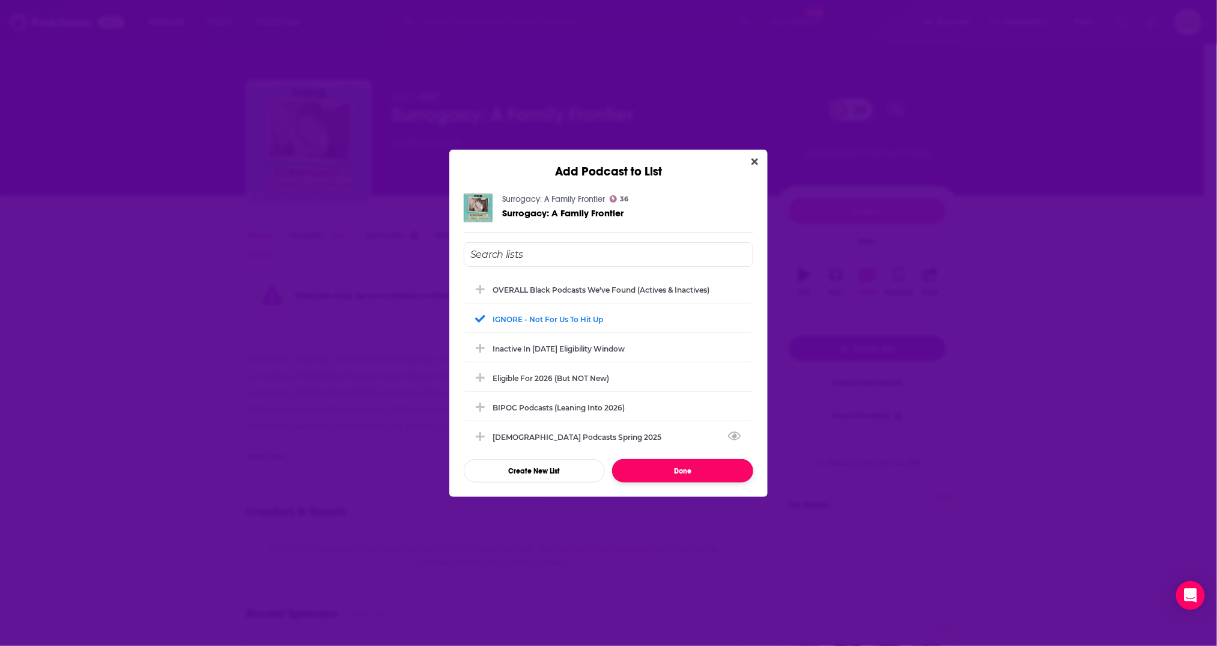
click at [697, 467] on button "Done" at bounding box center [682, 470] width 141 height 23
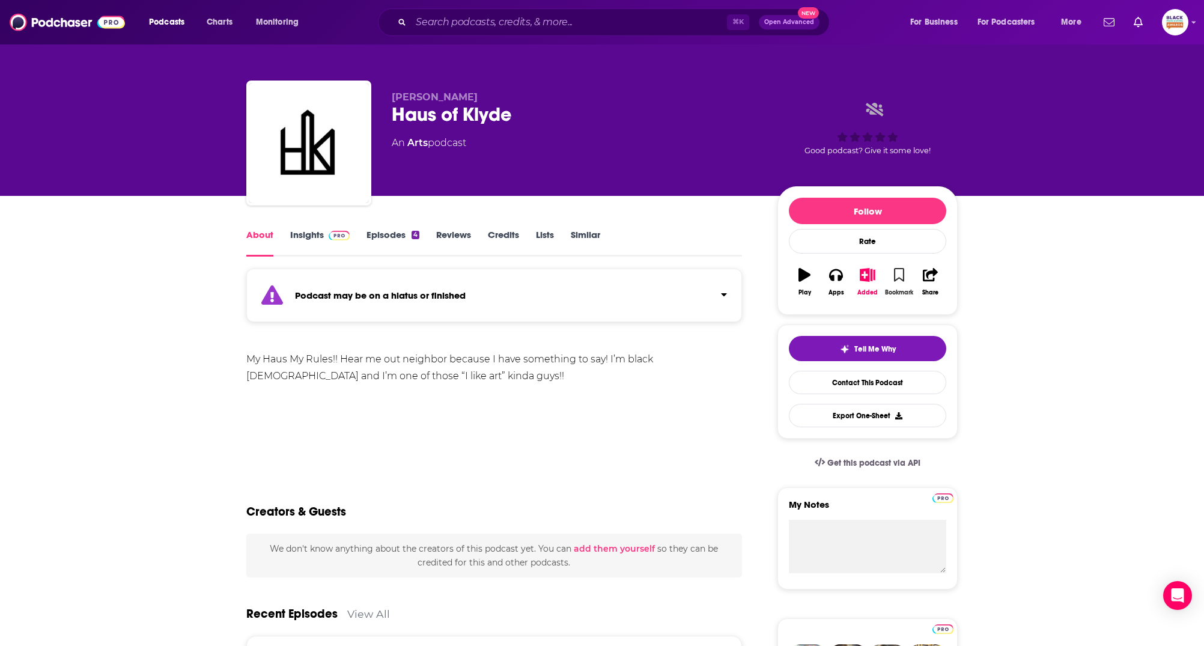
click at [901, 271] on icon "button" at bounding box center [899, 274] width 10 height 13
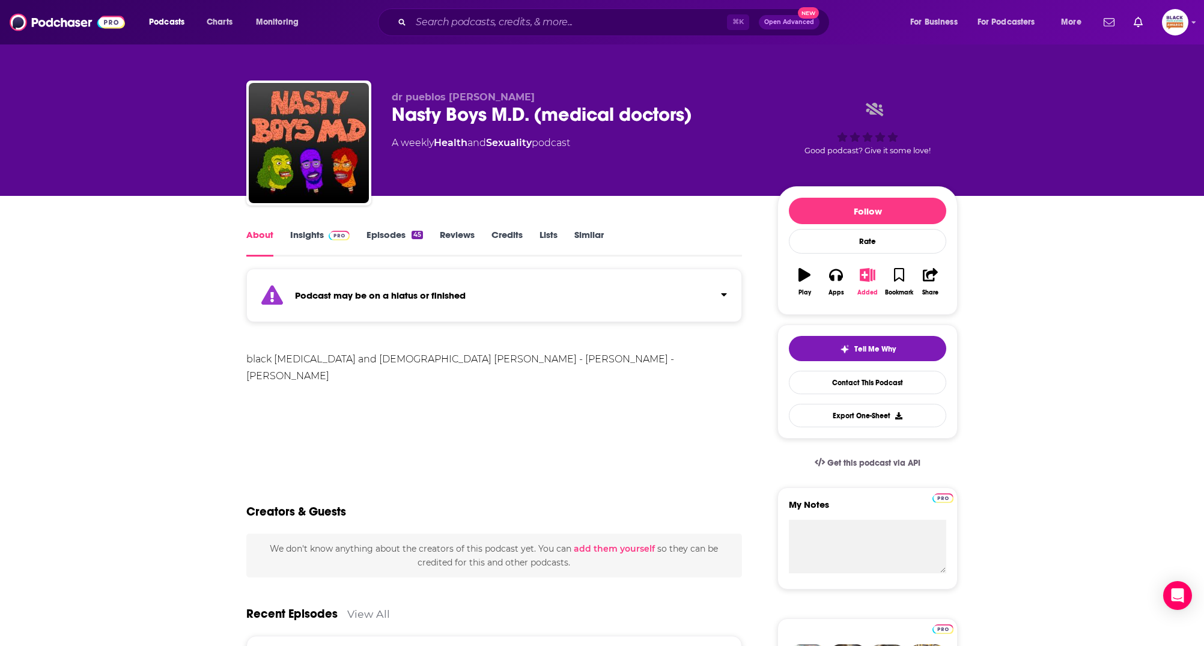
click at [866, 279] on icon "button" at bounding box center [867, 274] width 15 height 13
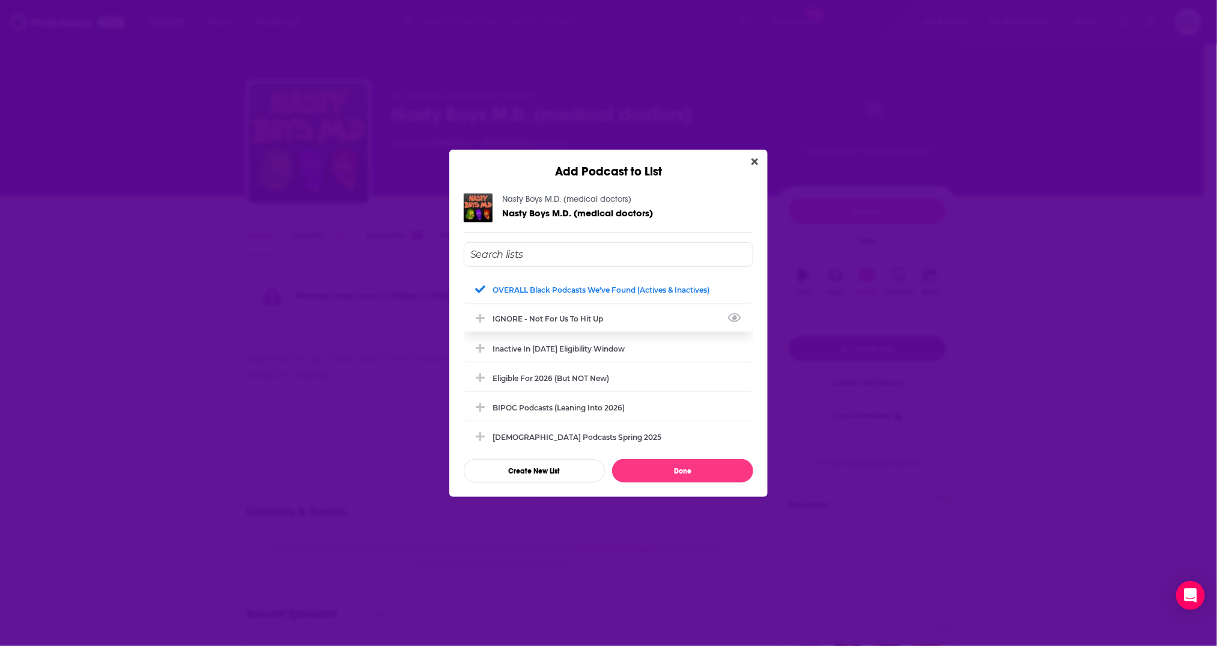
click at [637, 323] on div "IGNORE - not for us to hit up" at bounding box center [609, 318] width 290 height 26
click at [645, 284] on div "OVERALL Black podcasts we've found (actives & inactives)" at bounding box center [609, 289] width 290 height 26
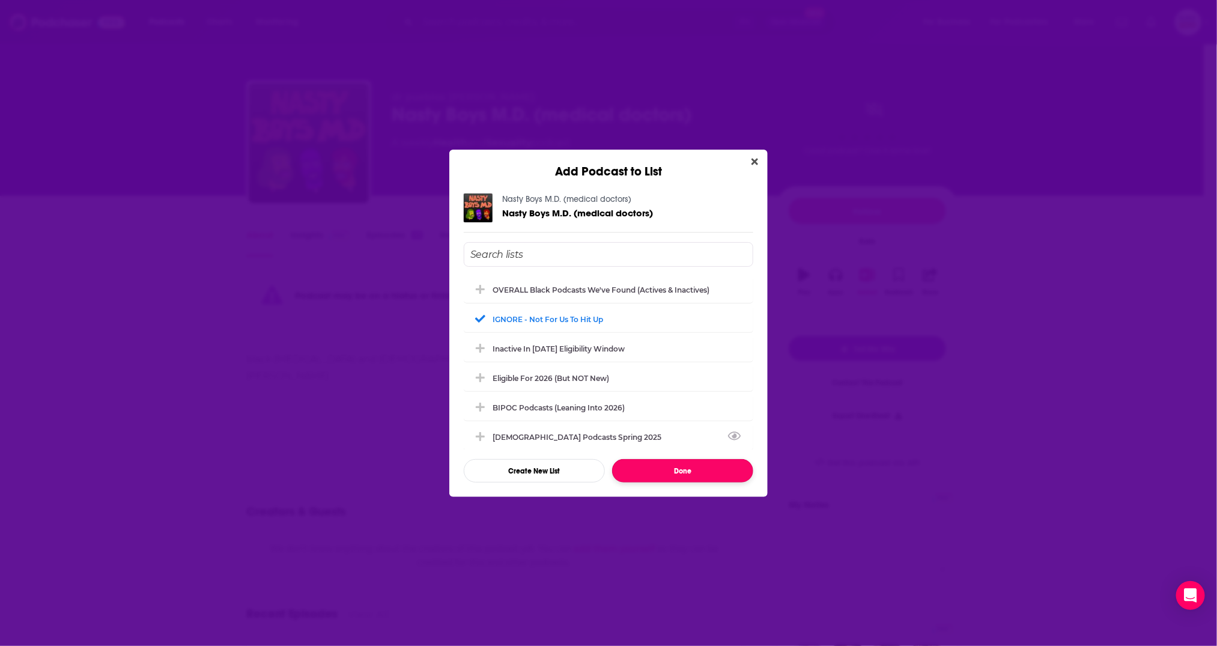
click at [702, 464] on button "Done" at bounding box center [682, 470] width 141 height 23
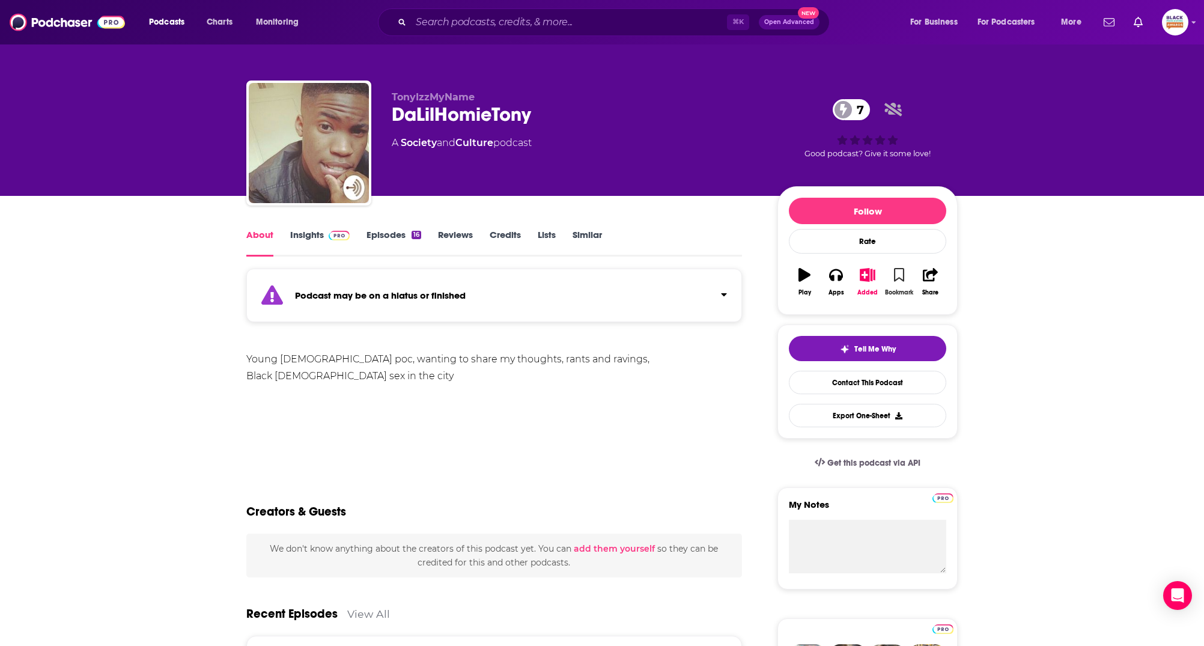
click at [894, 268] on icon "button" at bounding box center [899, 274] width 10 height 13
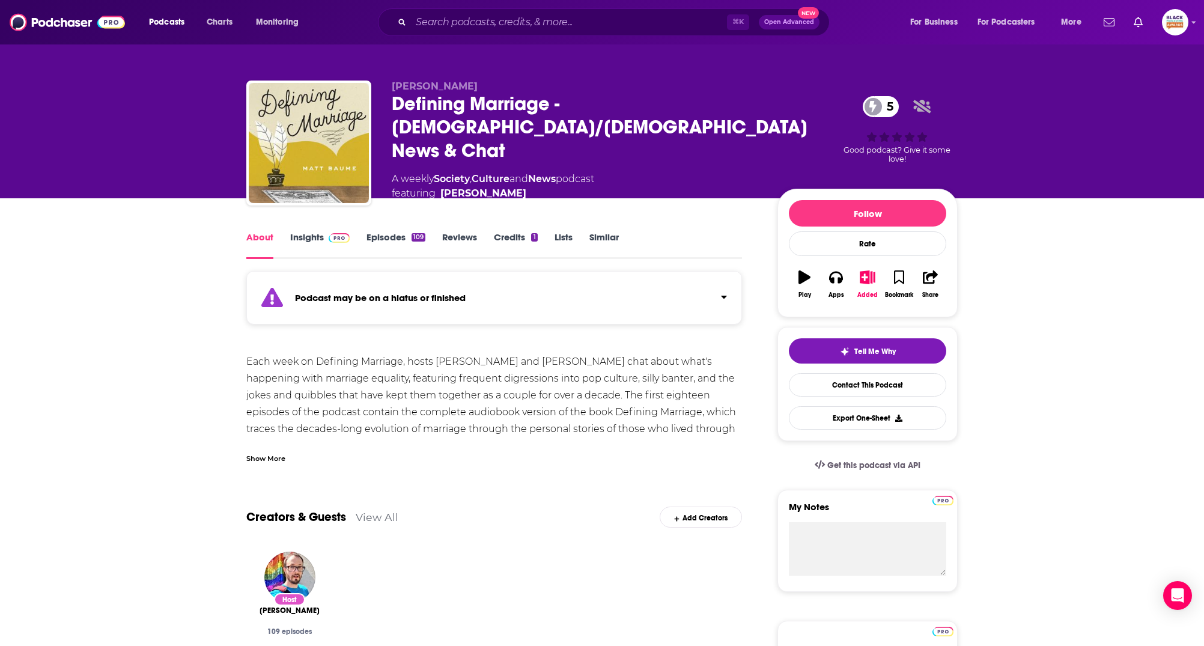
click at [260, 456] on div "Show More" at bounding box center [265, 457] width 39 height 11
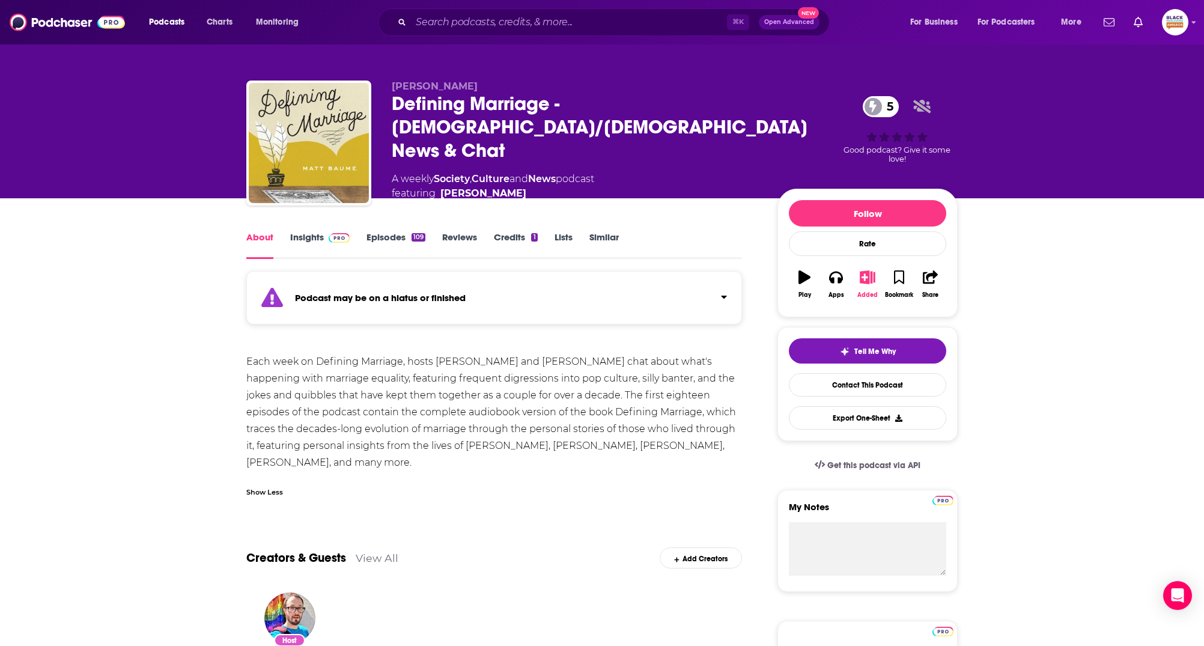
click at [869, 274] on icon "button" at bounding box center [867, 276] width 15 height 13
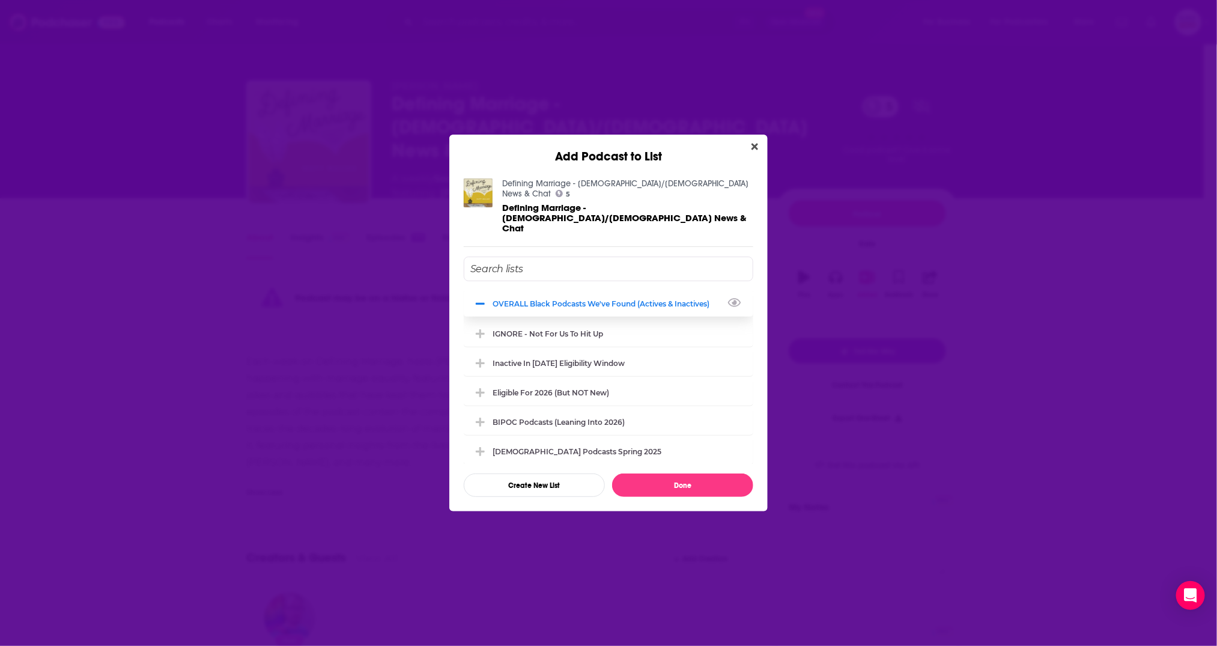
click at [617, 299] on div "OVERALL Black podcasts we've found (actives & inactives)" at bounding box center [605, 303] width 224 height 9
click at [598, 324] on div "IGNORE - not for us to hit up" at bounding box center [609, 333] width 290 height 26
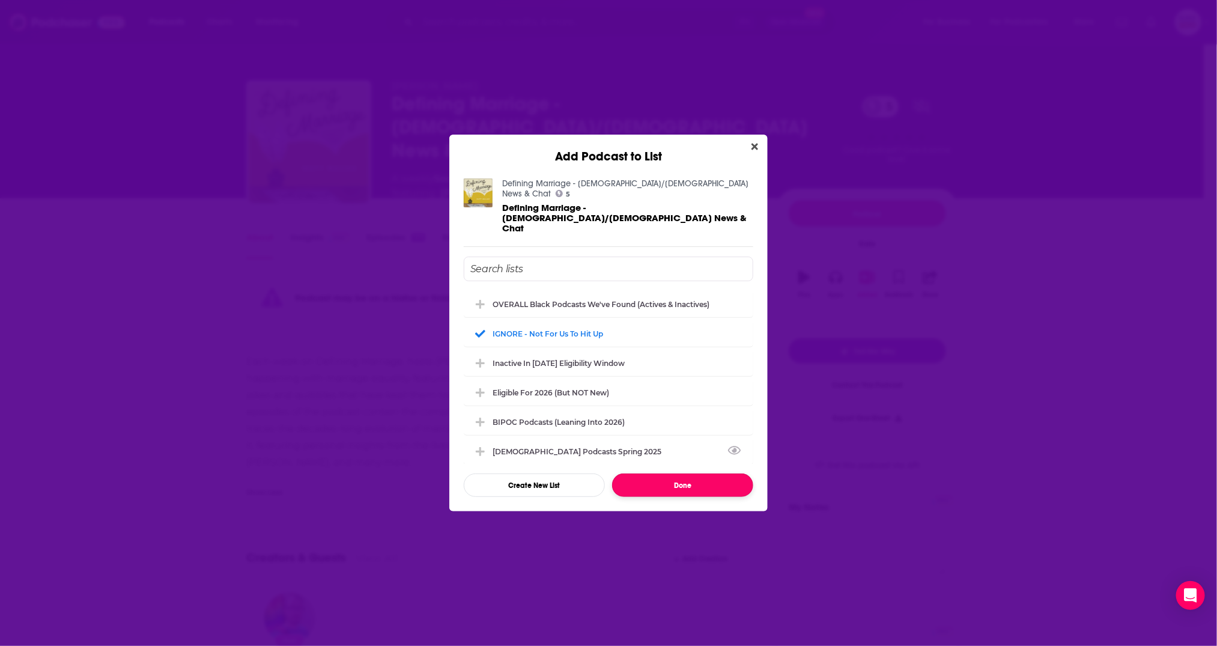
click at [713, 474] on button "Done" at bounding box center [682, 484] width 141 height 23
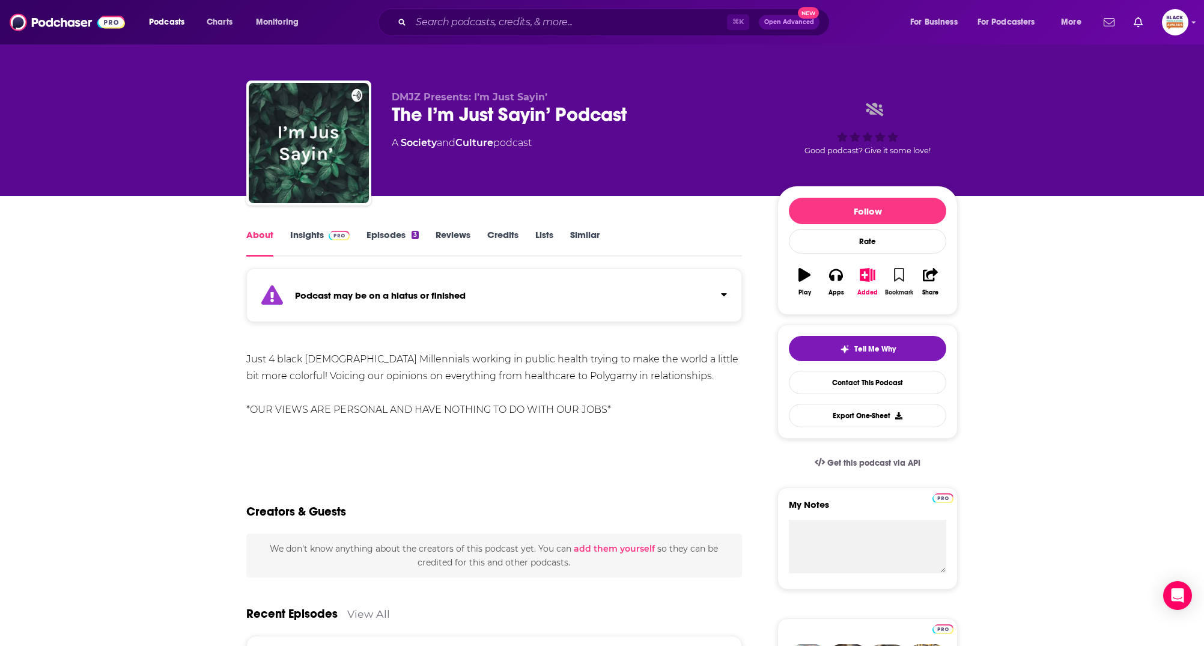
click at [903, 271] on icon "button" at bounding box center [899, 274] width 10 height 13
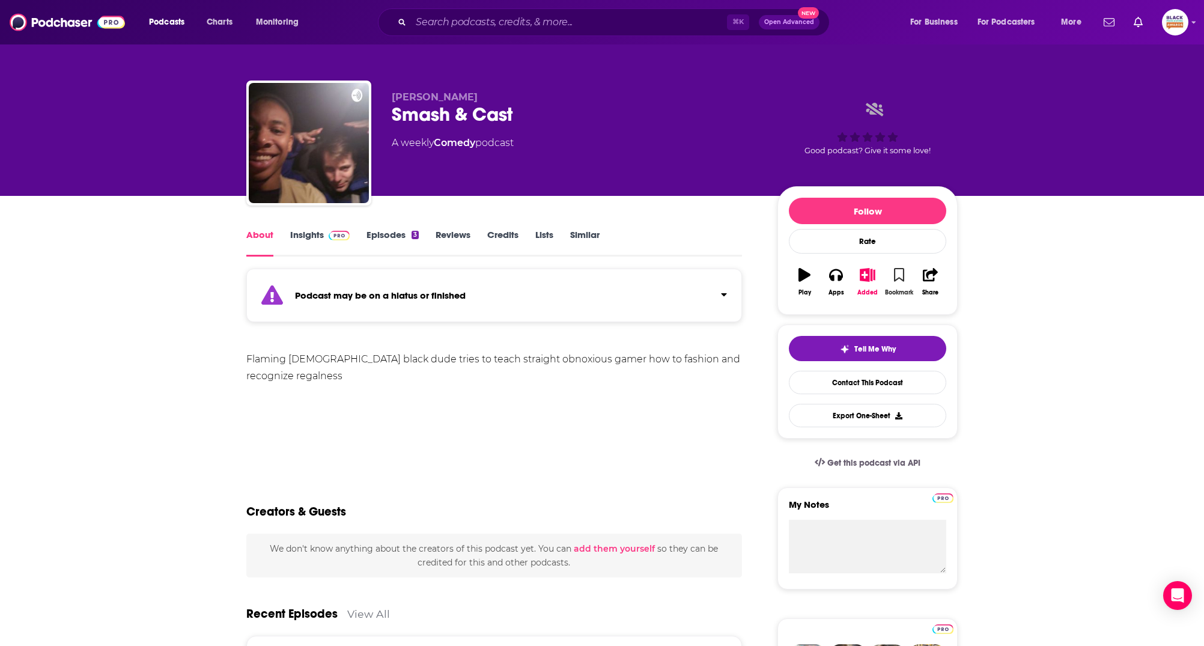
click at [902, 281] on button "Bookmark" at bounding box center [898, 281] width 31 height 43
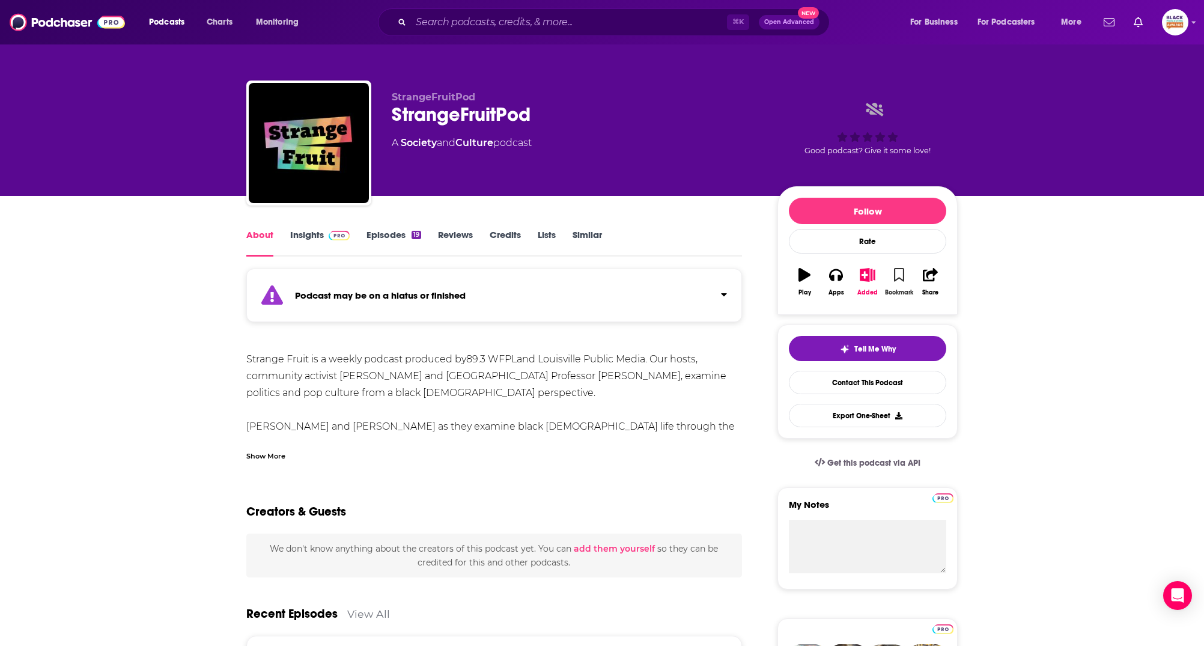
click at [896, 276] on icon "button" at bounding box center [899, 274] width 10 height 13
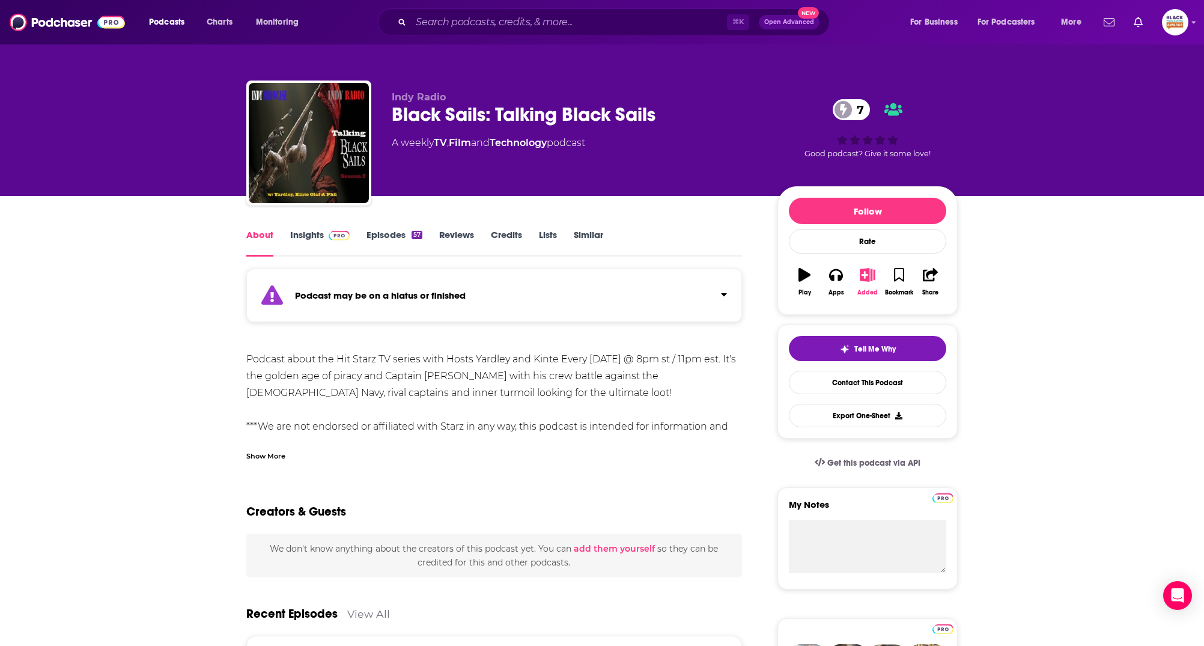
click at [864, 276] on icon "button" at bounding box center [867, 274] width 15 height 13
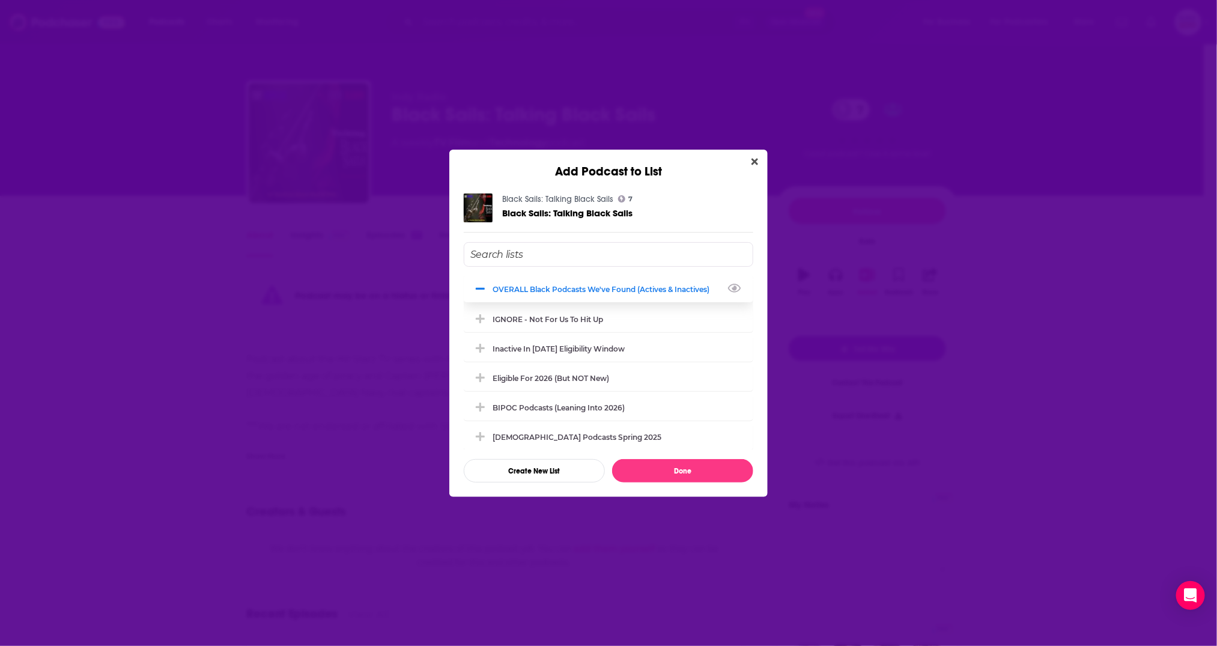
click at [540, 289] on div "OVERALL Black podcasts we've found (actives & inactives)" at bounding box center [605, 289] width 224 height 9
click at [533, 307] on div "IGNORE - not for us to hit up" at bounding box center [609, 318] width 290 height 26
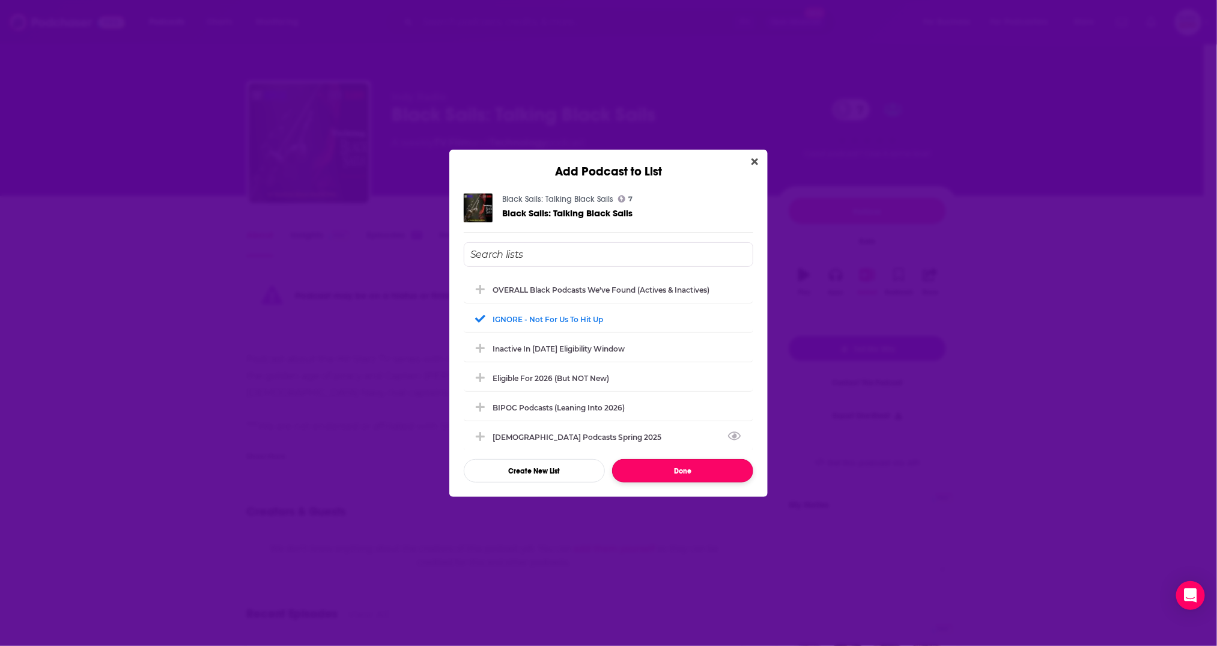
click at [707, 473] on button "Done" at bounding box center [682, 470] width 141 height 23
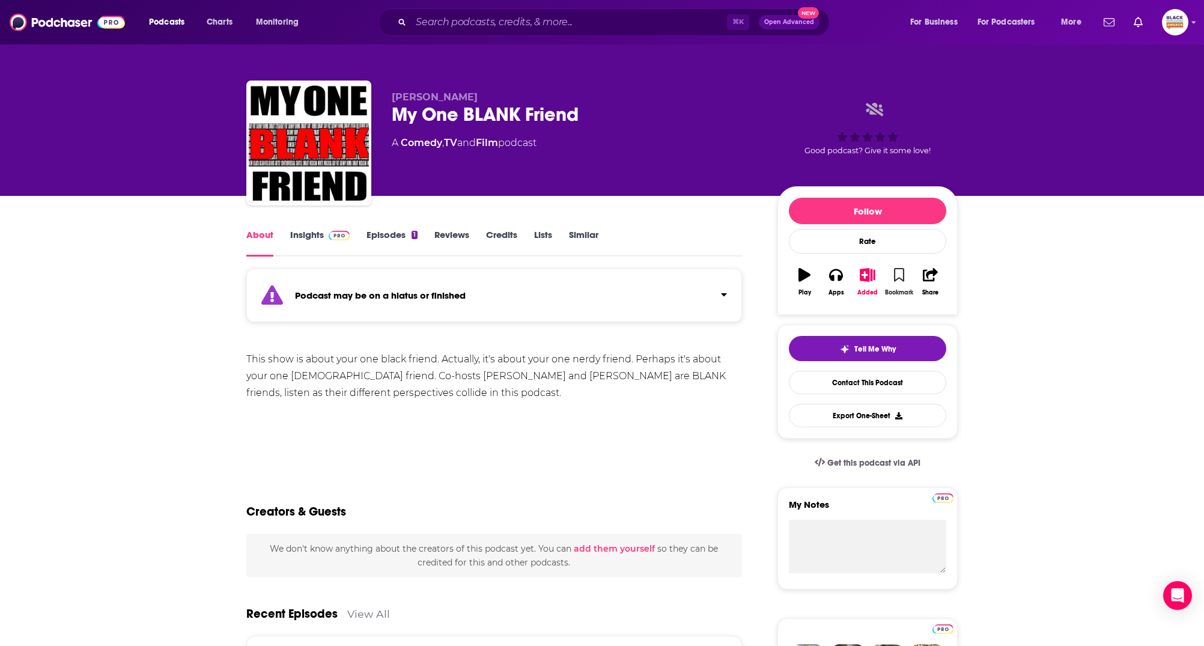
click at [903, 281] on icon "button" at bounding box center [899, 274] width 10 height 13
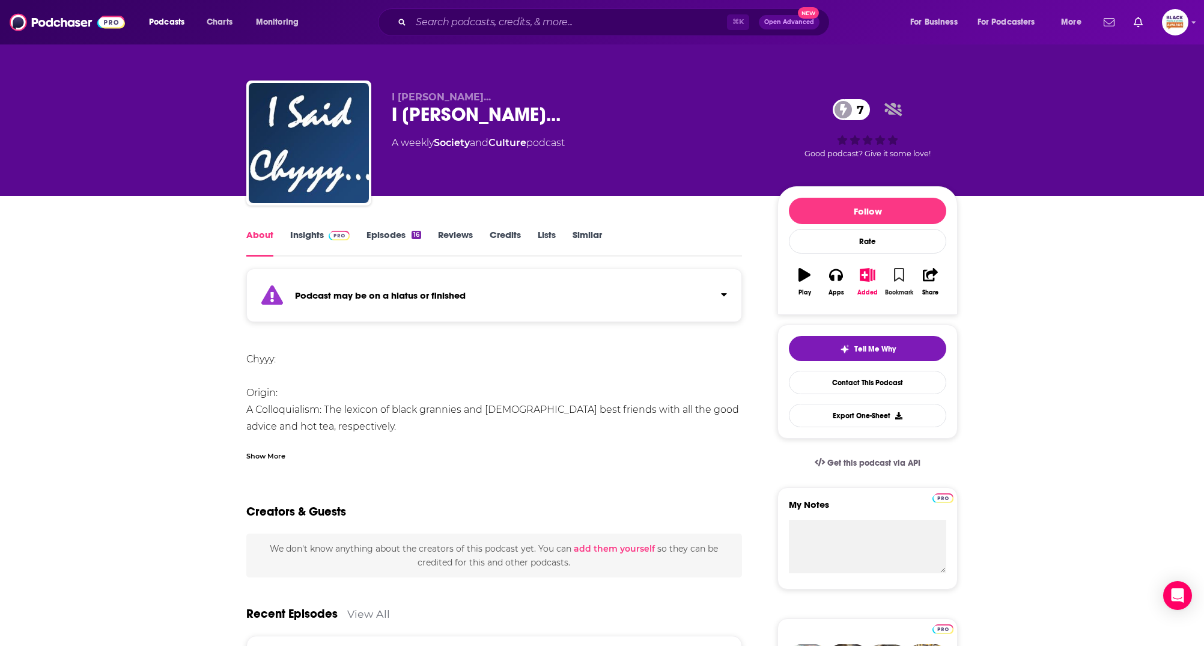
click at [896, 274] on icon "button" at bounding box center [899, 274] width 10 height 13
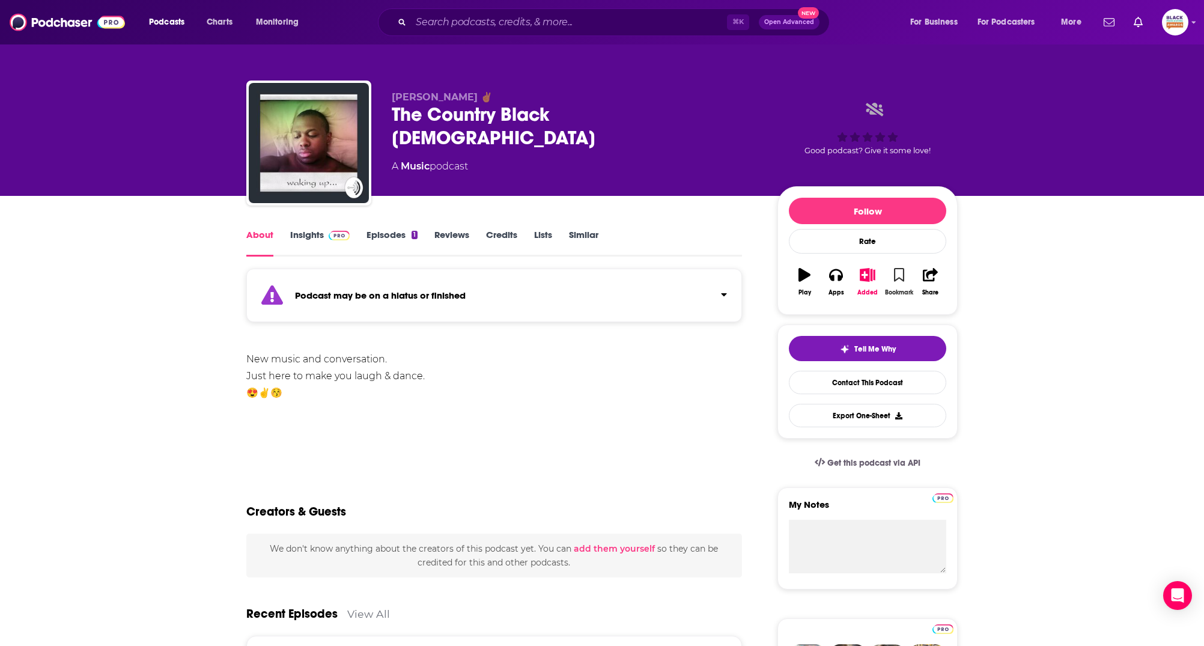
click at [902, 271] on icon "button" at bounding box center [899, 274] width 10 height 13
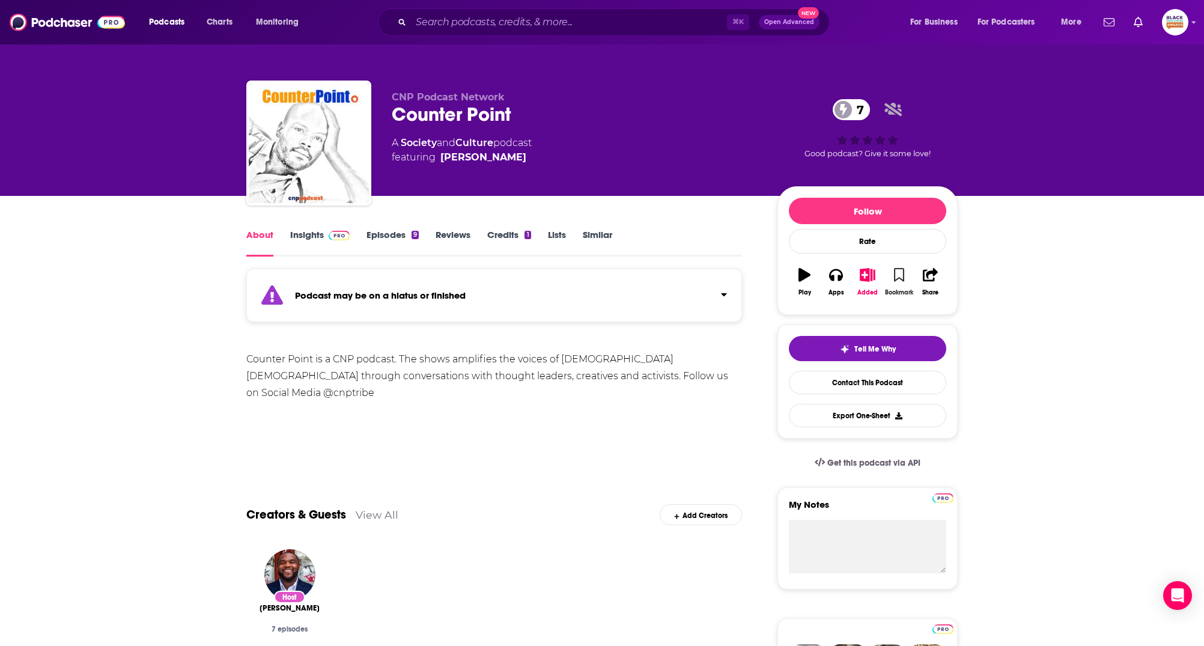
drag, startPoint x: 896, startPoint y: 282, endPoint x: 888, endPoint y: 285, distance: 8.2
click at [894, 283] on button "Bookmark" at bounding box center [898, 281] width 31 height 43
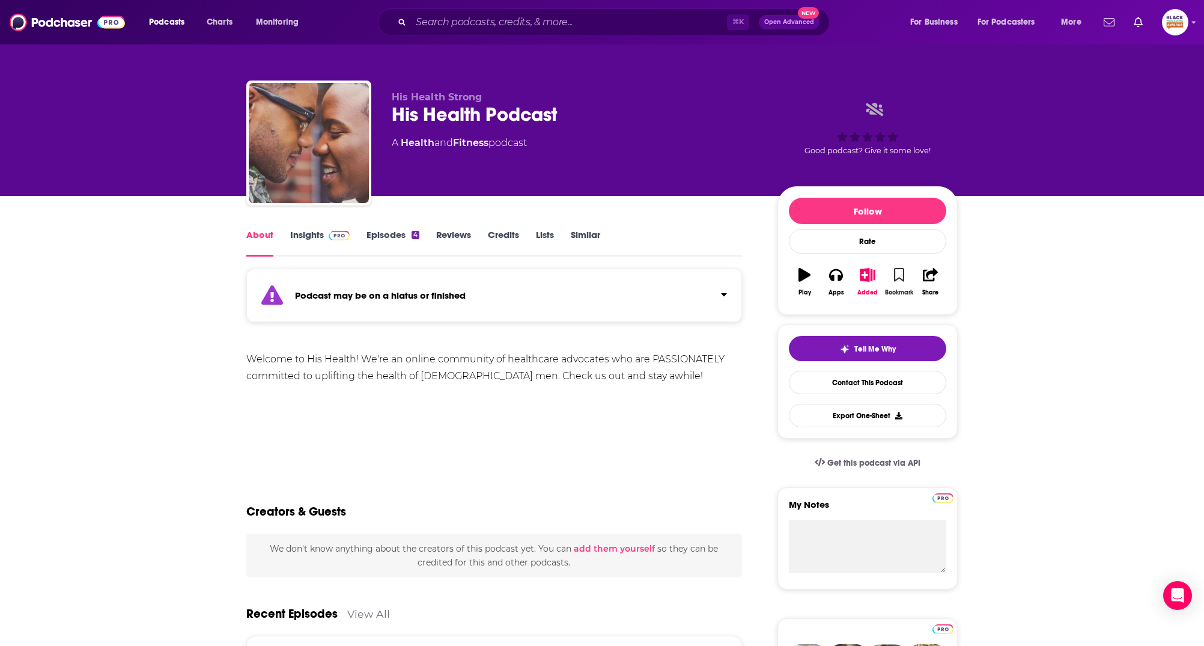
click at [901, 276] on icon "button" at bounding box center [899, 274] width 10 height 13
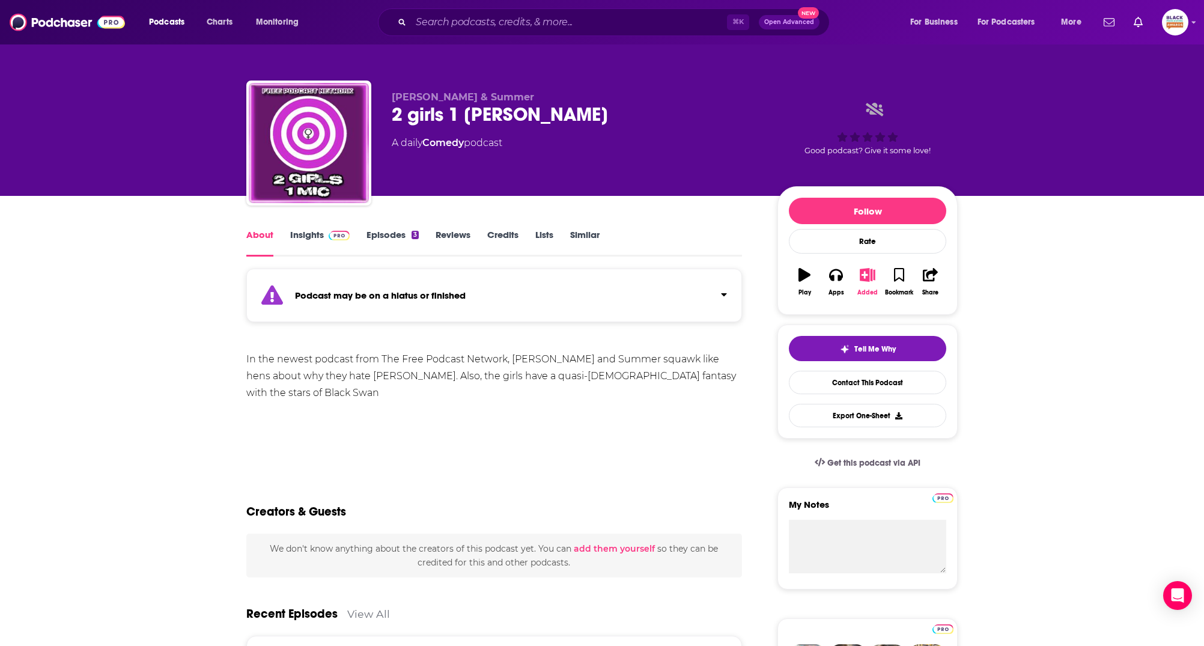
click at [863, 274] on icon "button" at bounding box center [867, 274] width 15 height 13
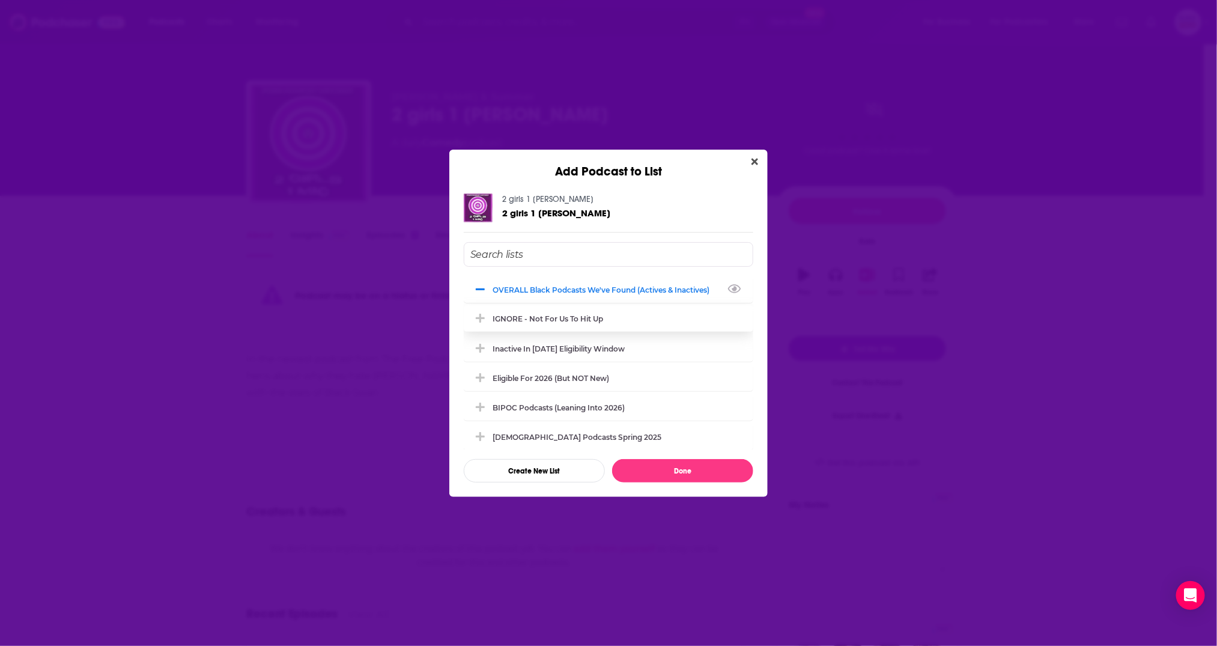
click at [587, 312] on div "IGNORE - not for us to hit up" at bounding box center [609, 318] width 290 height 26
click at [592, 285] on div "OVERALL Black podcasts we've found (actives & inactives)" at bounding box center [605, 289] width 224 height 9
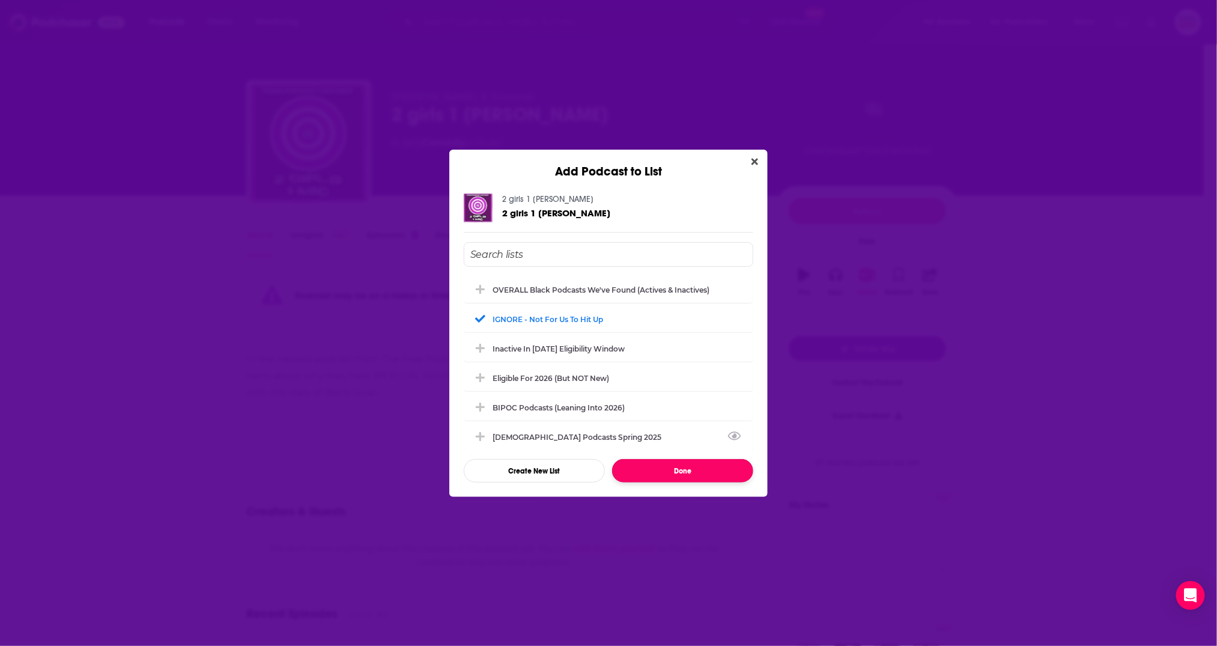
click at [670, 466] on button "Done" at bounding box center [682, 470] width 141 height 23
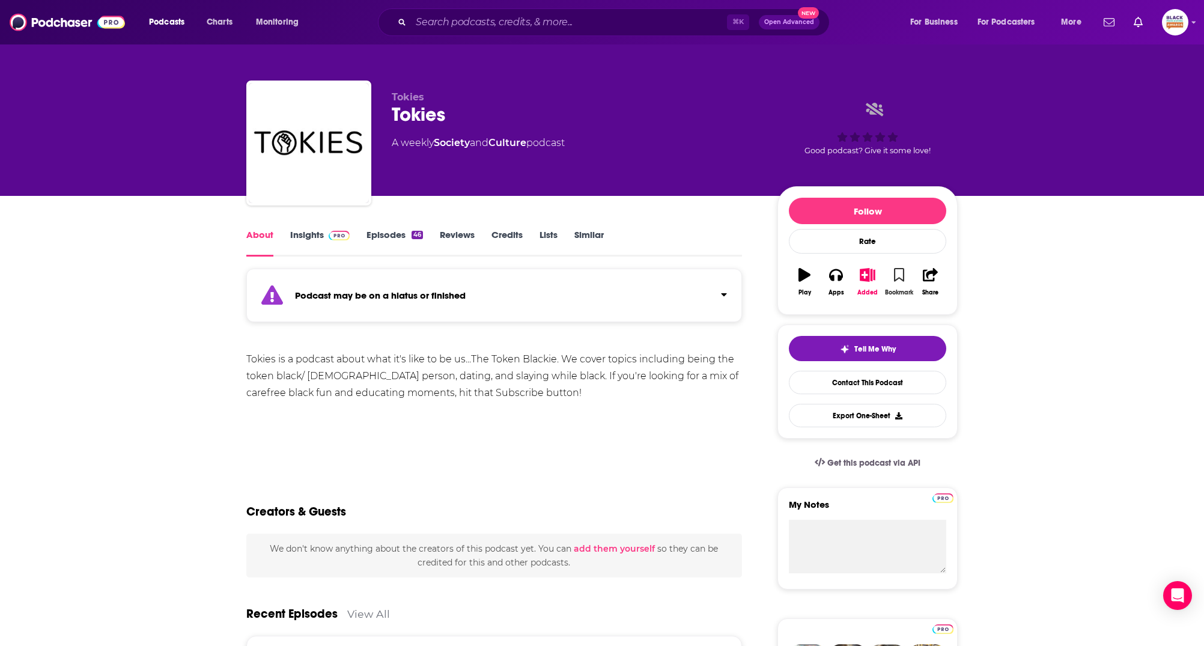
click at [893, 276] on button "Bookmark" at bounding box center [898, 281] width 31 height 43
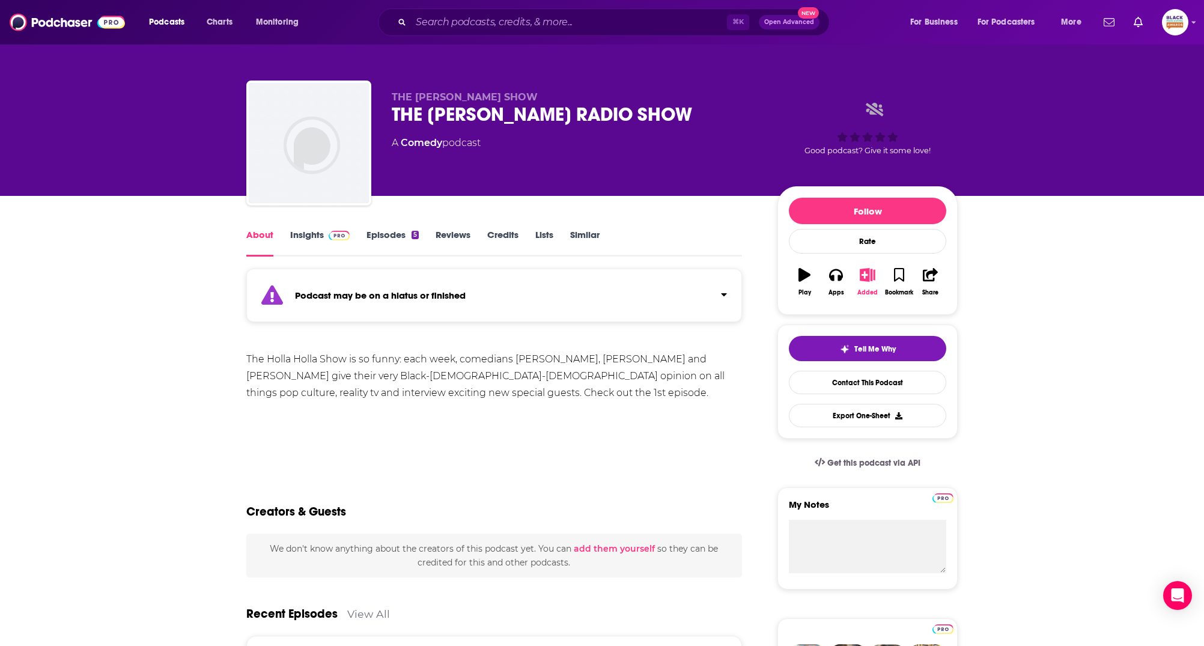
click at [864, 283] on button "Added" at bounding box center [867, 281] width 31 height 43
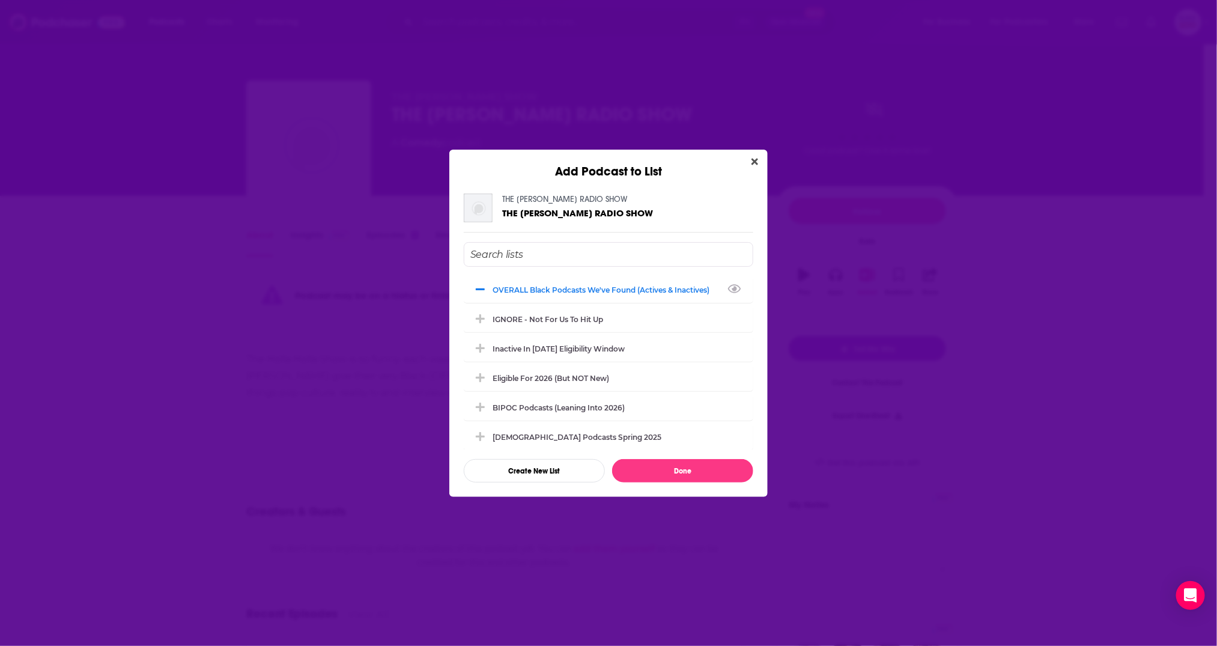
drag, startPoint x: 587, startPoint y: 293, endPoint x: 574, endPoint y: 303, distance: 17.5
click at [584, 294] on div "OVERALL Black podcasts we've found (actives & inactives)" at bounding box center [609, 289] width 290 height 26
click at [569, 309] on div "IGNORE - not for us to hit up" at bounding box center [609, 318] width 290 height 26
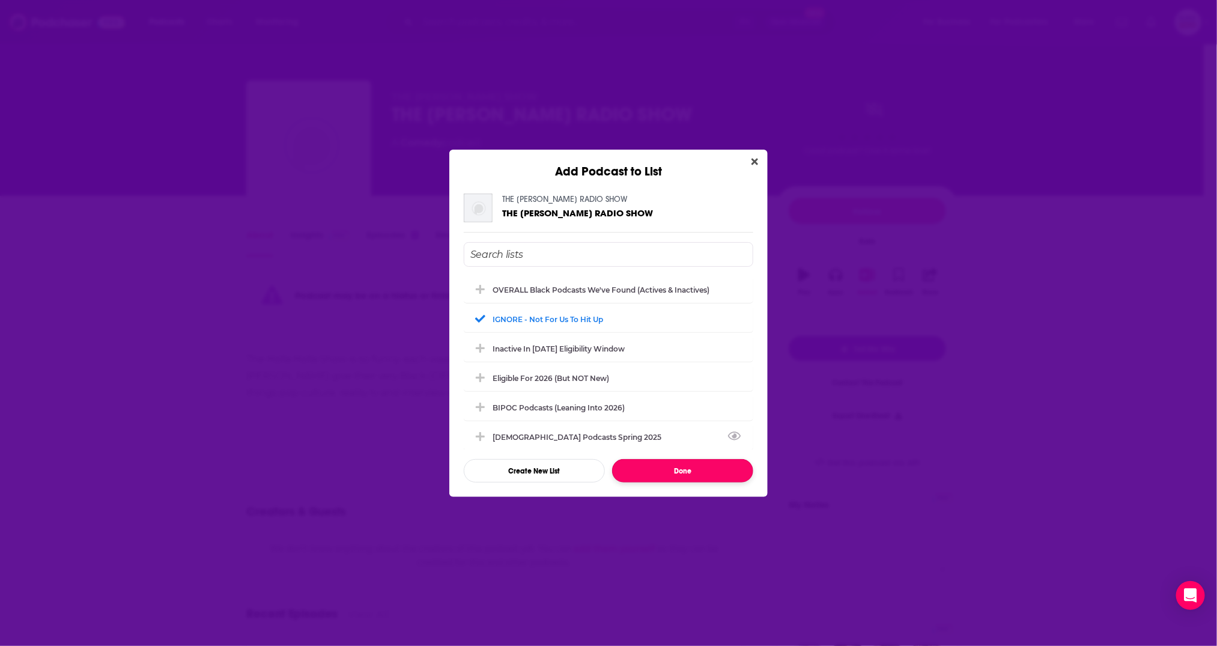
click at [673, 470] on button "Done" at bounding box center [682, 470] width 141 height 23
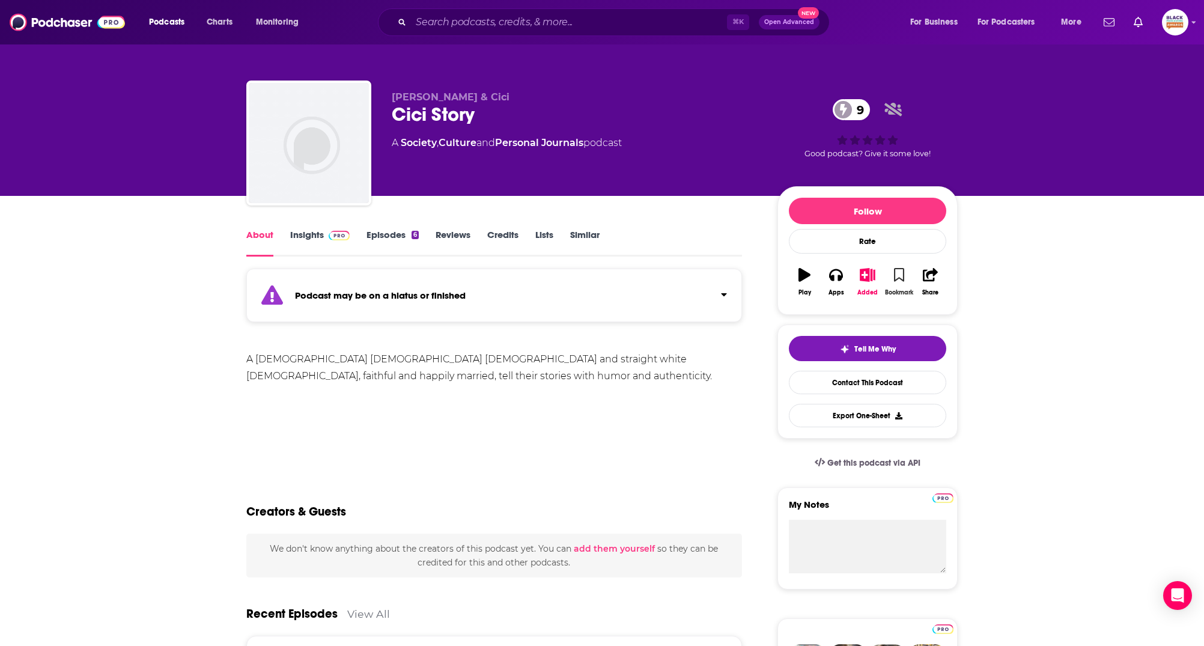
click at [897, 270] on icon "button" at bounding box center [899, 274] width 10 height 13
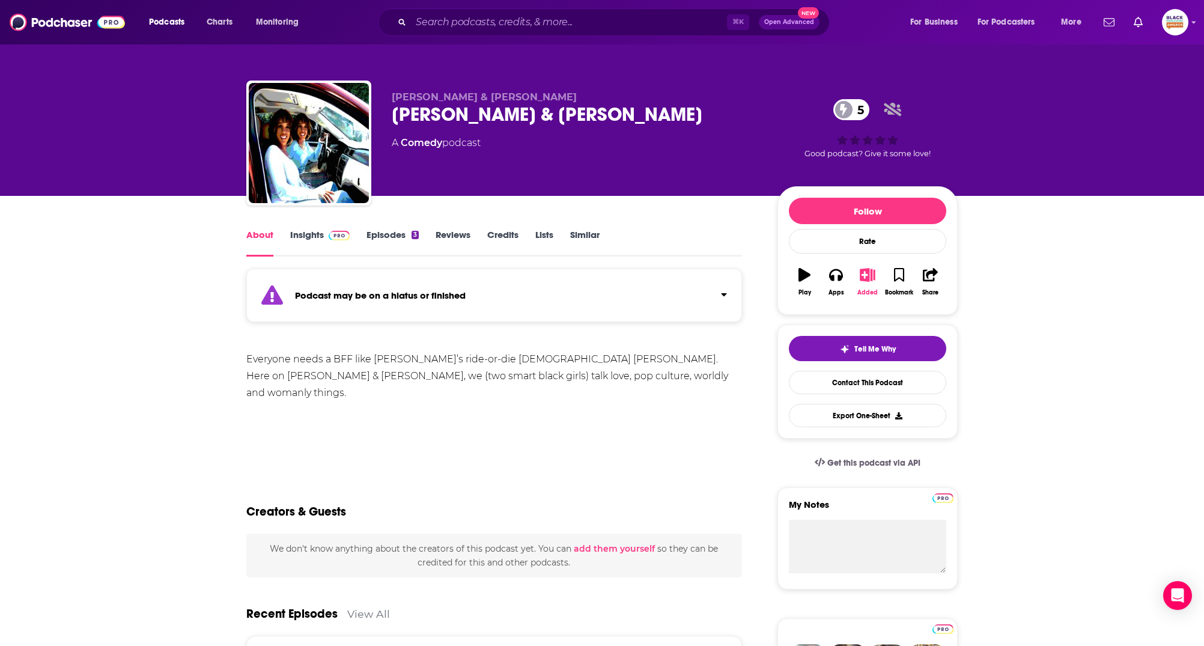
click at [869, 279] on icon "button" at bounding box center [867, 274] width 15 height 13
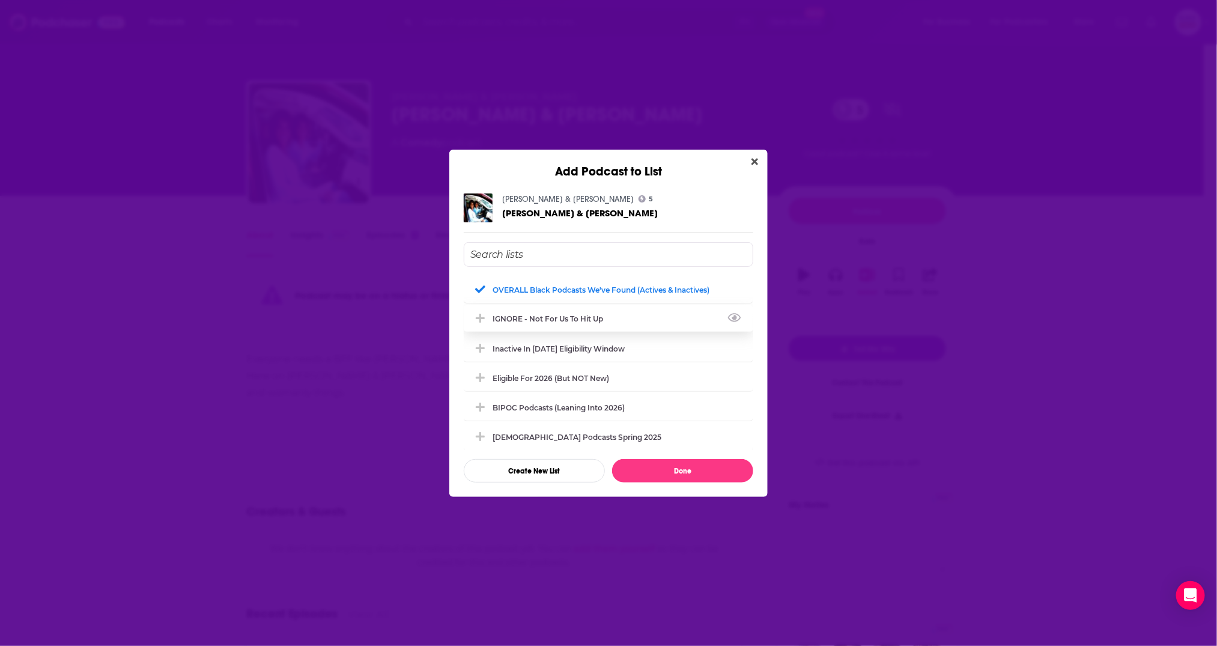
click at [635, 317] on div "IGNORE - not for us to hit up" at bounding box center [609, 318] width 290 height 26
click at [634, 317] on div "IGNORE - not for us to hit up" at bounding box center [609, 318] width 290 height 26
drag, startPoint x: 680, startPoint y: 474, endPoint x: 746, endPoint y: 417, distance: 86.9
click at [680, 474] on button "Done" at bounding box center [682, 470] width 141 height 23
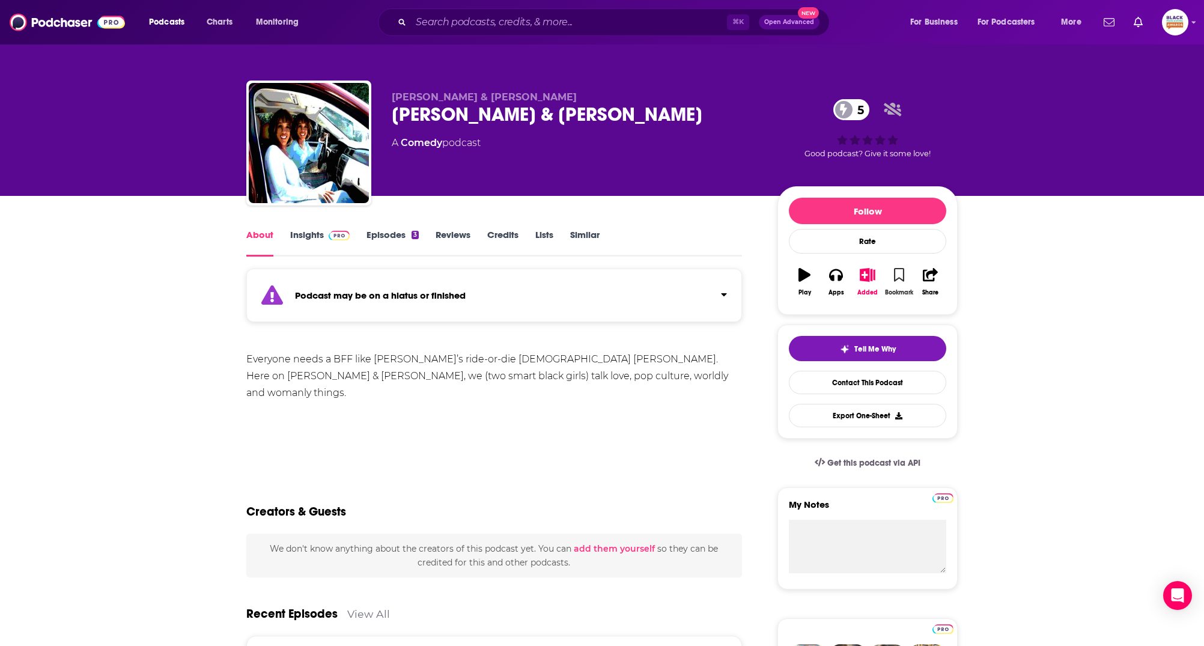
drag, startPoint x: 905, startPoint y: 286, endPoint x: 897, endPoint y: 297, distance: 13.0
click at [904, 286] on button "Bookmark" at bounding box center [898, 281] width 31 height 43
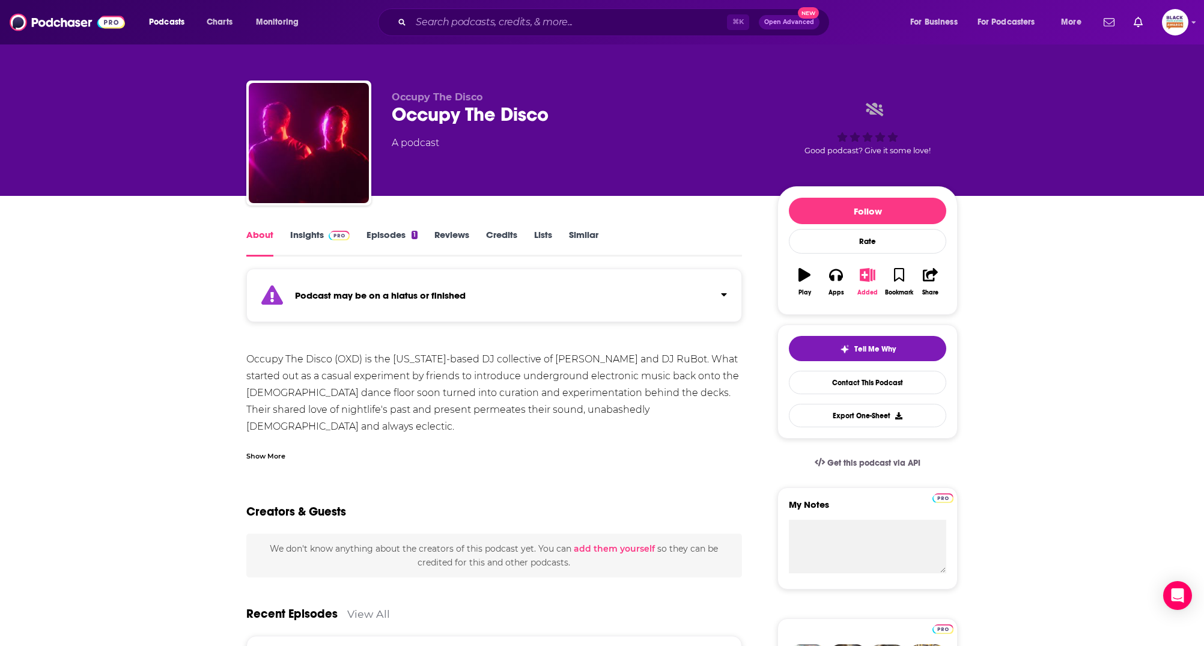
click at [875, 278] on button "Added" at bounding box center [867, 281] width 31 height 43
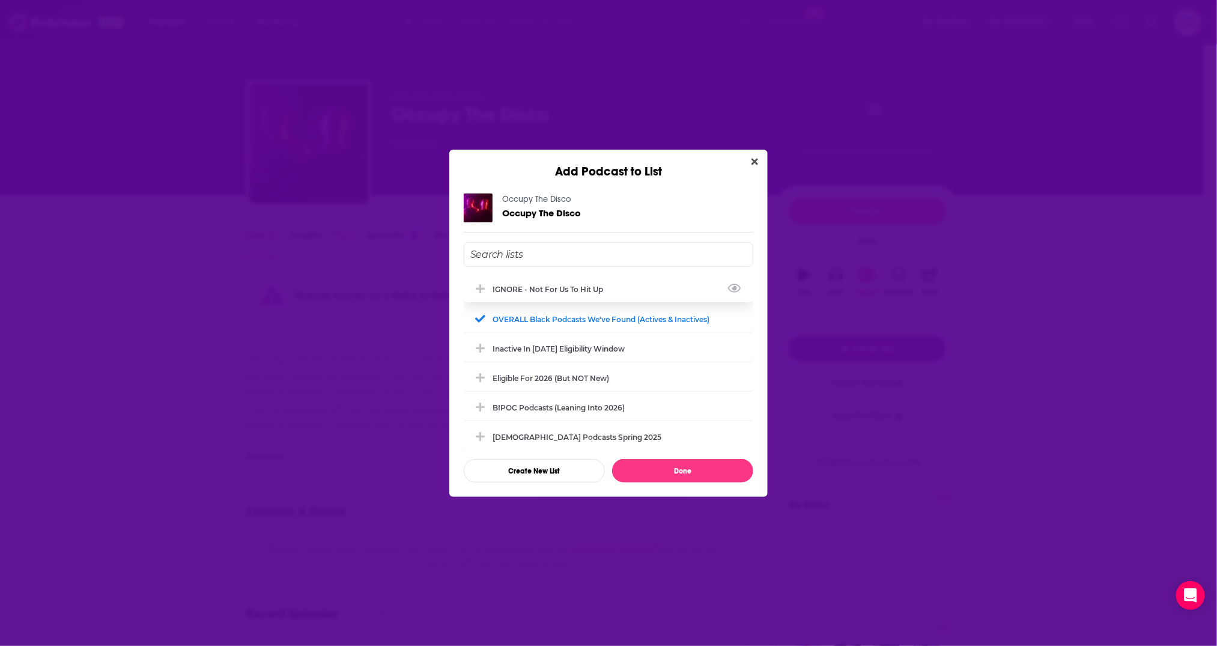
click at [600, 284] on div "IGNORE - not for us to hit up" at bounding box center [609, 289] width 290 height 26
click at [583, 324] on div "OVERALL Black podcasts we've found (actives & inactives)" at bounding box center [609, 318] width 290 height 26
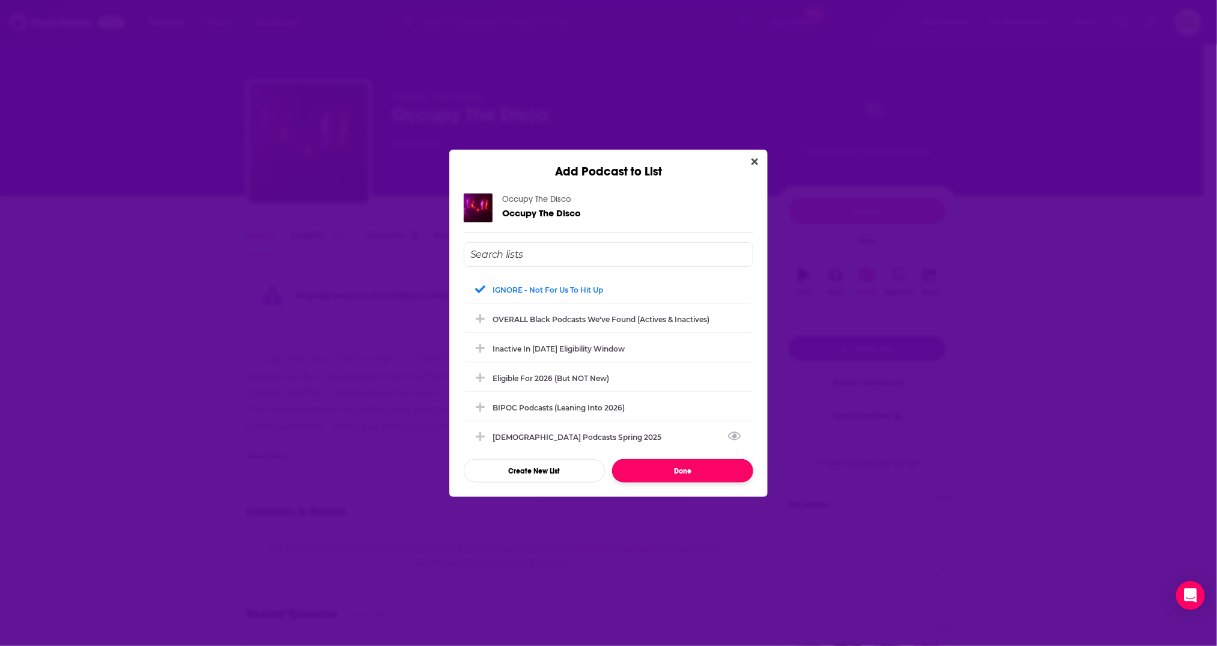
click at [666, 473] on button "Done" at bounding box center [682, 470] width 141 height 23
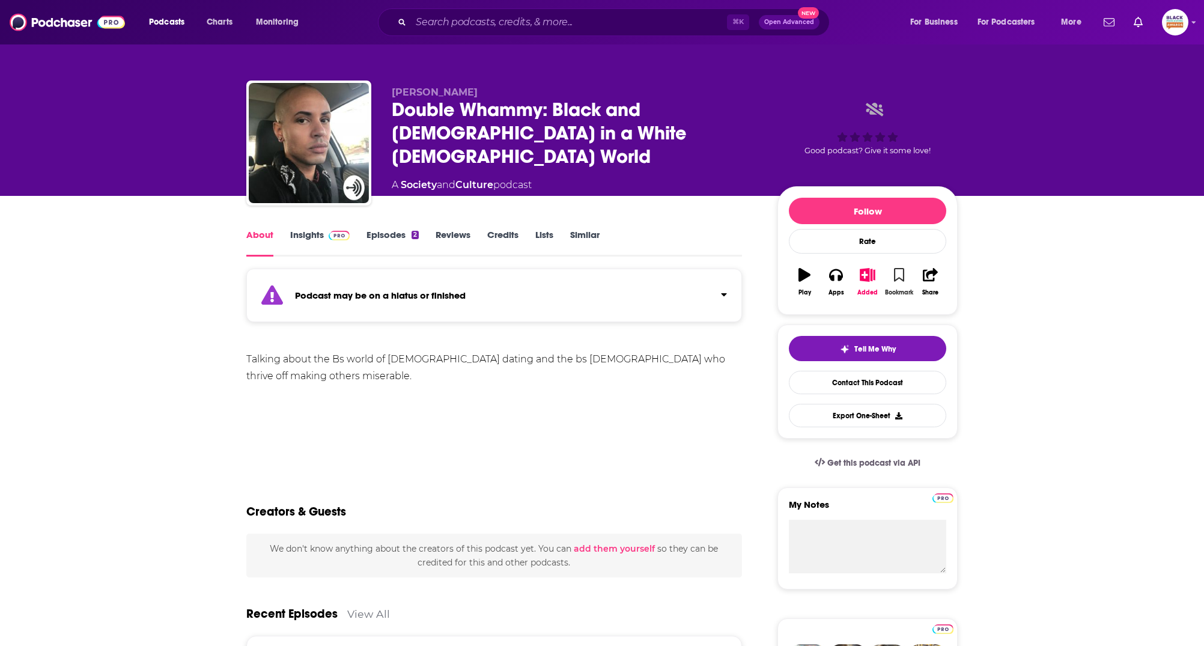
drag, startPoint x: 893, startPoint y: 278, endPoint x: 765, endPoint y: 268, distance: 128.3
click at [893, 278] on button "Bookmark" at bounding box center [898, 281] width 31 height 43
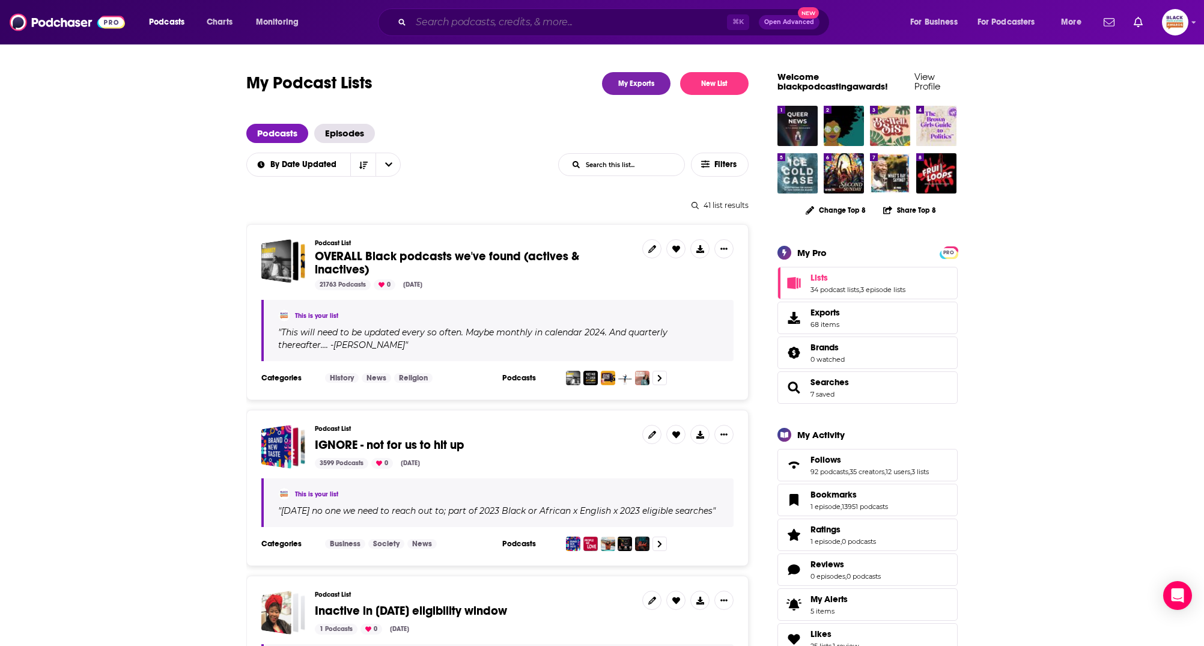
click at [491, 24] on input "Search podcasts, credits, & more..." at bounding box center [569, 22] width 316 height 19
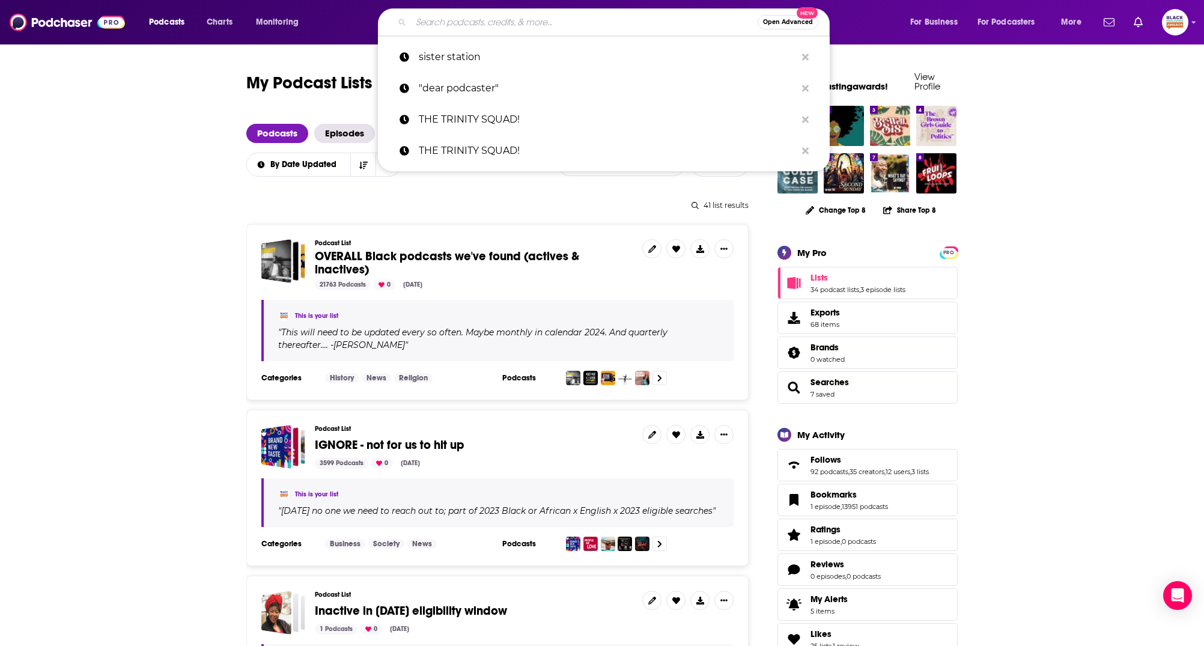
paste input "How to Fail as a CEO"
type input "How to Fail as a CEO"
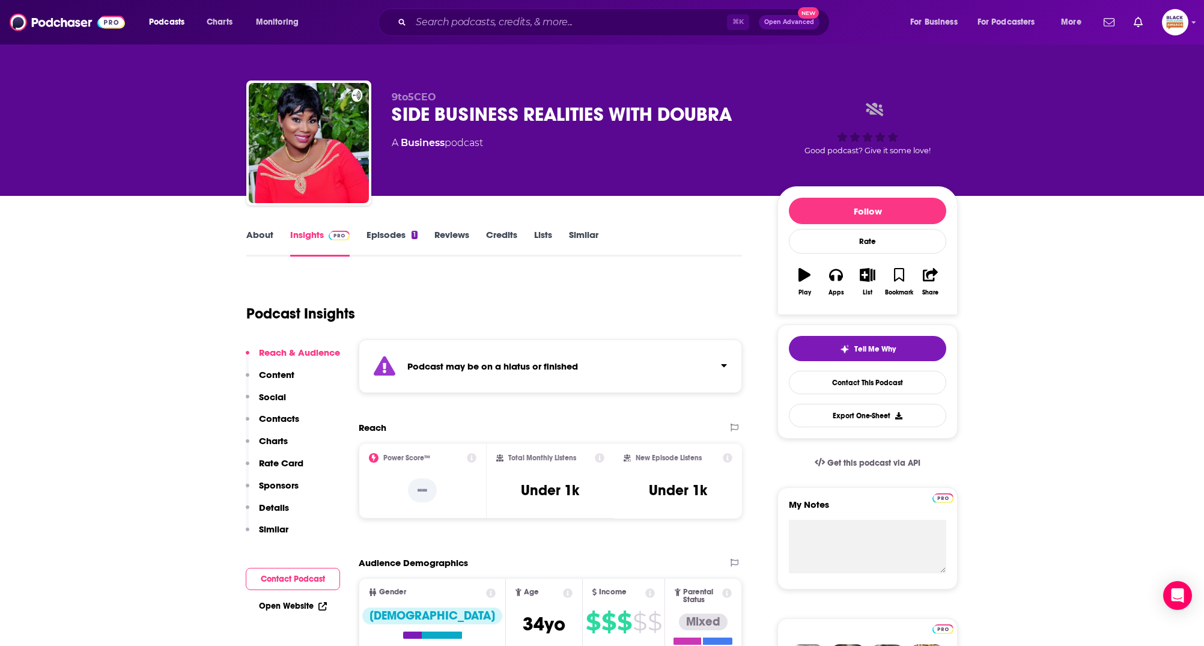
click at [607, 384] on div "Podcast may be on a hiatus or finished" at bounding box center [550, 365] width 383 height 53
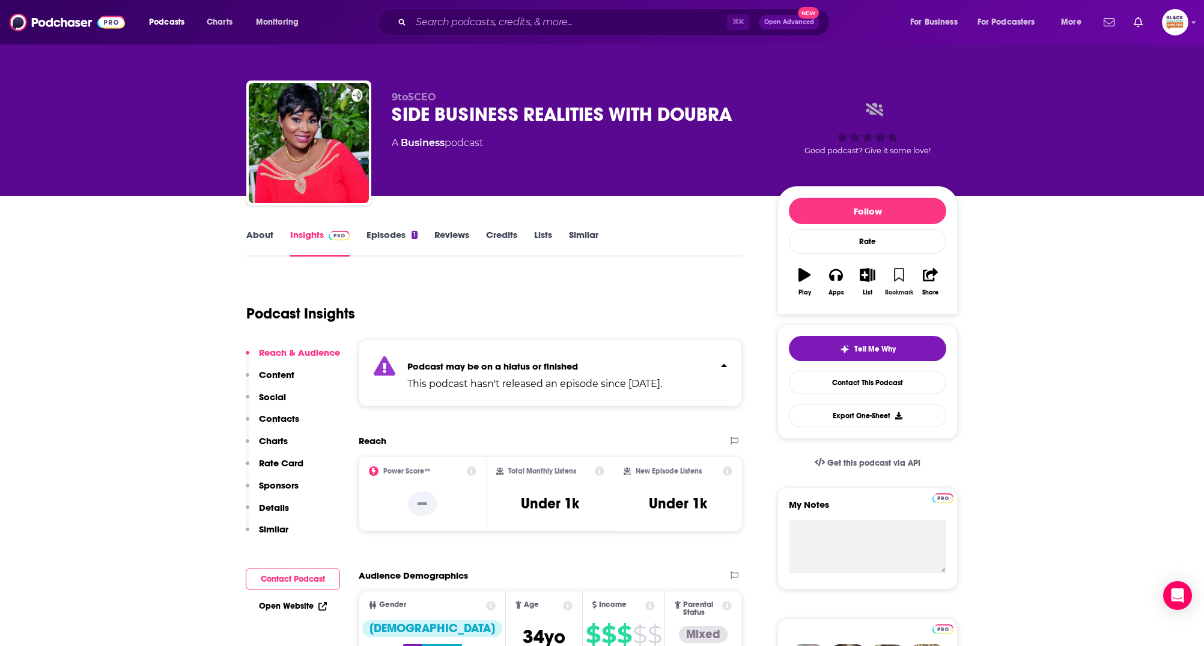
click at [910, 273] on button "Bookmark" at bounding box center [898, 281] width 31 height 43
click at [876, 275] on button "List" at bounding box center [867, 281] width 31 height 43
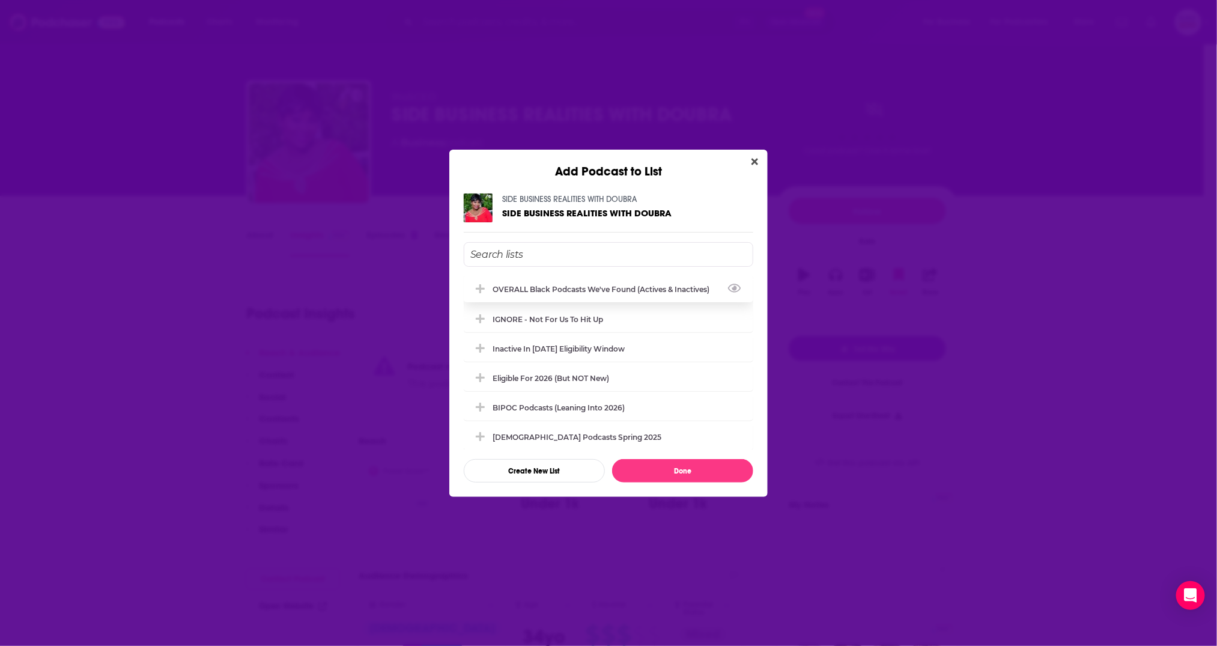
click at [559, 291] on div "OVERALL Black podcasts we've found (actives & inactives)" at bounding box center [605, 289] width 224 height 9
click at [707, 465] on button "Done" at bounding box center [682, 470] width 141 height 23
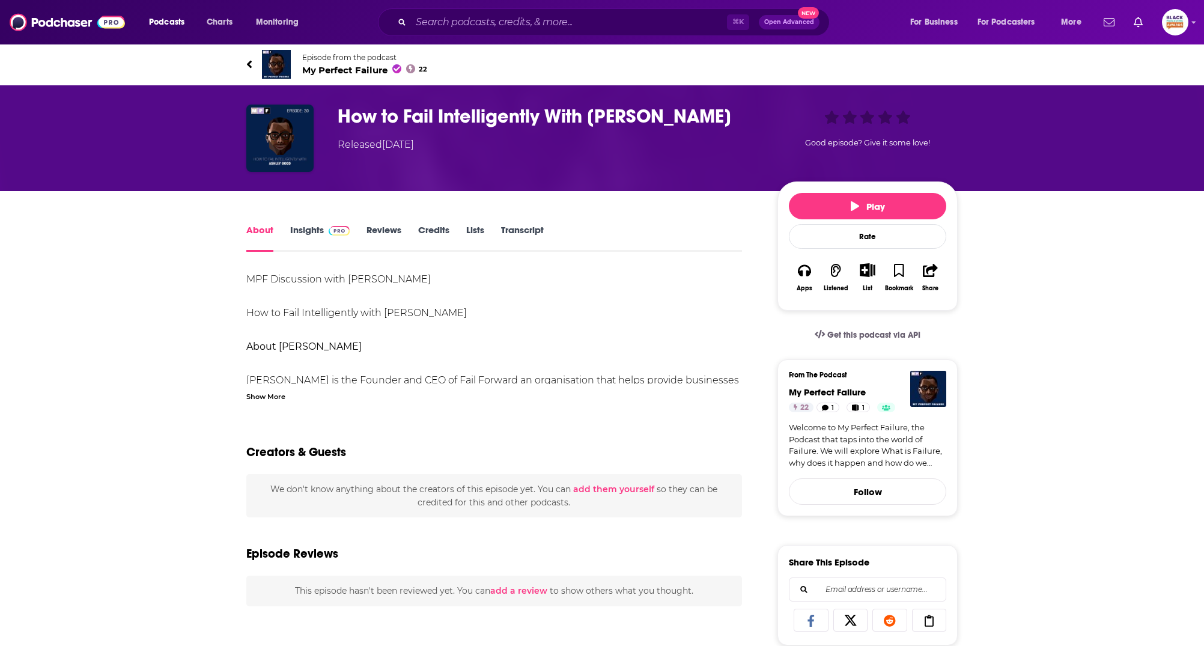
click at [259, 61] on link "Episode from the podcast My Perfect Failure 22" at bounding box center [601, 64] width 711 height 29
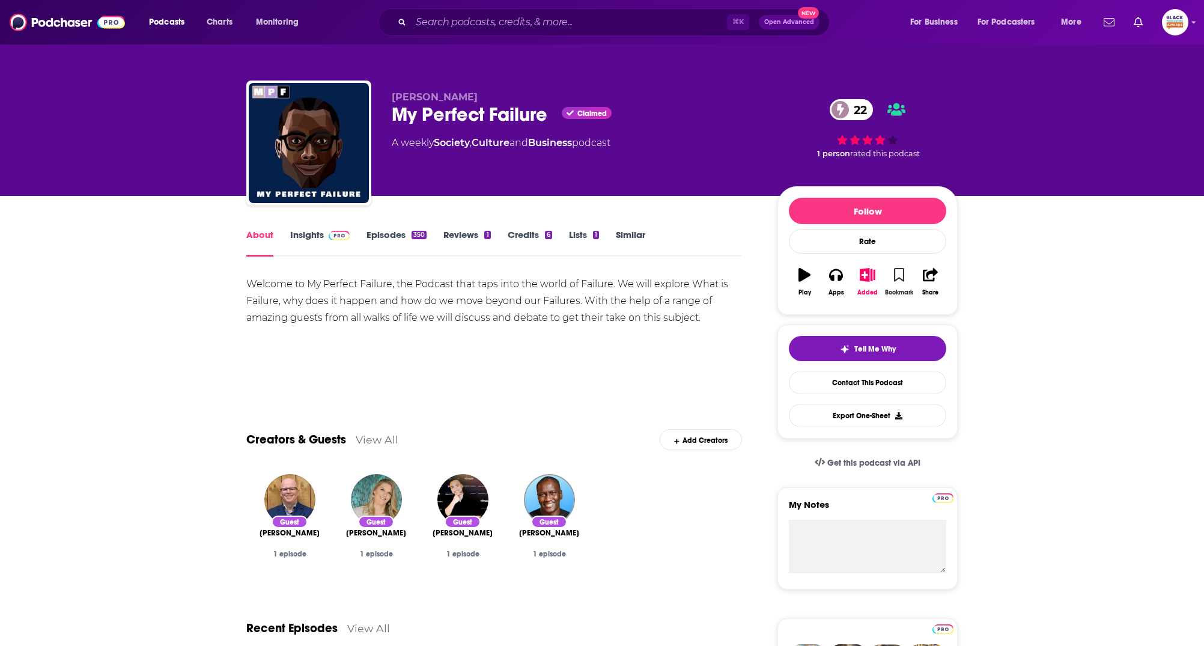
click at [906, 276] on button "Bookmark" at bounding box center [898, 281] width 31 height 43
click at [897, 273] on icon "button" at bounding box center [899, 274] width 10 height 13
click at [863, 269] on icon "button" at bounding box center [867, 274] width 15 height 13
